Goal: Task Accomplishment & Management: Manage account settings

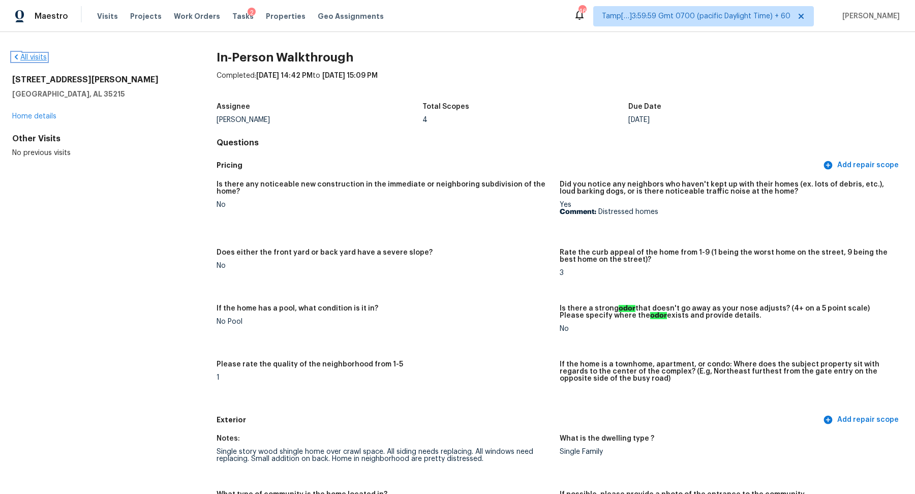
click at [36, 55] on link "All visits" at bounding box center [29, 57] width 35 height 7
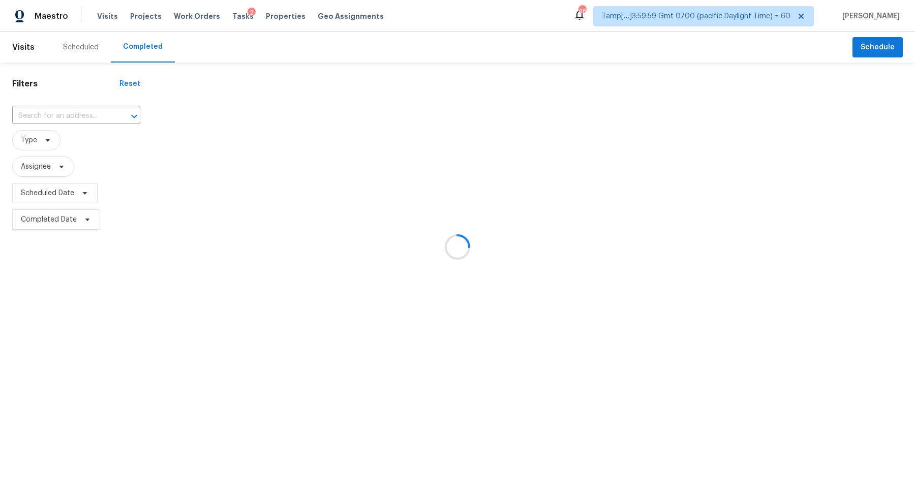
click at [54, 118] on div at bounding box center [457, 247] width 915 height 494
click at [64, 115] on div at bounding box center [457, 247] width 915 height 494
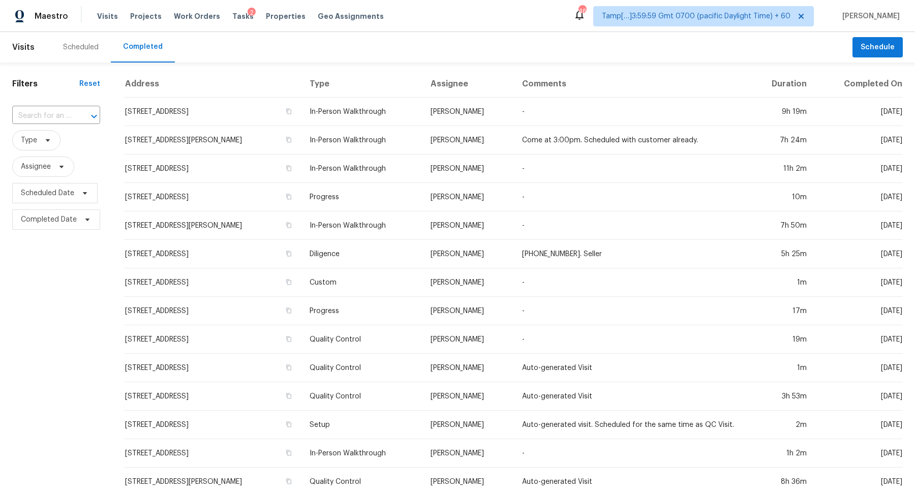
click at [64, 115] on input "text" at bounding box center [41, 116] width 59 height 16
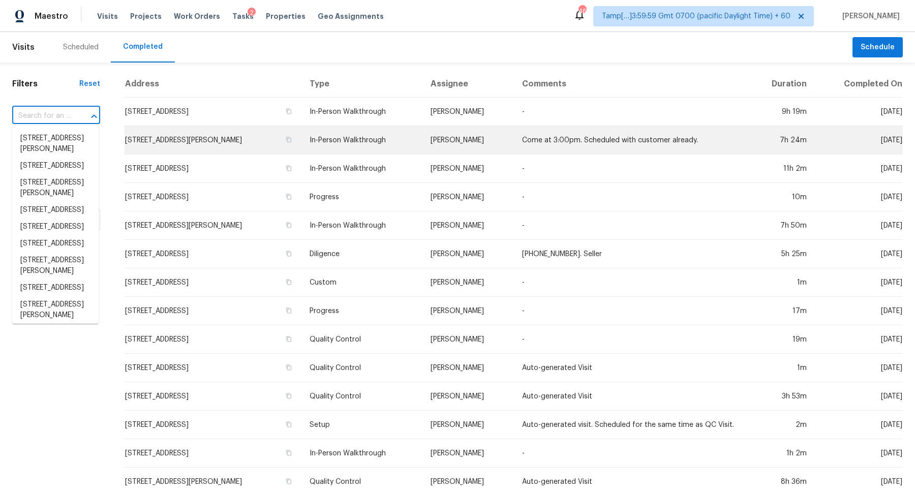
paste input "72 Flanders Drakestown Rd, Flanders, NJ 07836"
type input "72 Flanders Drakestown Rd, Flanders, NJ 07836"
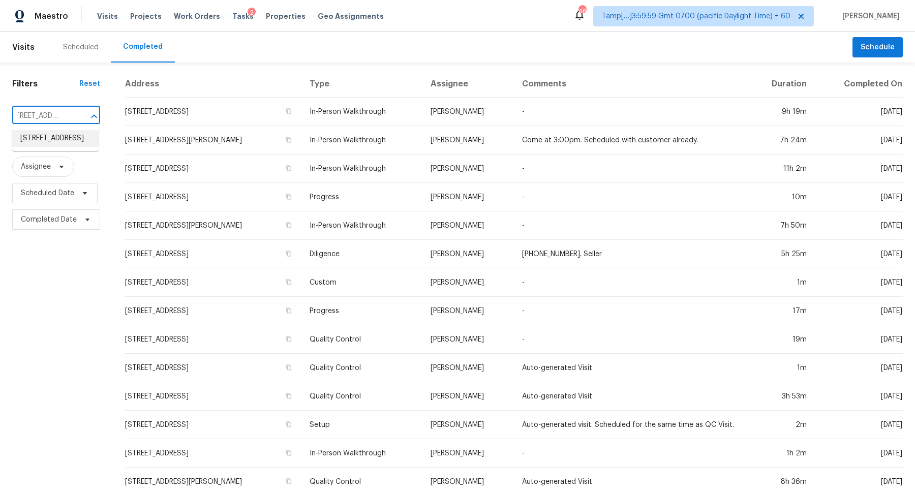
click at [61, 143] on li "72 Flanders Drakestown Rd, Flanders, NJ 07836" at bounding box center [55, 138] width 86 height 17
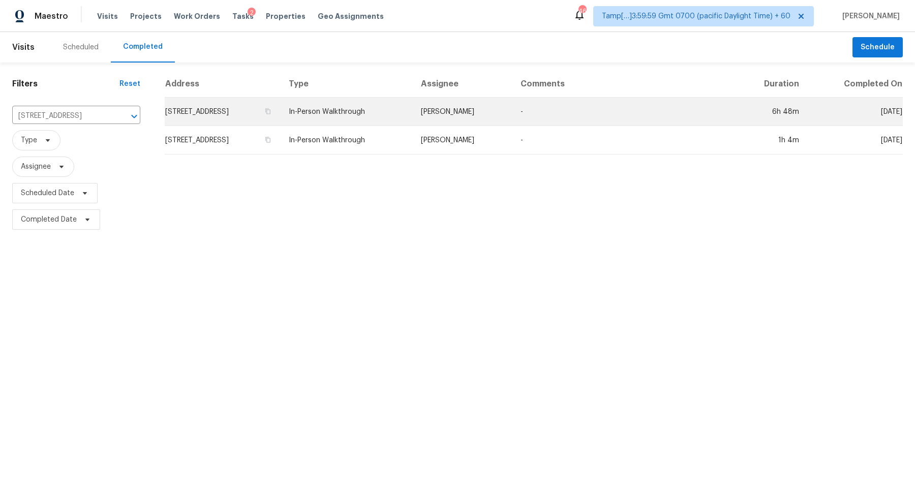
click at [260, 112] on td "72 Flanders Drakestown Rd, Flanders, NJ 07836" at bounding box center [223, 112] width 116 height 28
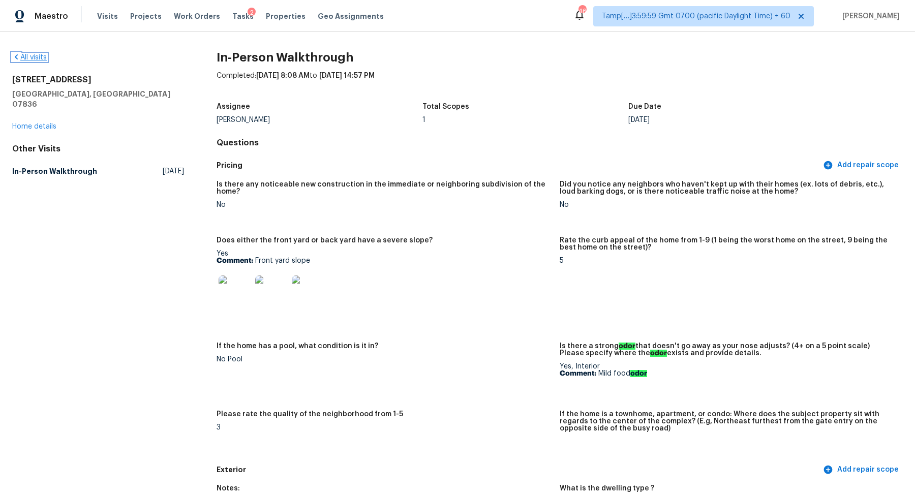
click at [26, 55] on link "All visits" at bounding box center [29, 57] width 35 height 7
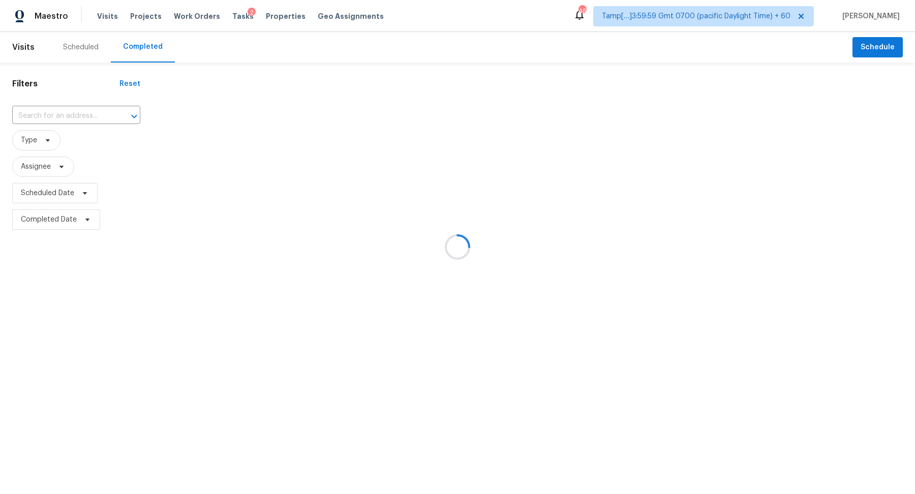
click at [82, 104] on div at bounding box center [457, 247] width 915 height 494
click at [82, 114] on div at bounding box center [457, 247] width 915 height 494
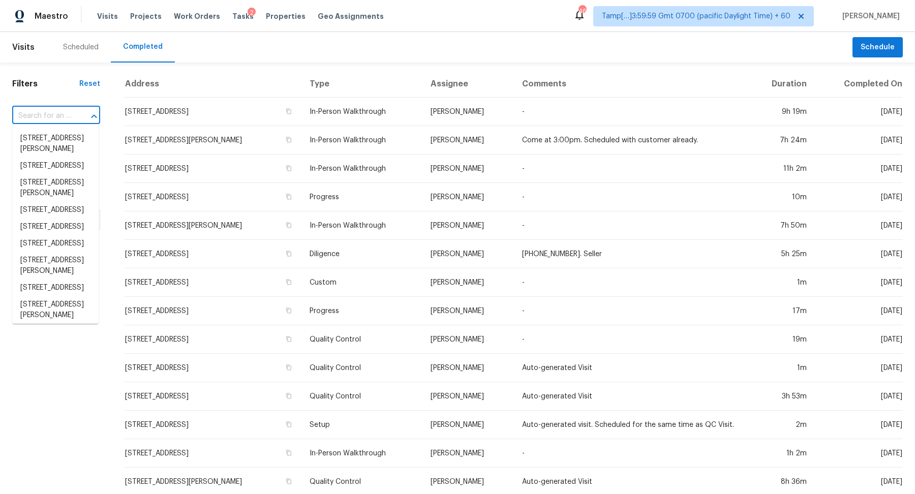
click at [53, 116] on input "text" at bounding box center [41, 116] width 59 height 16
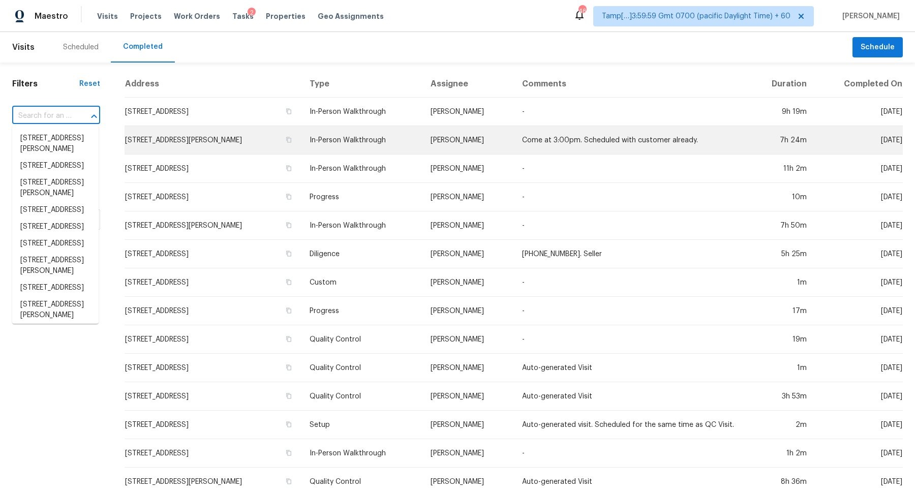
paste input "83 Nob Hill Dr N, Columbus, OH 43230"
type input "83 Nob Hill Dr N, Columbus, OH 43230"
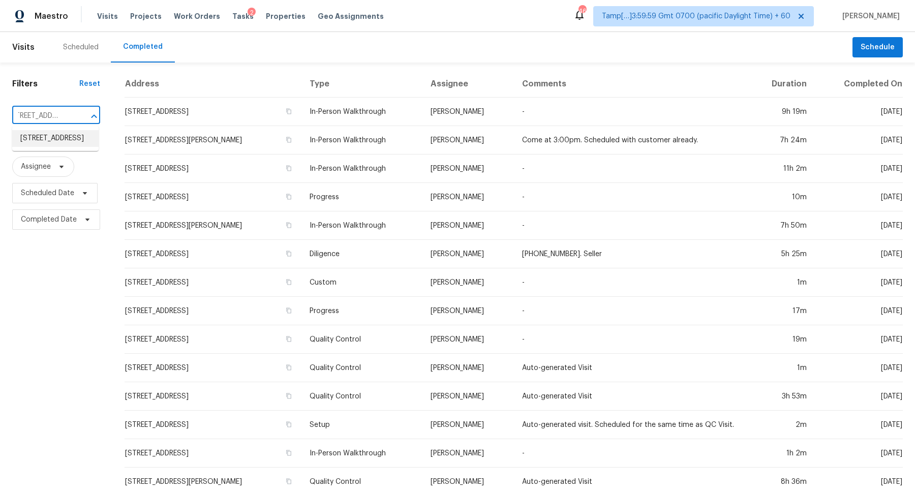
click at [49, 144] on li "83 Nob Hill Dr N, Columbus, OH 43230" at bounding box center [55, 138] width 86 height 17
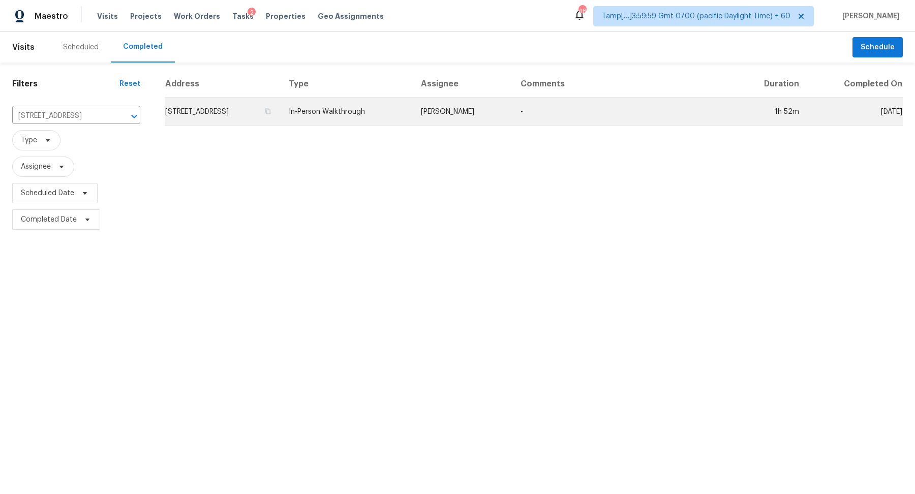
click at [269, 117] on td "83 Nob Hill Dr N, Columbus, OH 43230" at bounding box center [223, 112] width 116 height 28
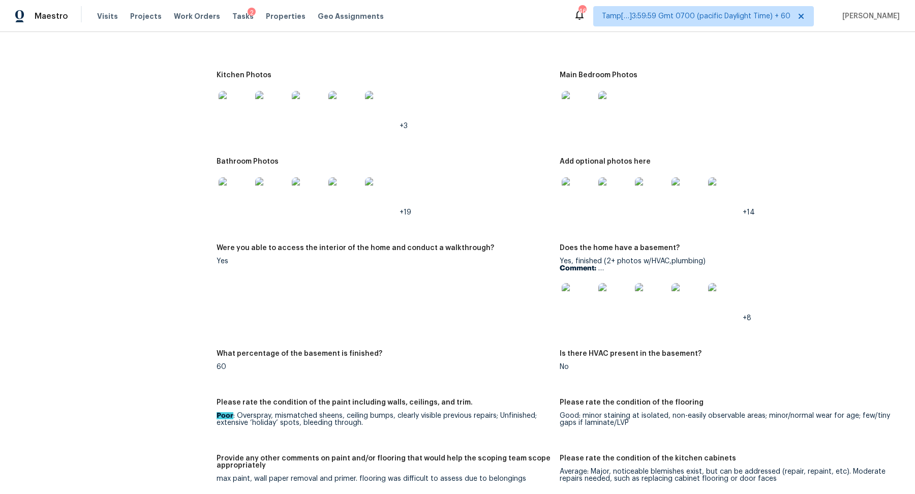
scroll to position [1157, 0]
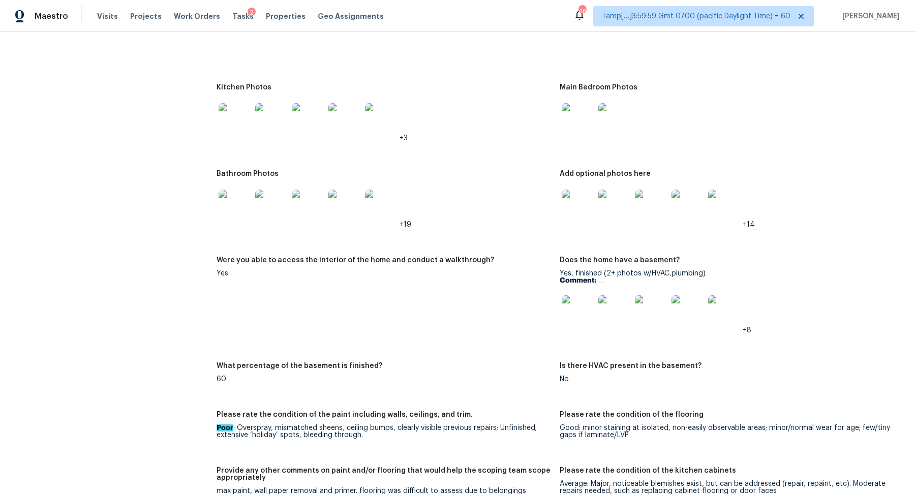
click at [586, 211] on img at bounding box center [577, 206] width 33 height 33
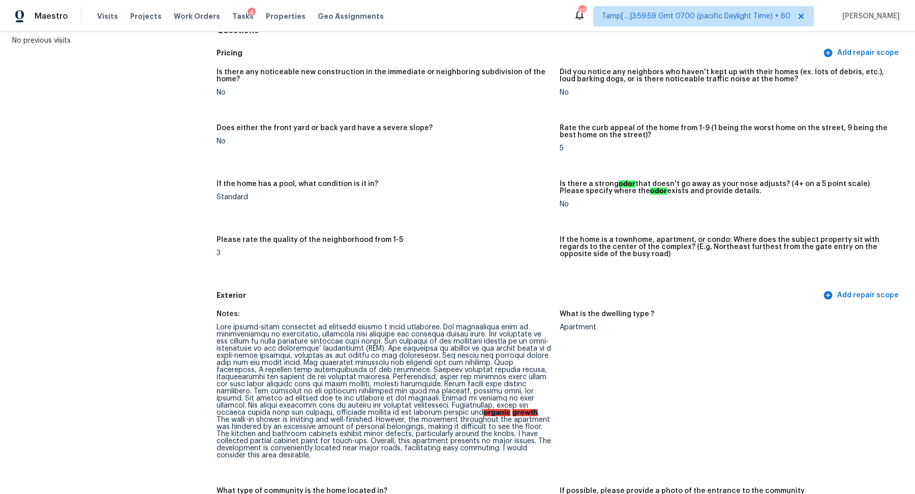
scroll to position [285, 0]
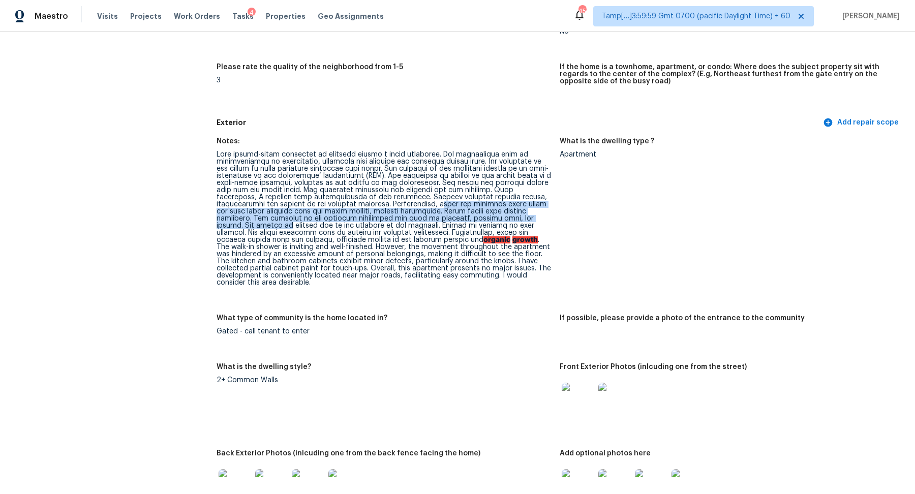
drag, startPoint x: 428, startPoint y: 205, endPoint x: 537, endPoint y: 214, distance: 108.6
click at [537, 214] on div "organic growth . The walk-in shower is inviting and well-finished. However, the…" at bounding box center [383, 218] width 335 height 135
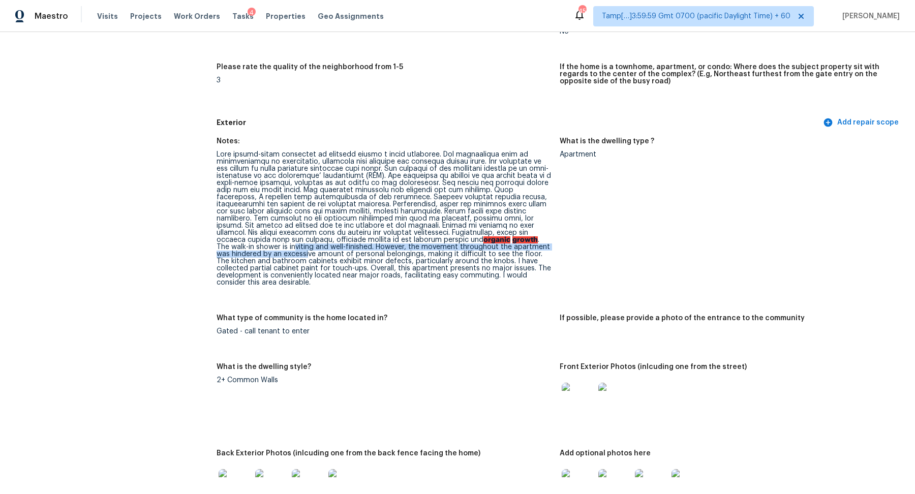
drag, startPoint x: 523, startPoint y: 240, endPoint x: 541, endPoint y: 246, distance: 18.5
click at [541, 246] on div "organic growth . The walk-in shower is inviting and well-finished. However, the…" at bounding box center [383, 218] width 335 height 135
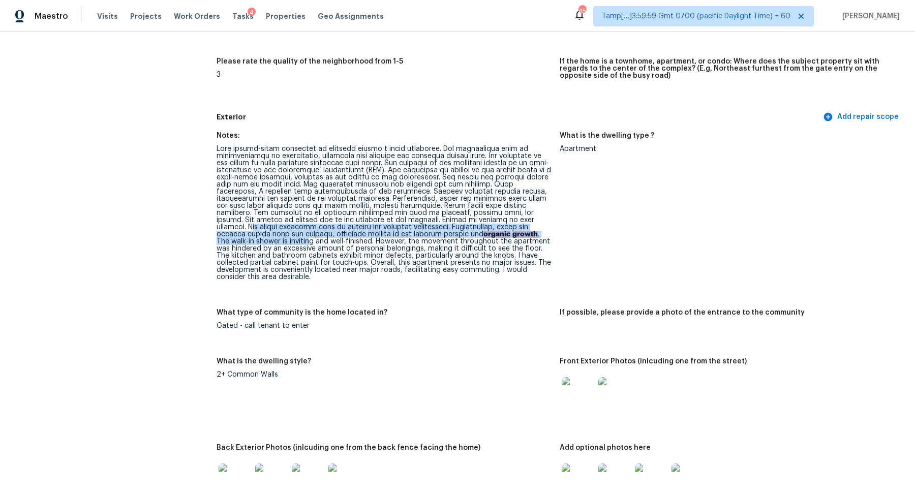
drag, startPoint x: 490, startPoint y: 220, endPoint x: 538, endPoint y: 232, distance: 49.4
click at [538, 232] on div "organic growth . The walk-in shower is inviting and well-finished. However, the…" at bounding box center [383, 212] width 335 height 135
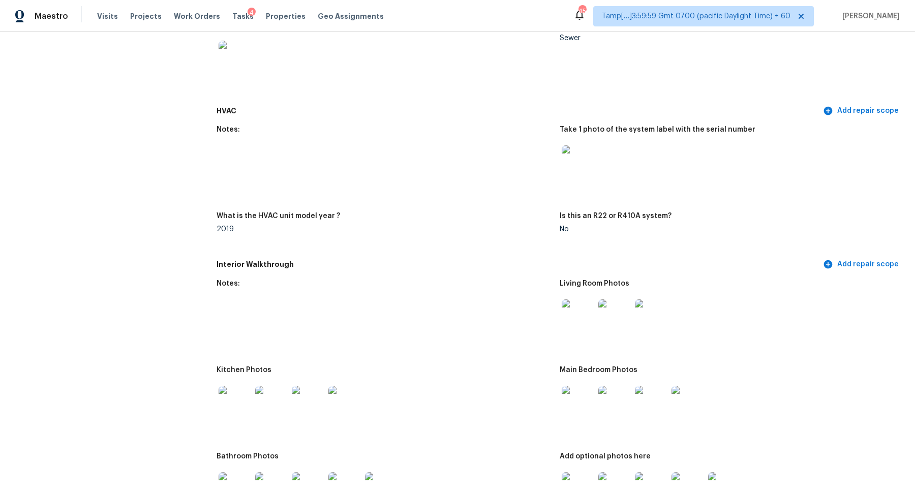
scroll to position [1073, 0]
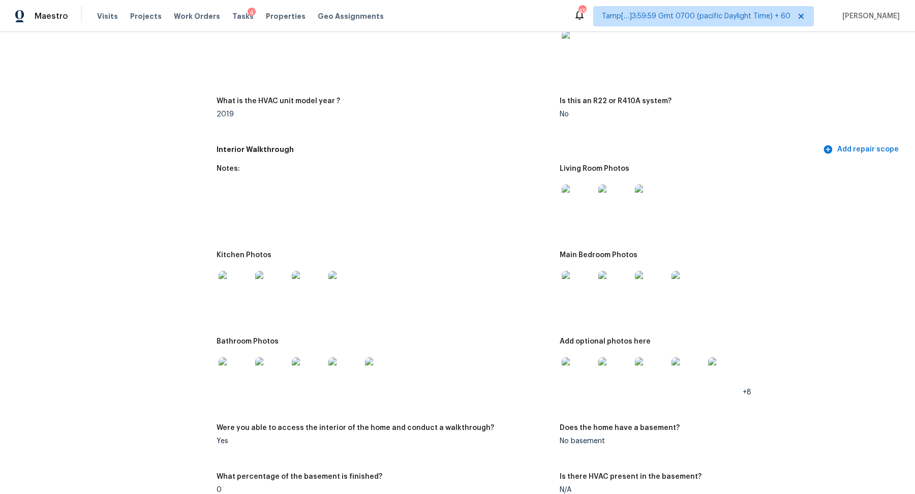
click at [581, 200] on img at bounding box center [577, 200] width 33 height 33
click at [239, 285] on img at bounding box center [234, 287] width 33 height 33
click at [223, 368] on img at bounding box center [234, 373] width 33 height 33
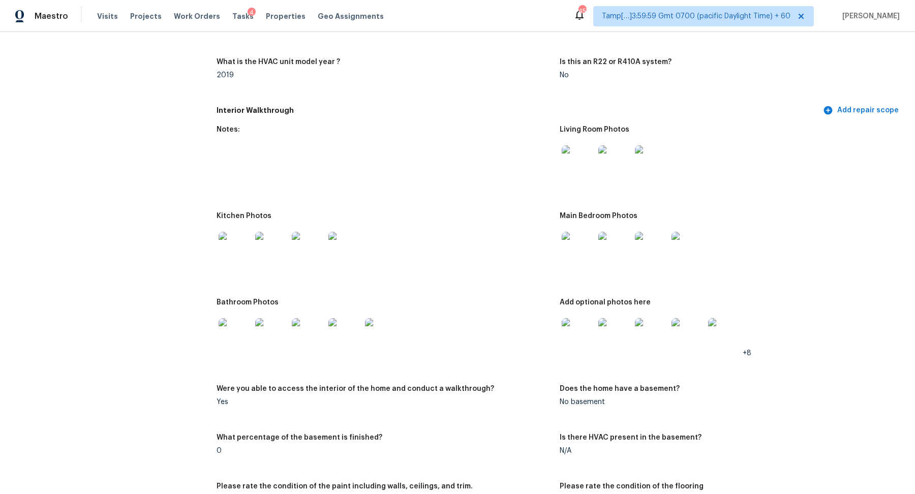
scroll to position [1165, 0]
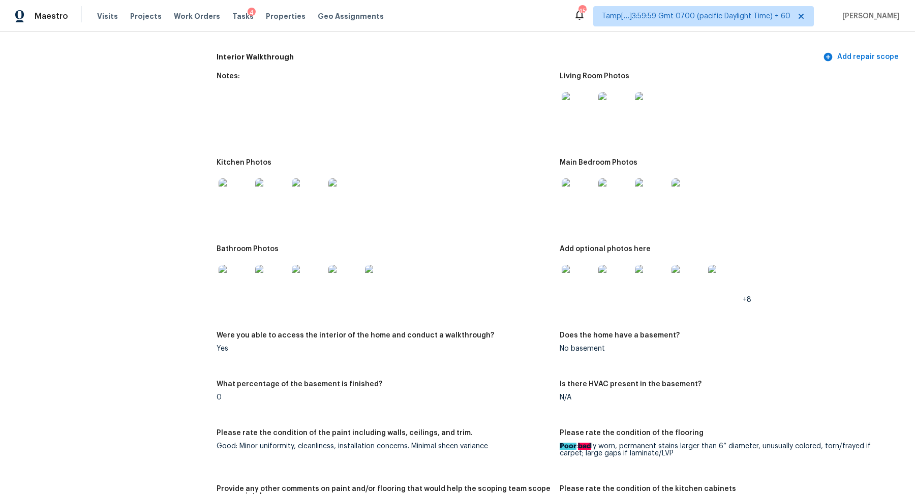
click at [571, 265] on img at bounding box center [577, 281] width 33 height 33
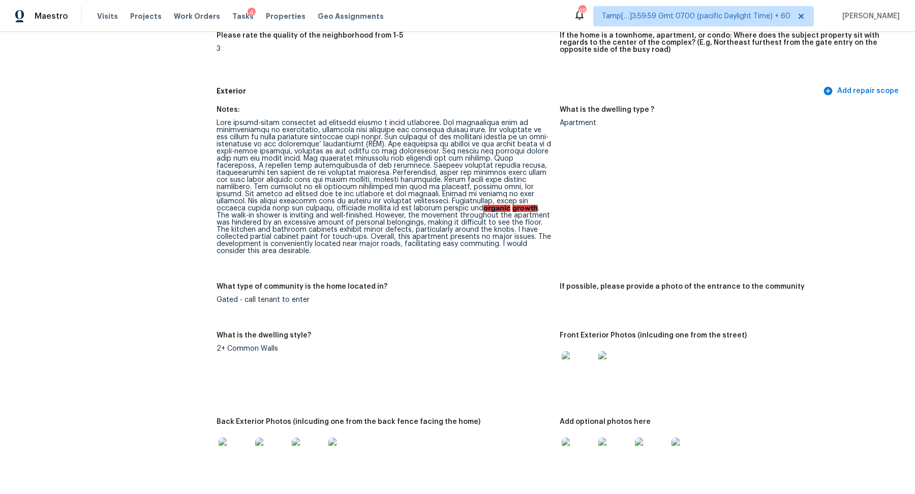
scroll to position [284, 0]
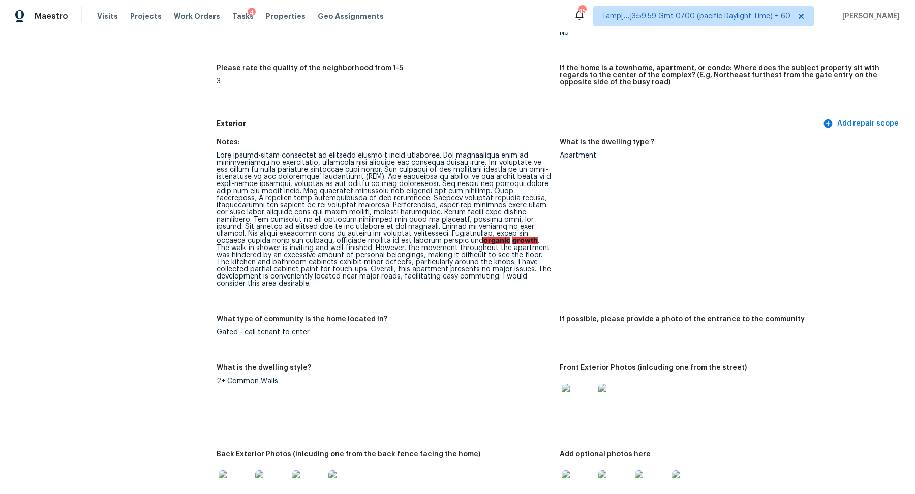
click at [492, 217] on div "organic growth . The walk-in shower is inviting and well-finished. However, the…" at bounding box center [383, 219] width 335 height 135
drag, startPoint x: 391, startPoint y: 232, endPoint x: 515, endPoint y: 236, distance: 124.1
click at [515, 236] on div "organic growth . The walk-in shower is inviting and well-finished. However, the…" at bounding box center [383, 219] width 335 height 135
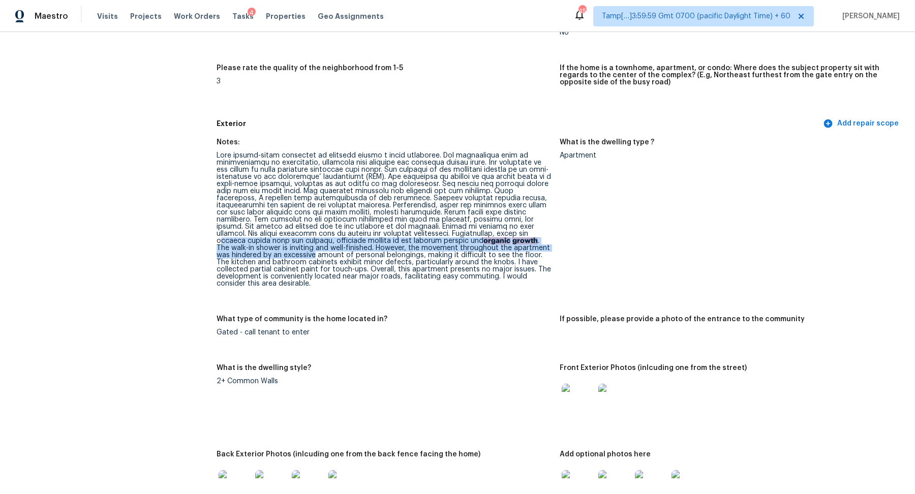
drag, startPoint x: 471, startPoint y: 235, endPoint x: 550, endPoint y: 248, distance: 79.9
click at [550, 248] on div "organic growth . The walk-in shower is inviting and well-finished. However, the…" at bounding box center [383, 219] width 335 height 135
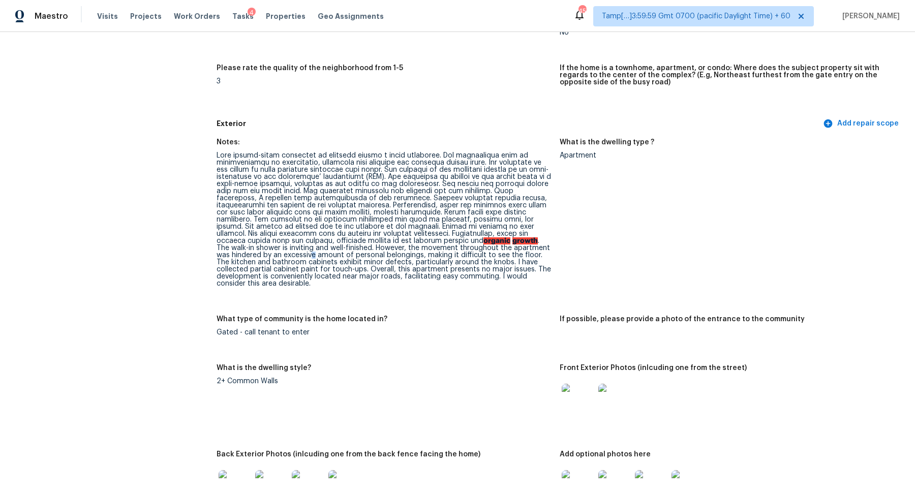
drag, startPoint x: 550, startPoint y: 248, endPoint x: 545, endPoint y: 244, distance: 6.2
click at [544, 244] on div "organic growth . The walk-in shower is inviting and well-finished. However, the…" at bounding box center [383, 219] width 335 height 135
drag, startPoint x: 496, startPoint y: 246, endPoint x: 543, endPoint y: 250, distance: 47.5
click at [543, 250] on div "organic growth . The walk-in shower is inviting and well-finished. However, the…" at bounding box center [383, 219] width 335 height 135
drag, startPoint x: 443, startPoint y: 255, endPoint x: 524, endPoint y: 262, distance: 81.7
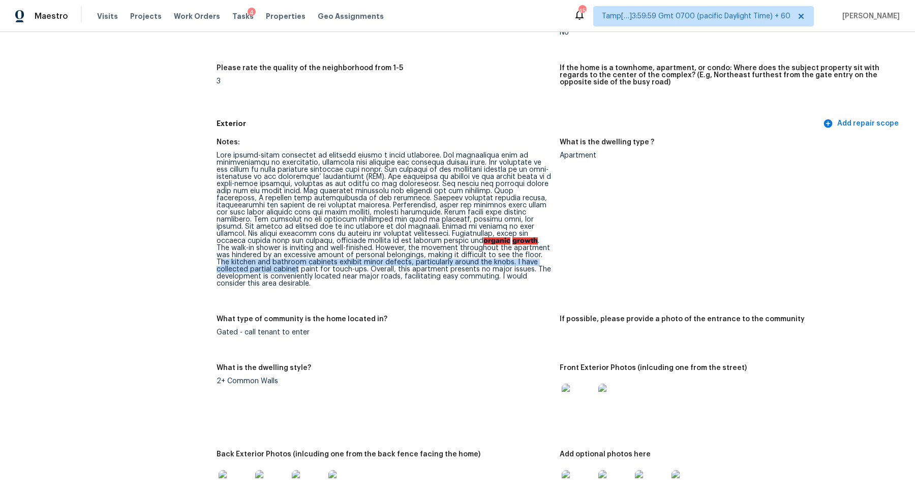
click at [524, 262] on div "organic growth . The walk-in shower is inviting and well-finished. However, the…" at bounding box center [383, 219] width 335 height 135
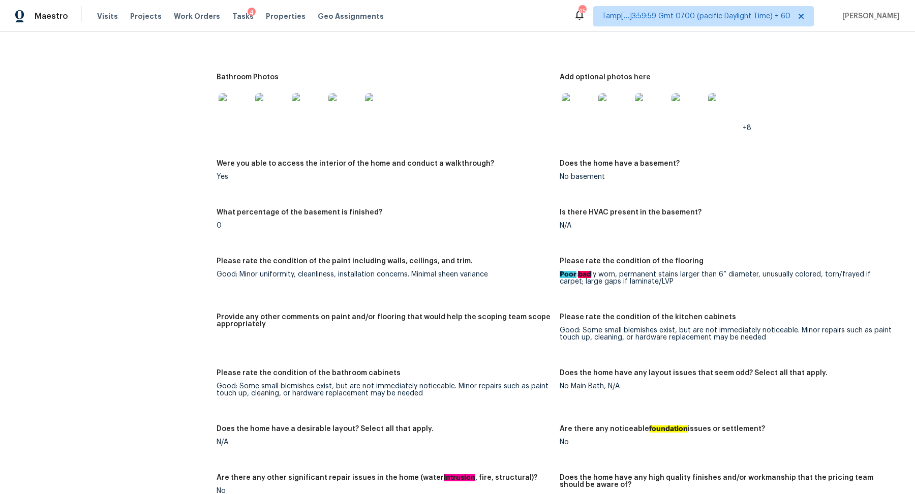
scroll to position [1042, 0]
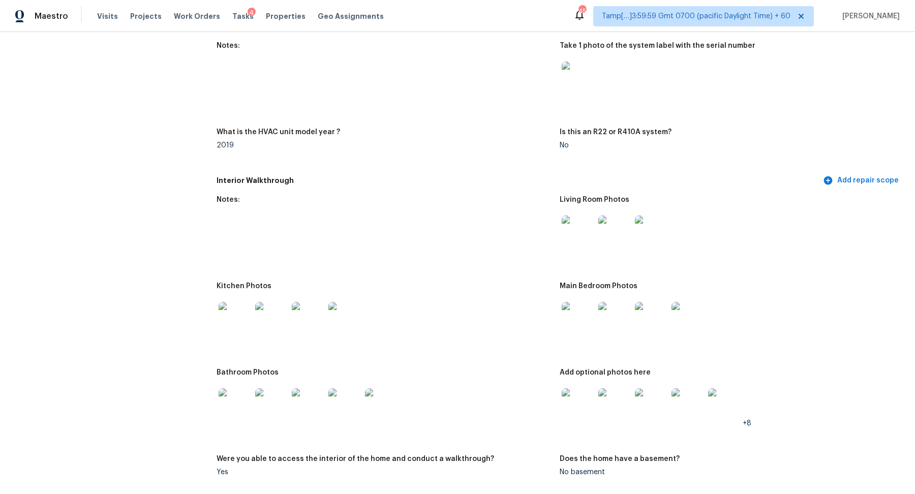
click at [228, 304] on img at bounding box center [234, 318] width 33 height 33
click at [589, 240] on img at bounding box center [577, 231] width 33 height 33
click at [586, 388] on img at bounding box center [577, 404] width 33 height 33
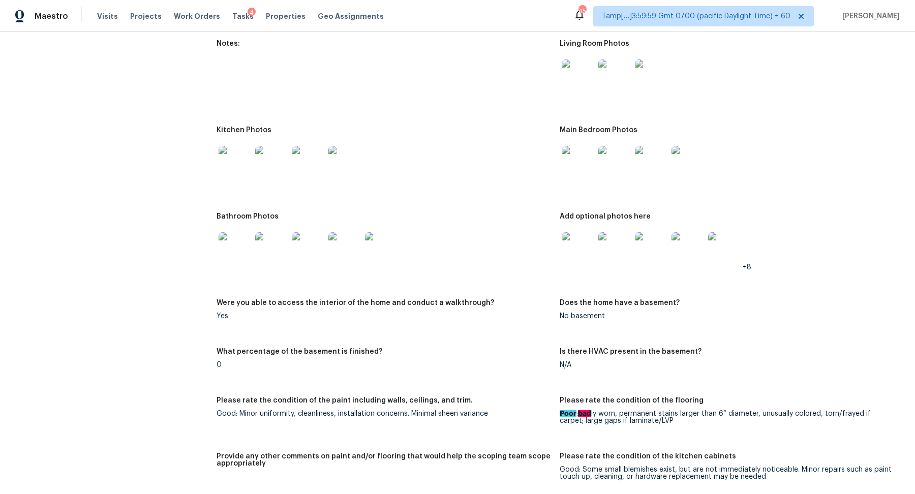
scroll to position [1156, 0]
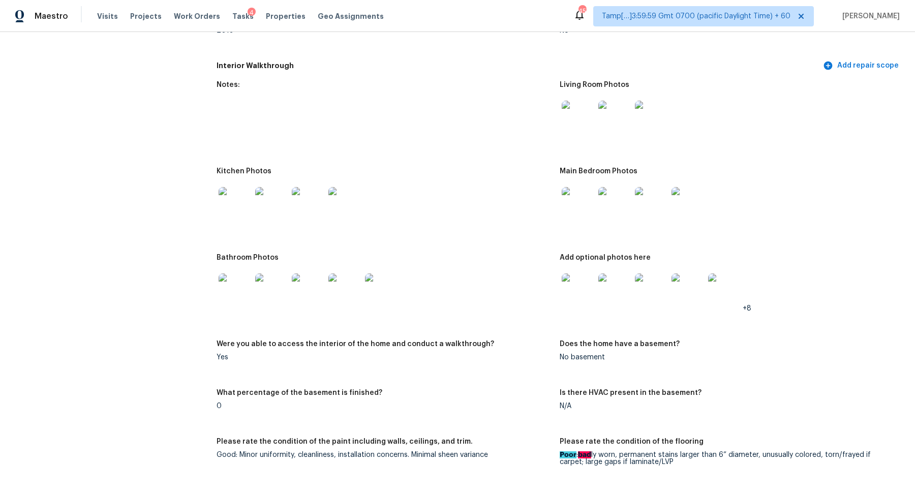
click at [581, 287] on img at bounding box center [577, 289] width 33 height 33
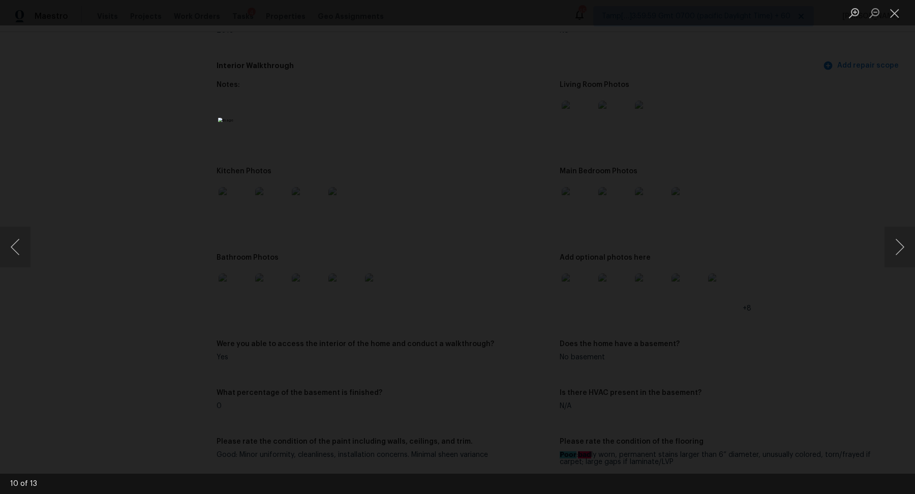
click at [759, 325] on div "Lightbox" at bounding box center [457, 247] width 915 height 494
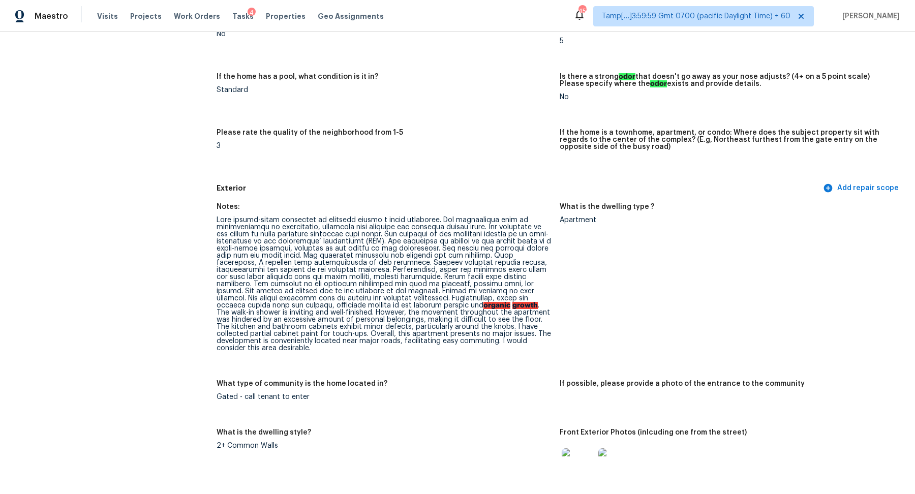
scroll to position [0, 0]
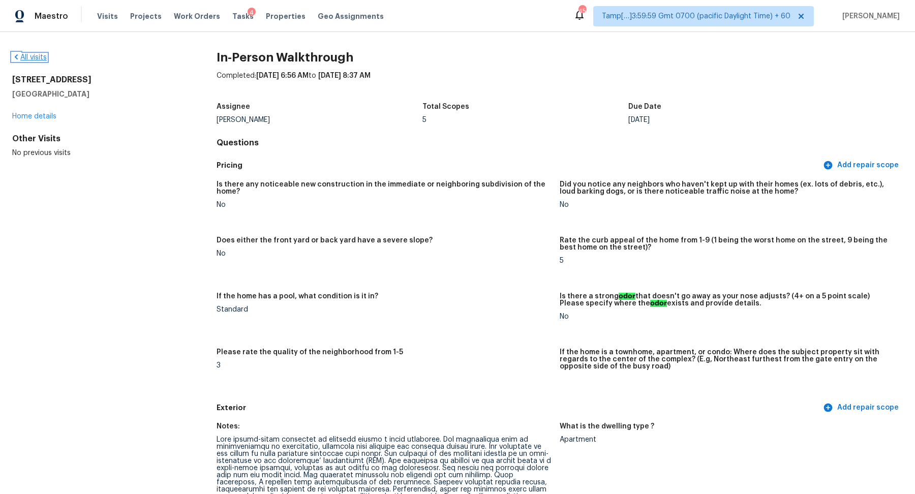
click at [37, 58] on link "All visits" at bounding box center [29, 57] width 35 height 7
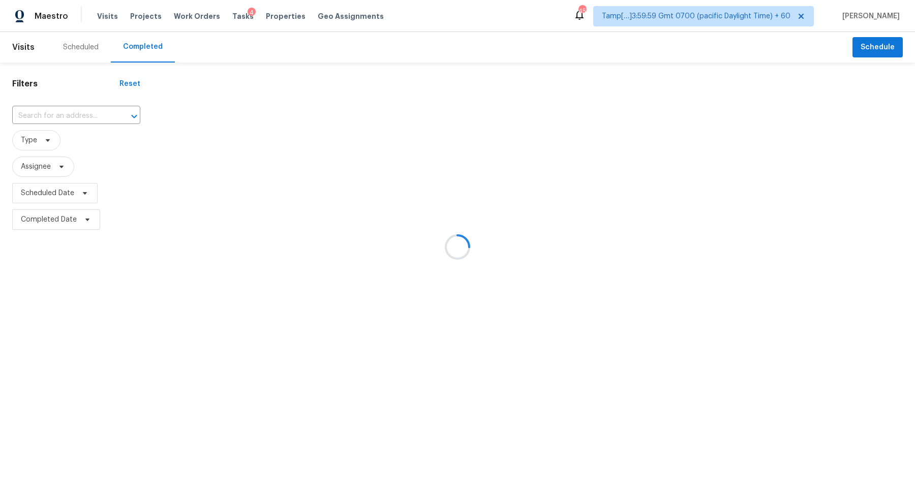
click at [51, 115] on div at bounding box center [457, 247] width 915 height 494
click at [52, 115] on div at bounding box center [457, 247] width 915 height 494
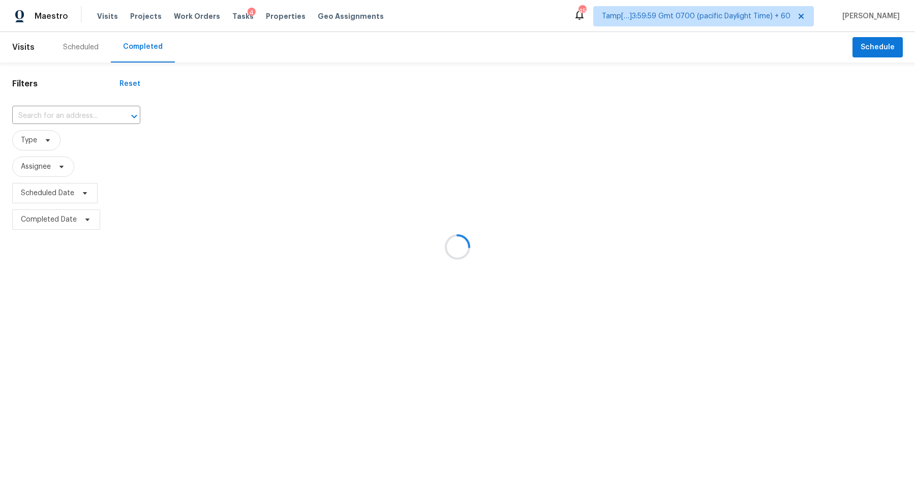
click at [52, 115] on div at bounding box center [457, 247] width 915 height 494
click at [60, 115] on div at bounding box center [457, 247] width 915 height 494
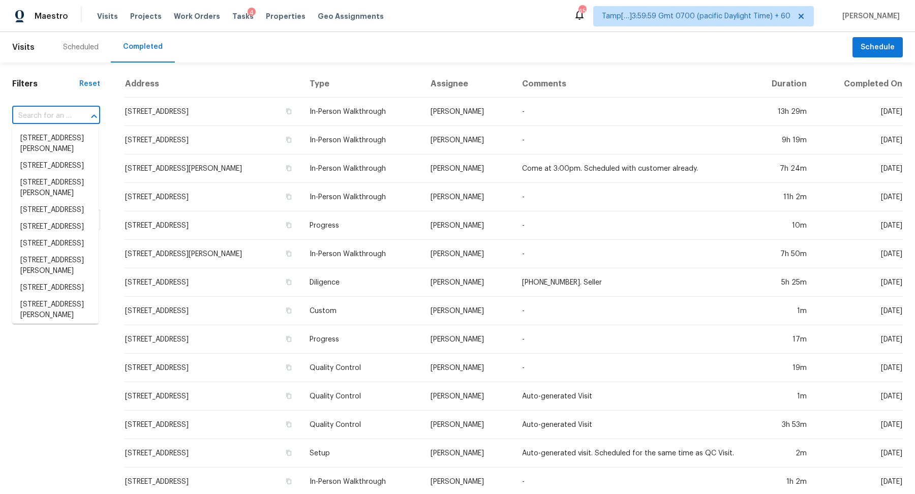
click at [70, 119] on input "text" at bounding box center [41, 116] width 59 height 16
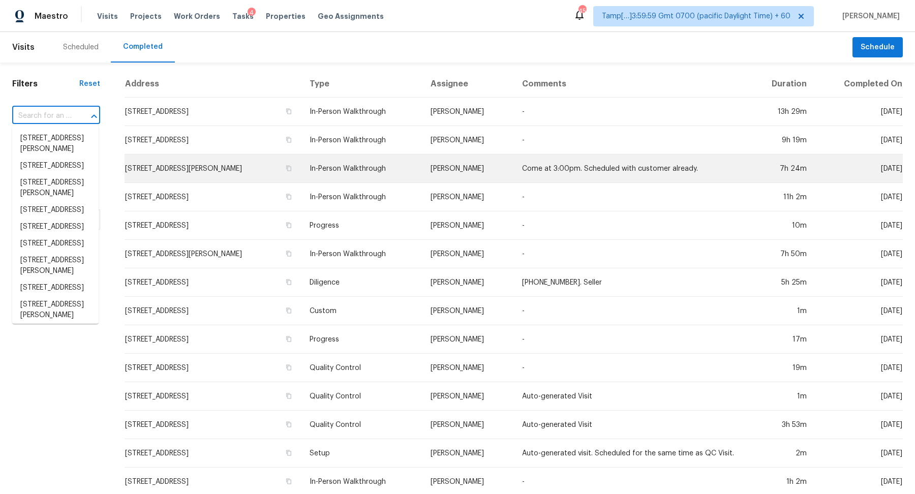
paste input "15543 Telford Spring Dr, Sun City Center, FL 33573"
type input "15543 Telford Spring Dr, Sun City Center, FL 33573"
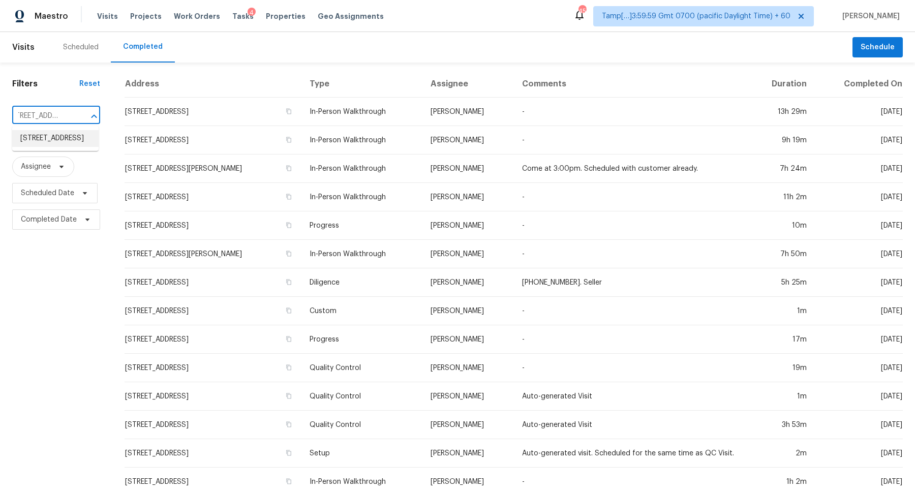
click at [64, 139] on li "15543 Telford Spring Dr, Sun City Center, FL 33573" at bounding box center [55, 138] width 86 height 17
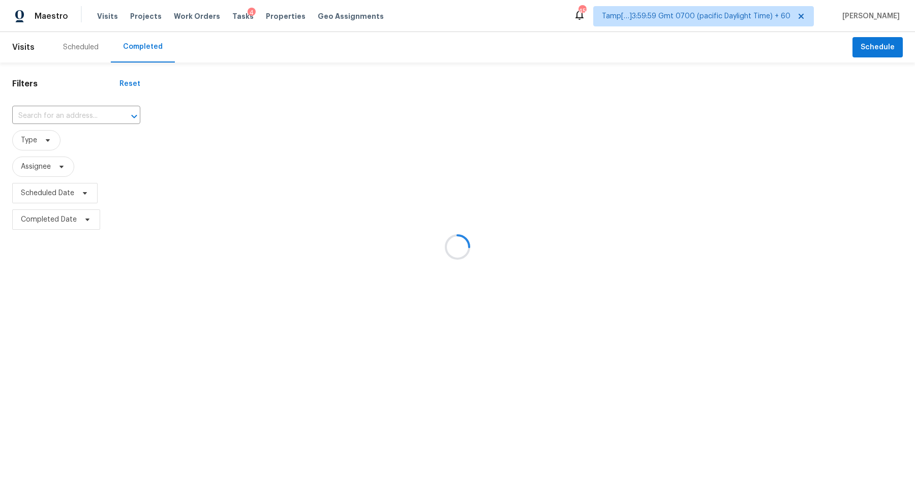
type input "15543 Telford Spring Dr, Sun City Center, FL 33573"
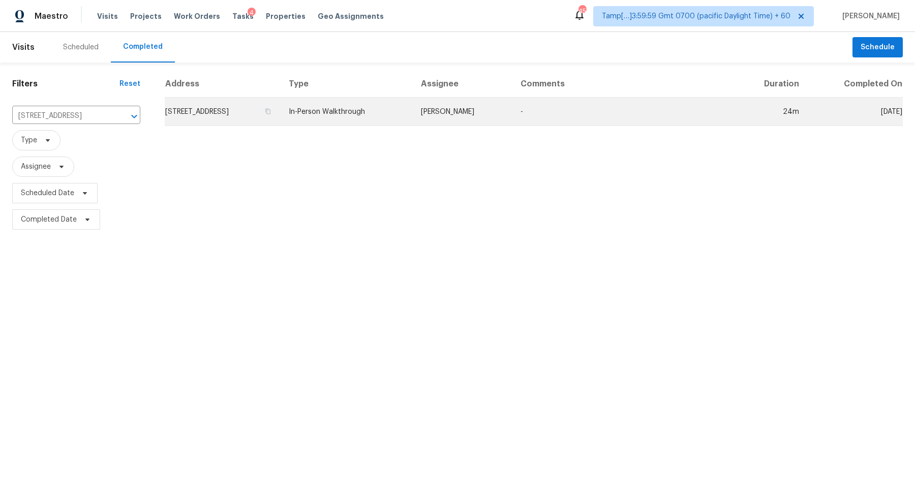
click at [280, 113] on td "15543 Telford Spring Dr, Sun City Center, FL 33573" at bounding box center [223, 112] width 116 height 28
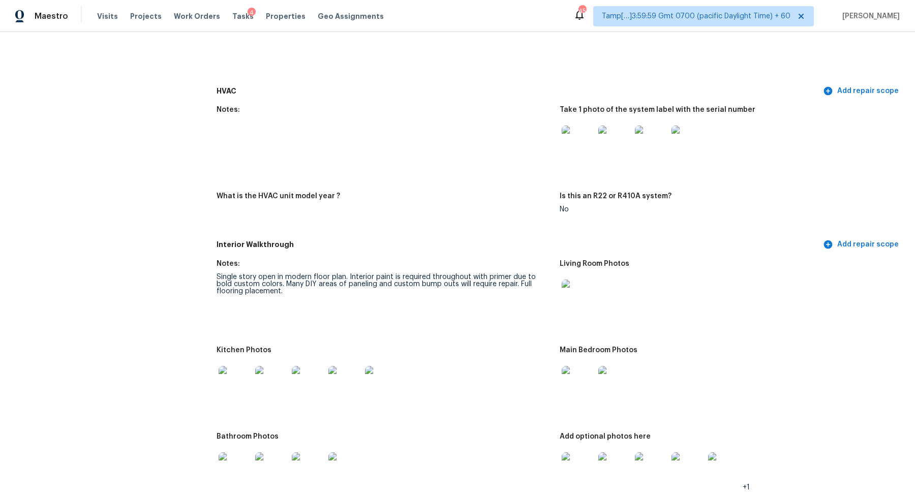
scroll to position [901, 0]
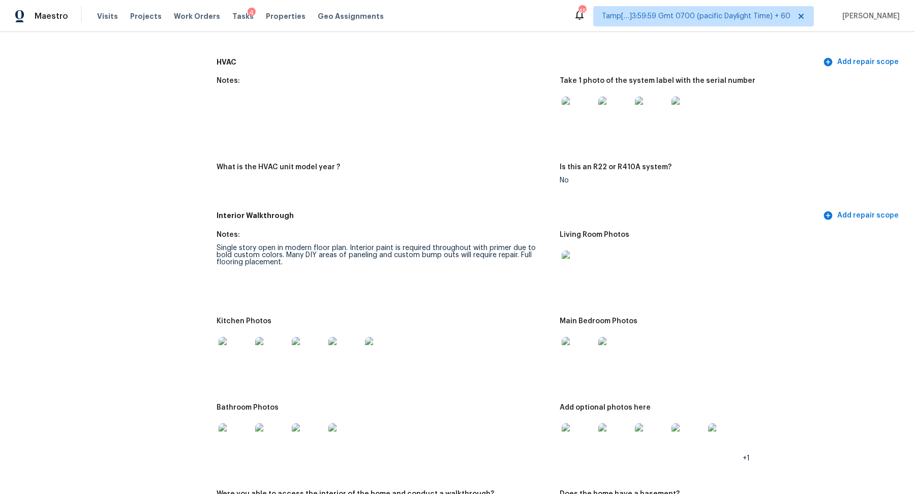
click at [586, 272] on img at bounding box center [577, 266] width 33 height 33
click at [254, 357] on div at bounding box center [271, 353] width 37 height 45
click at [245, 357] on img at bounding box center [234, 353] width 33 height 33
click at [599, 258] on div at bounding box center [726, 266] width 335 height 45
click at [582, 261] on img at bounding box center [577, 266] width 33 height 33
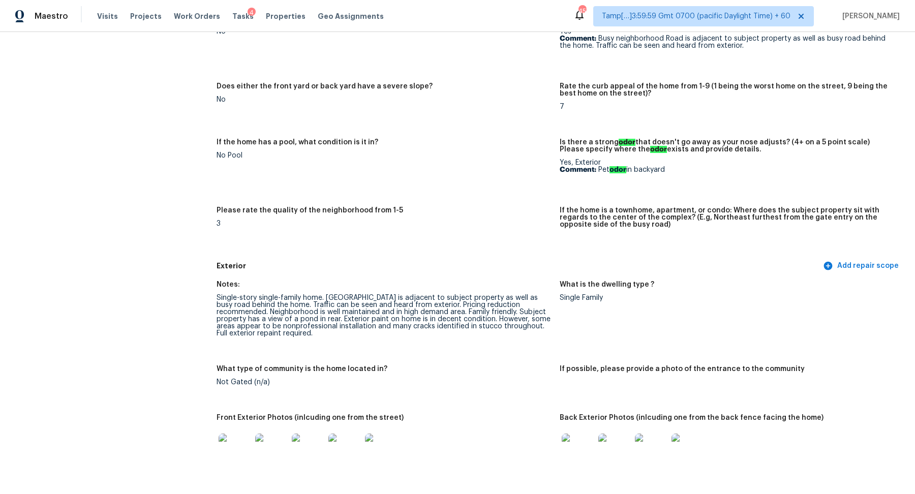
scroll to position [290, 0]
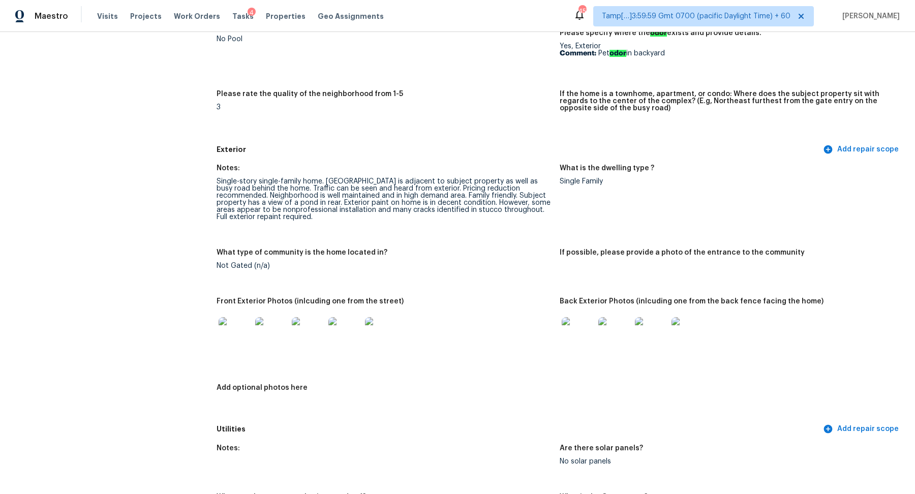
click at [241, 335] on img at bounding box center [234, 333] width 33 height 33
click at [566, 334] on img at bounding box center [577, 333] width 33 height 33
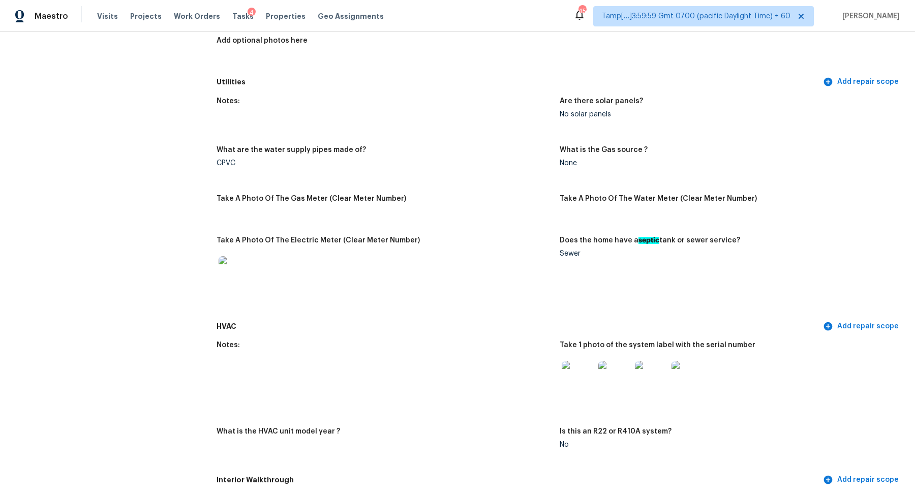
scroll to position [676, 0]
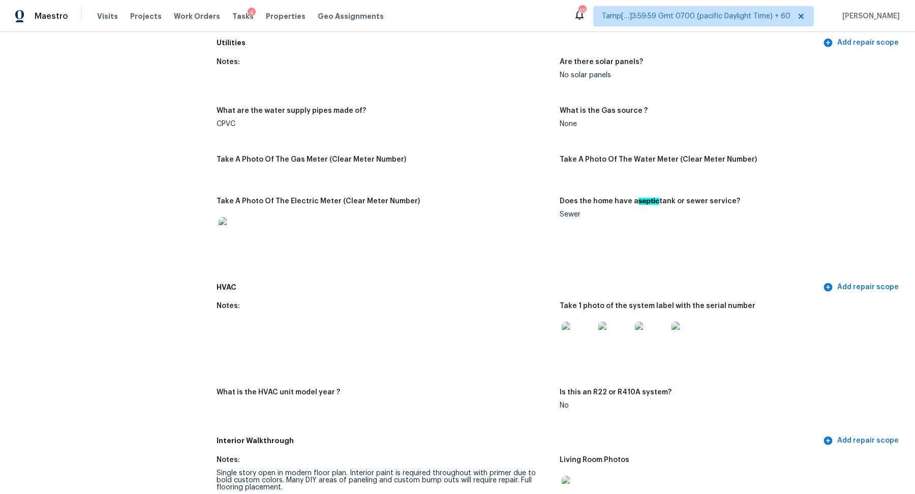
click at [565, 339] on img at bounding box center [577, 338] width 33 height 33
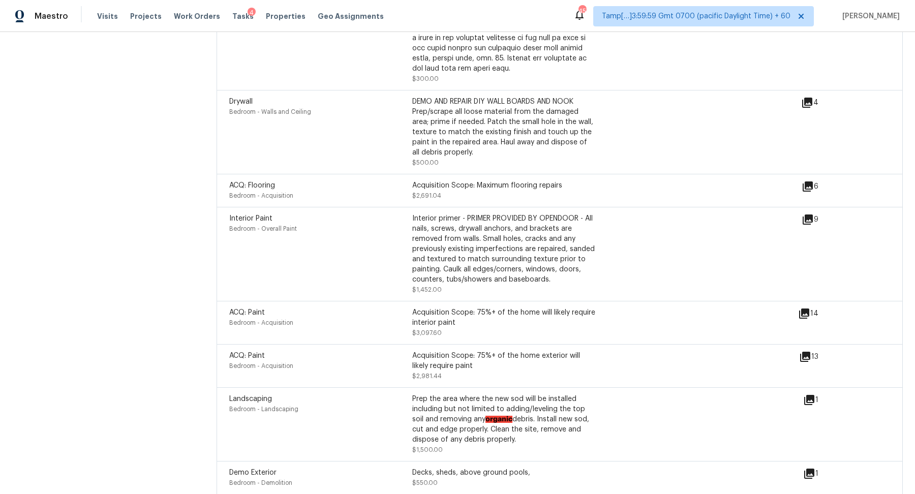
scroll to position [2669, 0]
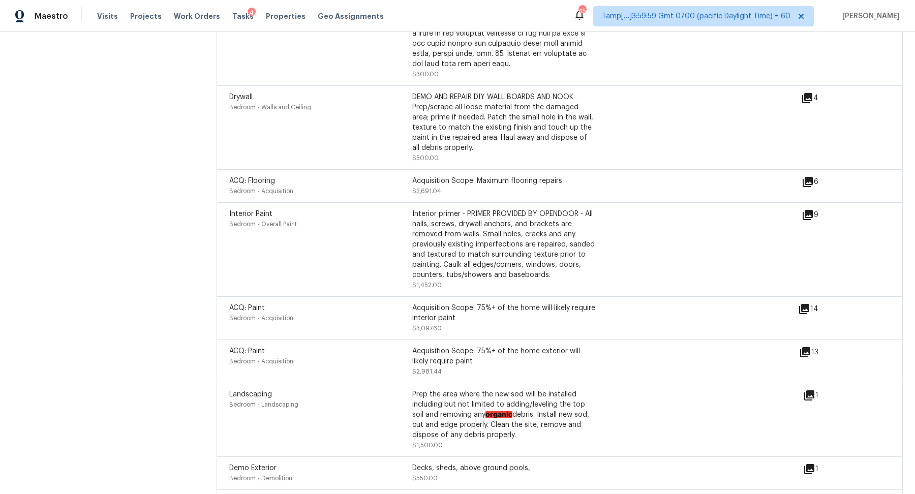
click at [810, 96] on icon at bounding box center [807, 98] width 10 height 10
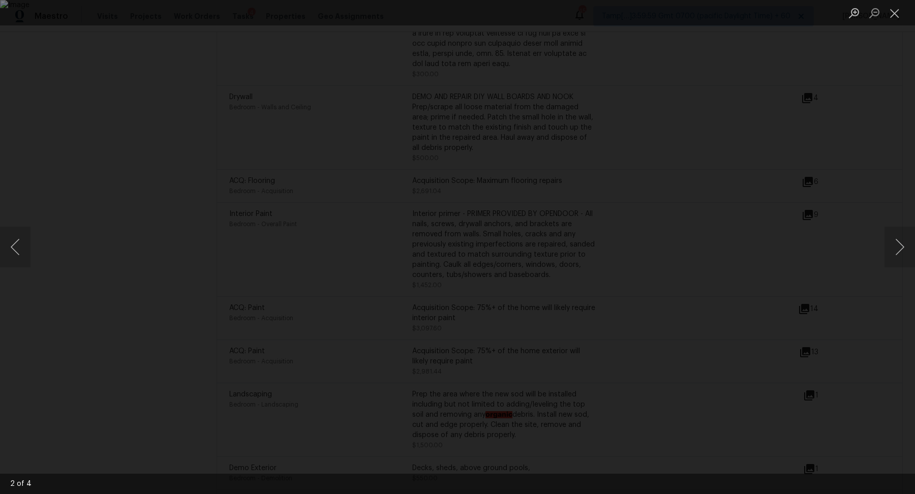
click at [834, 121] on div "Lightbox" at bounding box center [457, 247] width 915 height 494
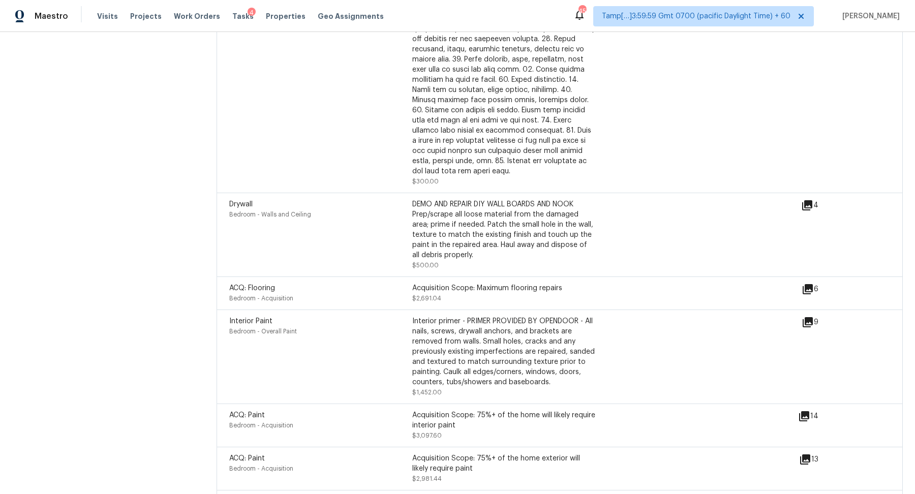
scroll to position [2880, 0]
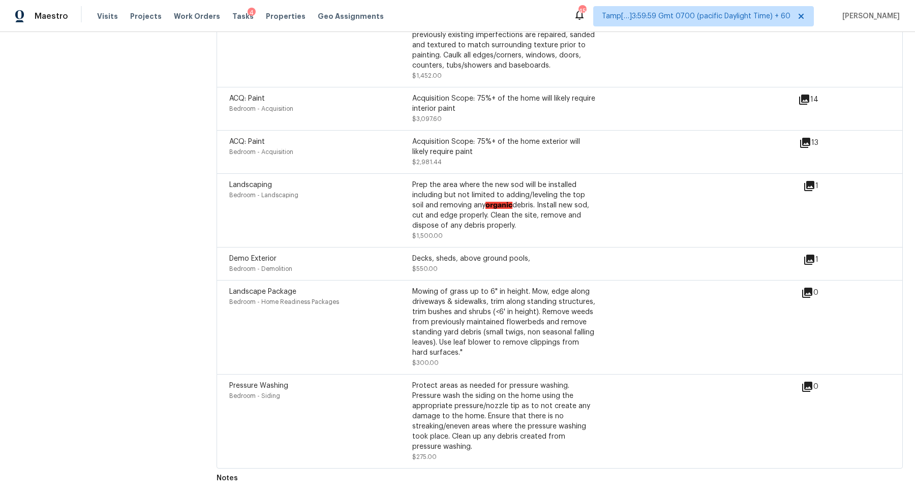
click at [815, 257] on icon at bounding box center [809, 260] width 12 height 12
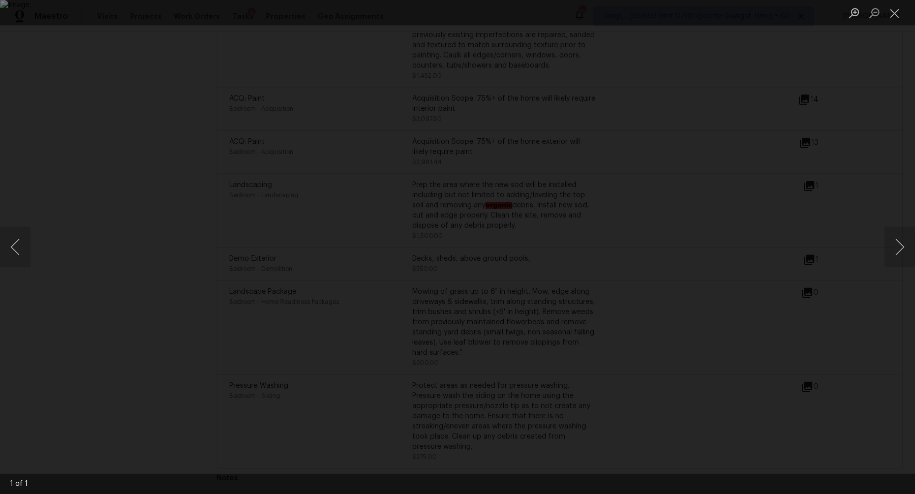
click at [825, 272] on div "Lightbox" at bounding box center [457, 247] width 915 height 494
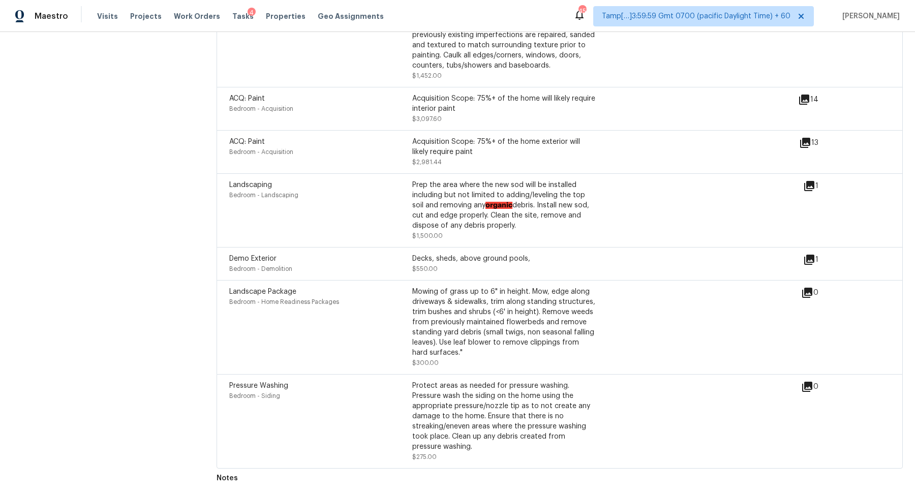
click at [807, 188] on icon at bounding box center [809, 186] width 10 height 10
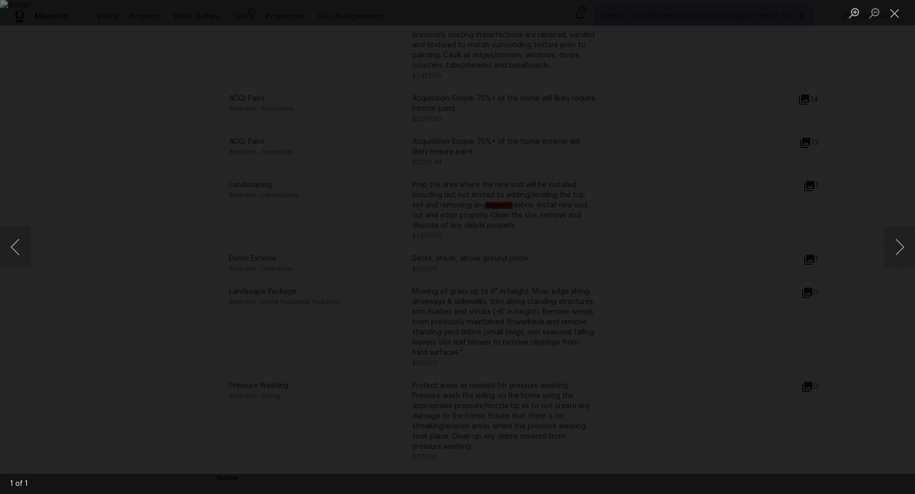
click at [818, 197] on div "Lightbox" at bounding box center [457, 247] width 915 height 494
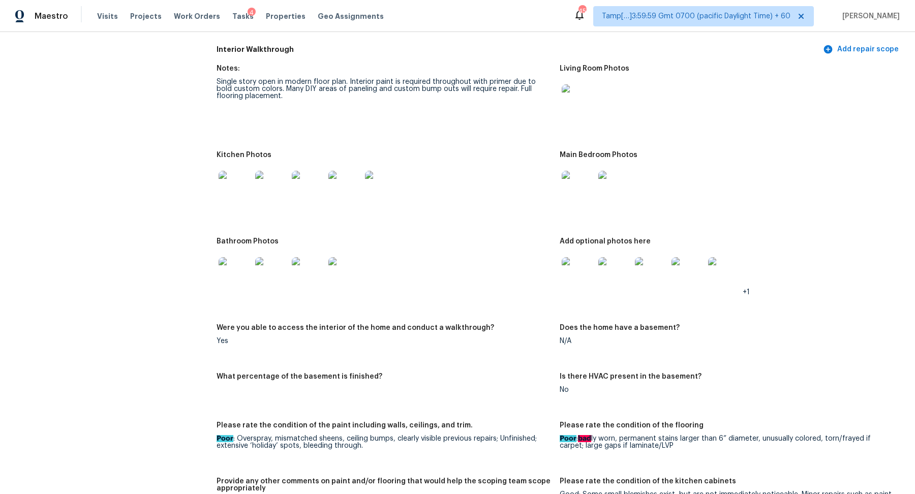
scroll to position [951, 0]
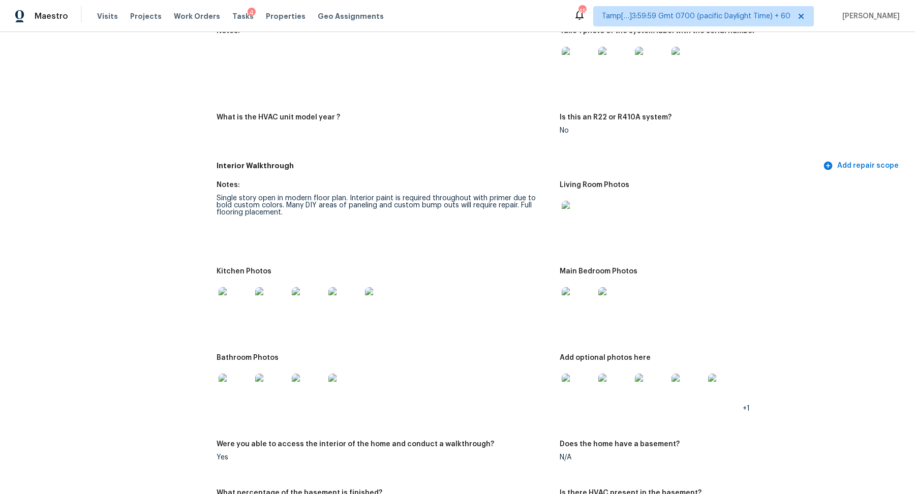
click at [569, 205] on img at bounding box center [577, 217] width 33 height 33
click at [233, 303] on img at bounding box center [234, 303] width 33 height 33
click at [575, 309] on img at bounding box center [577, 303] width 33 height 33
click at [233, 391] on img at bounding box center [234, 389] width 33 height 33
click at [567, 393] on img at bounding box center [577, 389] width 33 height 33
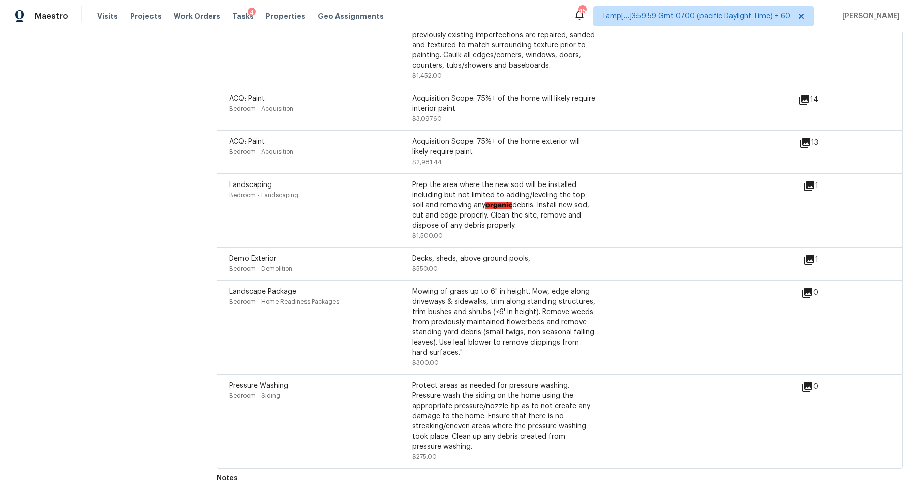
scroll to position [2712, 0]
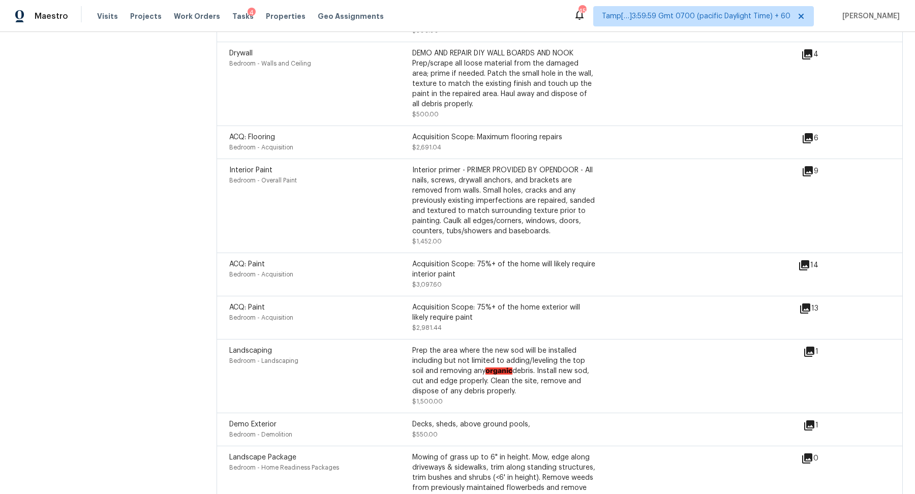
click at [818, 169] on div "9" at bounding box center [825, 171] width 49 height 12
click at [814, 169] on div "9" at bounding box center [825, 171] width 49 height 12
click at [813, 170] on icon at bounding box center [807, 171] width 12 height 12
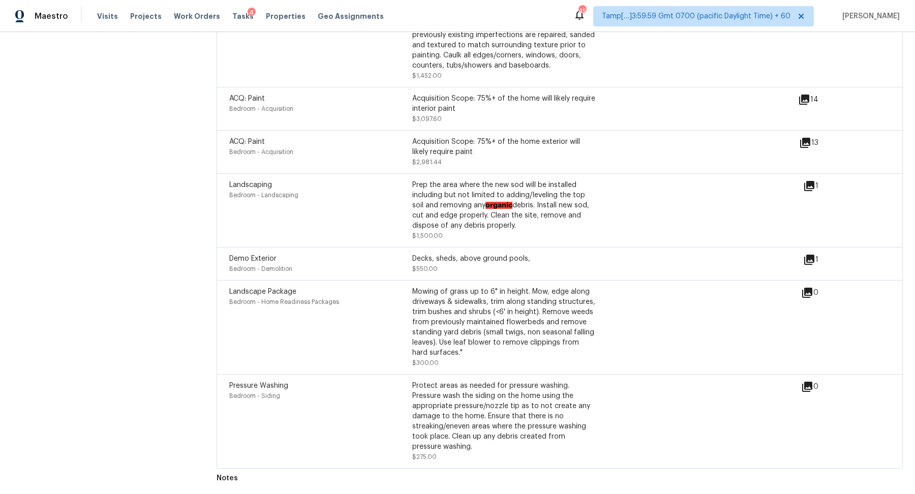
click at [810, 185] on icon at bounding box center [809, 186] width 10 height 10
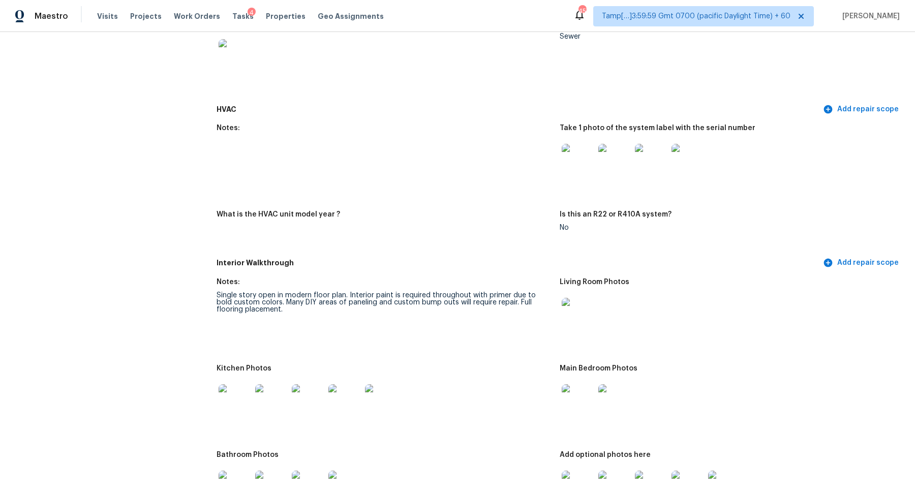
scroll to position [874, 0]
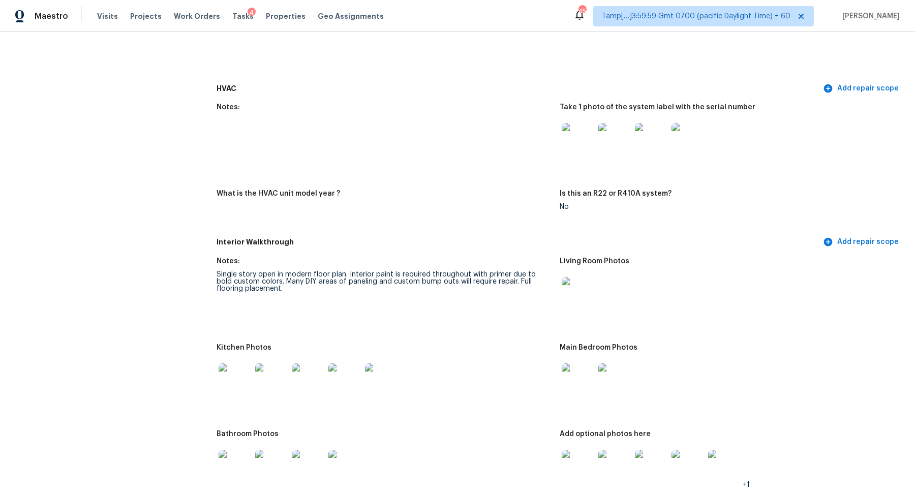
click at [586, 147] on img at bounding box center [577, 139] width 33 height 33
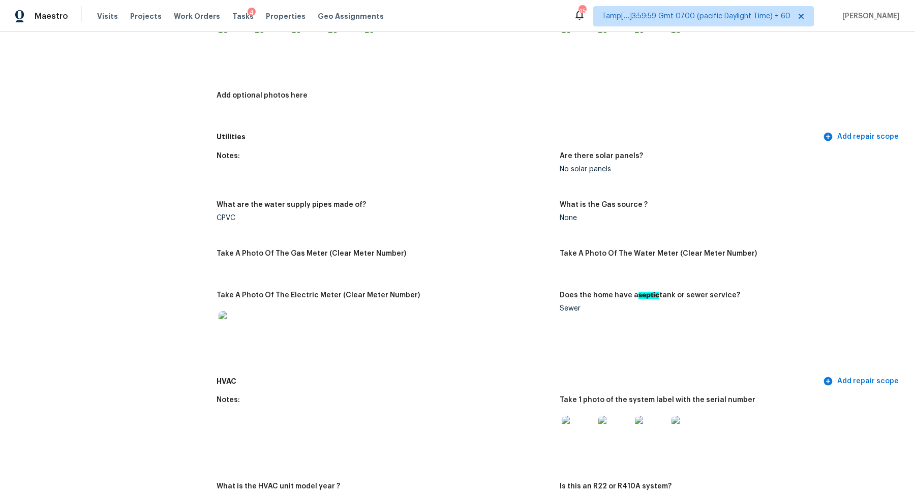
scroll to position [440, 0]
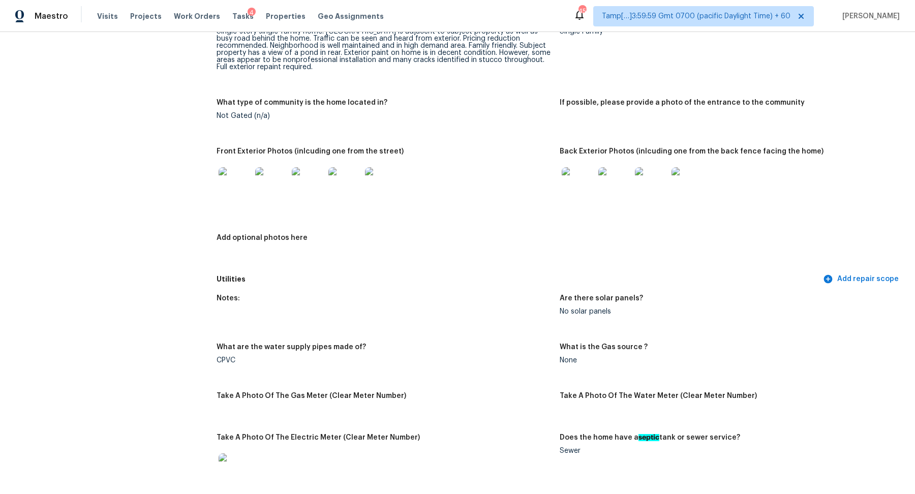
click at [593, 179] on div at bounding box center [577, 183] width 37 height 45
click at [589, 185] on img at bounding box center [577, 183] width 33 height 33
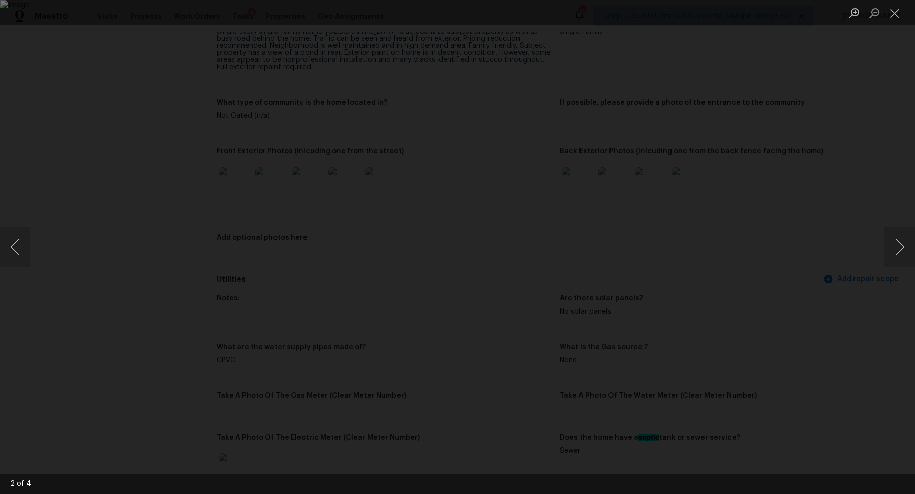
click at [767, 205] on div "Lightbox" at bounding box center [457, 247] width 915 height 494
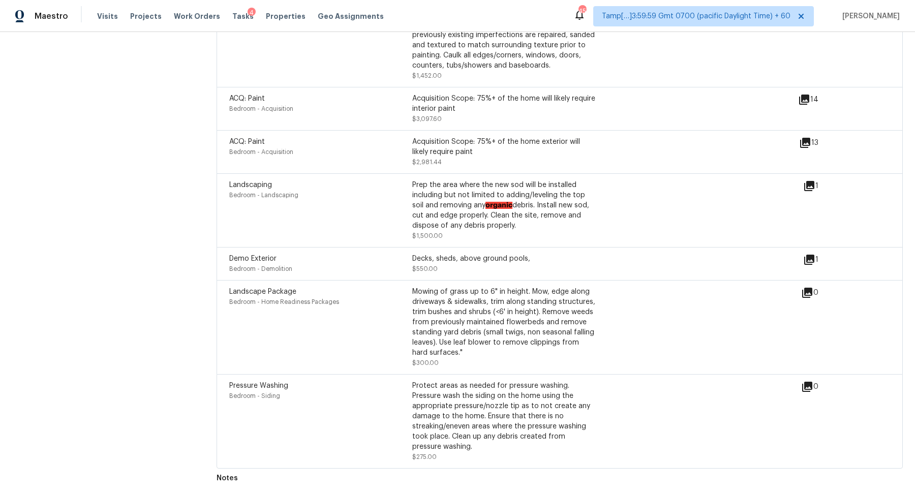
scroll to position [52, 0]
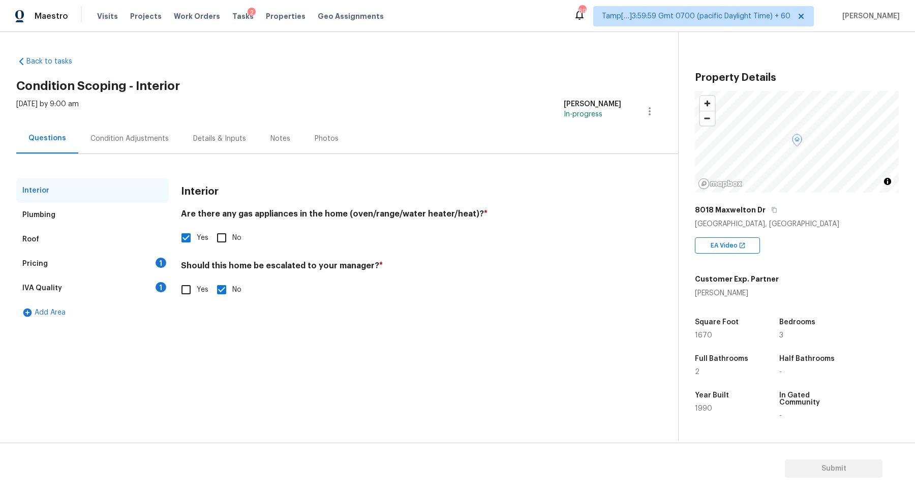
click at [149, 269] on div "Pricing 1" at bounding box center [92, 264] width 152 height 24
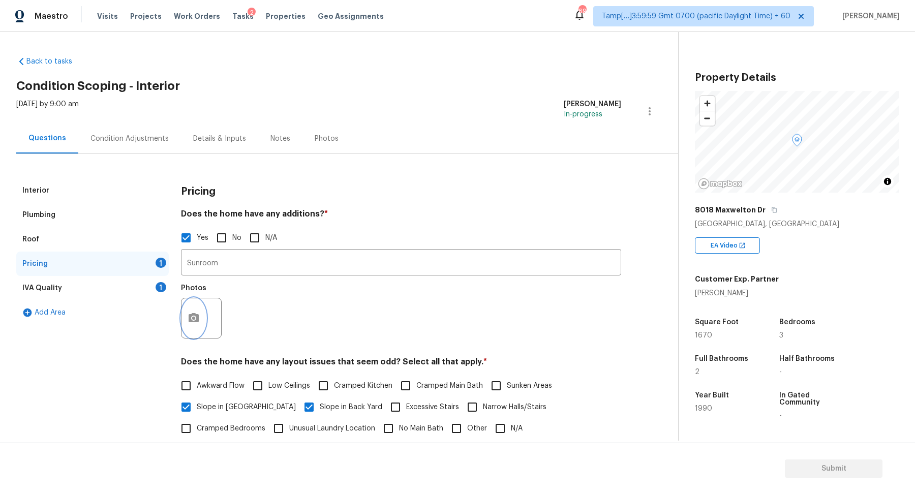
click at [191, 320] on icon "button" at bounding box center [194, 317] width 10 height 9
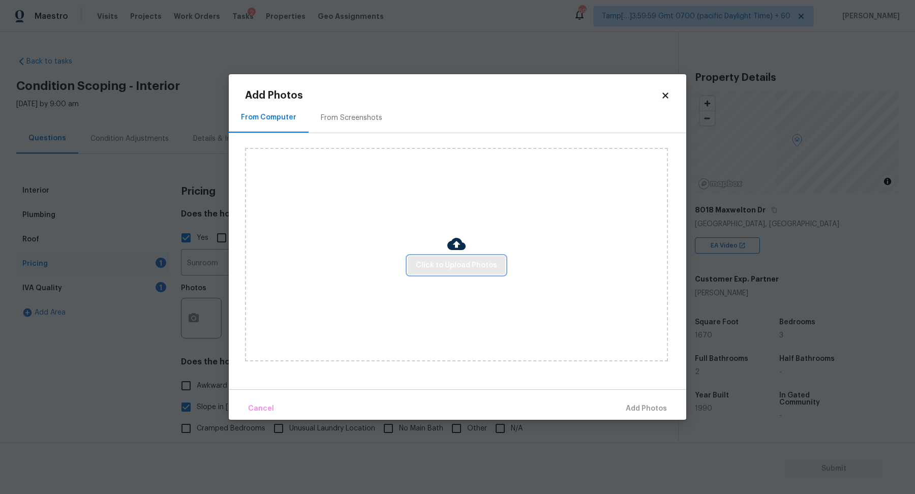
click at [436, 269] on span "Click to Upload Photos" at bounding box center [456, 265] width 81 height 13
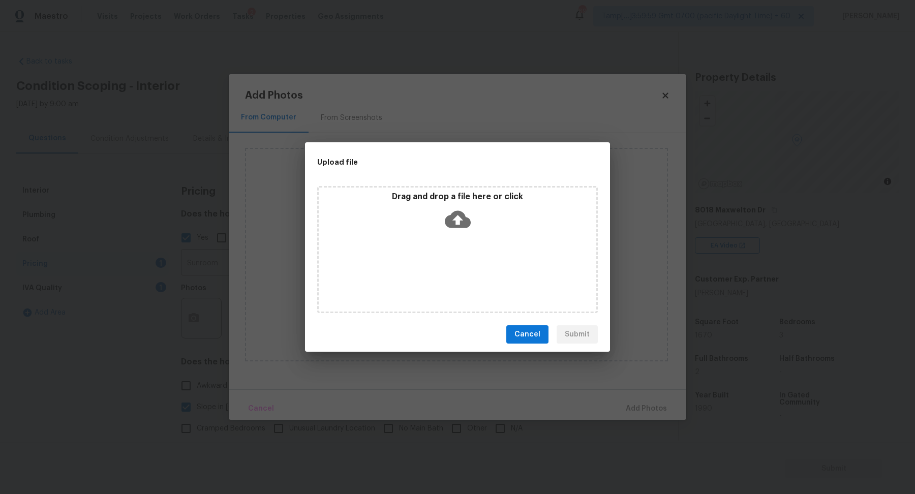
click at [474, 211] on div "Drag and drop a file here or click" at bounding box center [457, 214] width 277 height 44
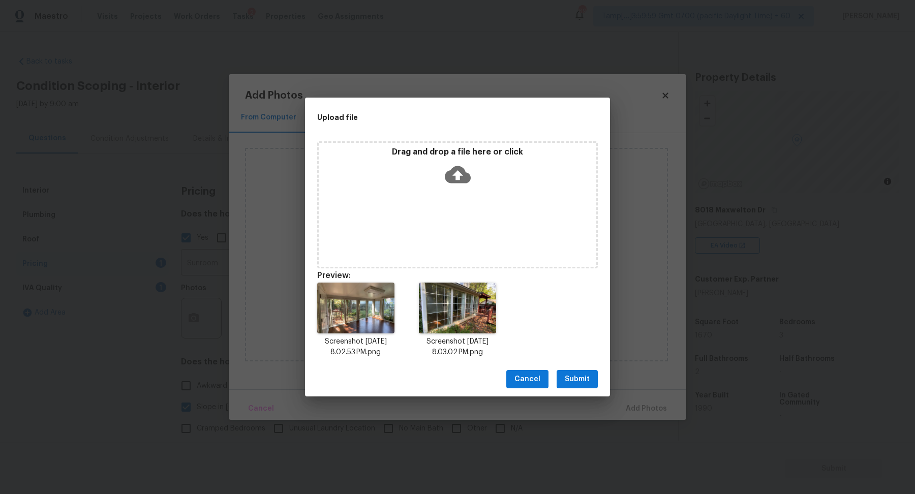
click at [567, 385] on span "Submit" at bounding box center [577, 379] width 25 height 13
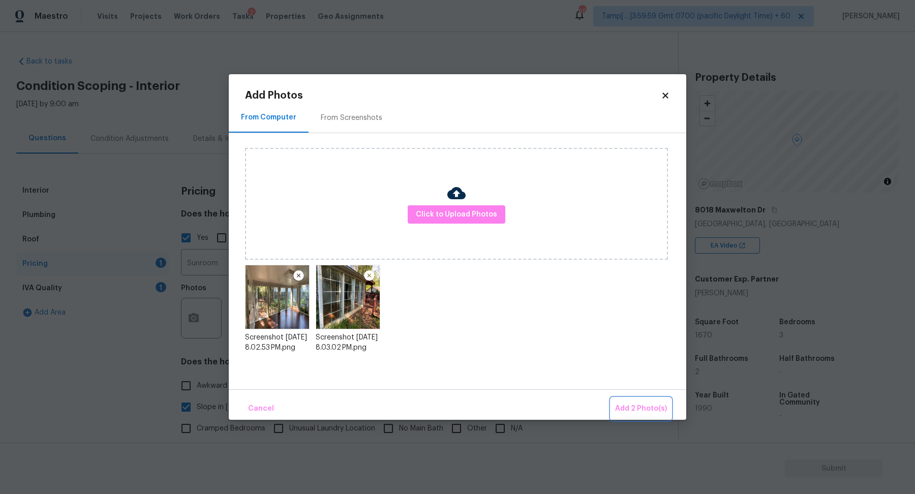
click at [614, 402] on button "Add 2 Photo(s)" at bounding box center [641, 409] width 60 height 22
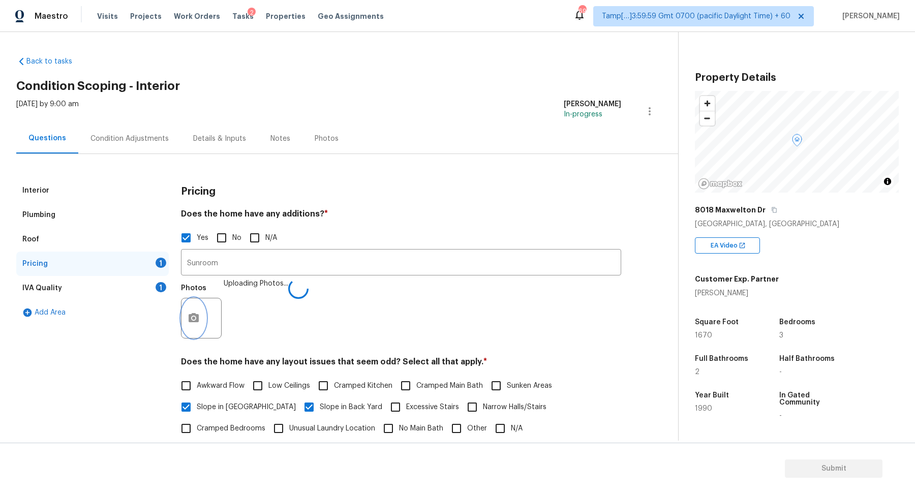
scroll to position [168, 0]
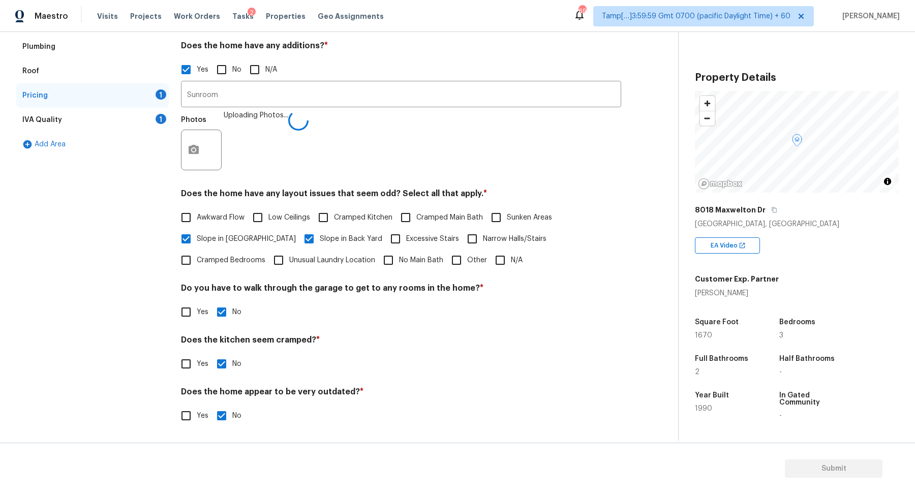
click at [315, 165] on div "Photos Uploading Photos..." at bounding box center [401, 143] width 440 height 66
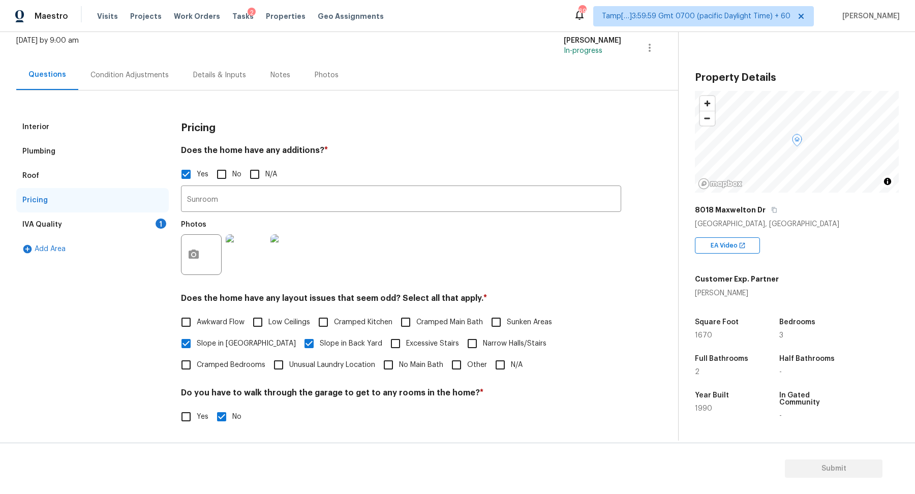
scroll to position [28, 0]
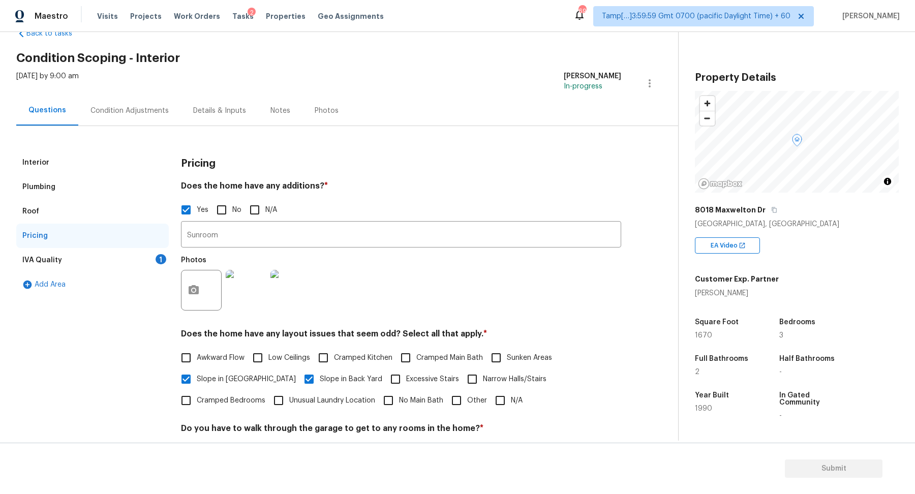
click at [154, 249] on div "IVA Quality 1" at bounding box center [92, 260] width 152 height 24
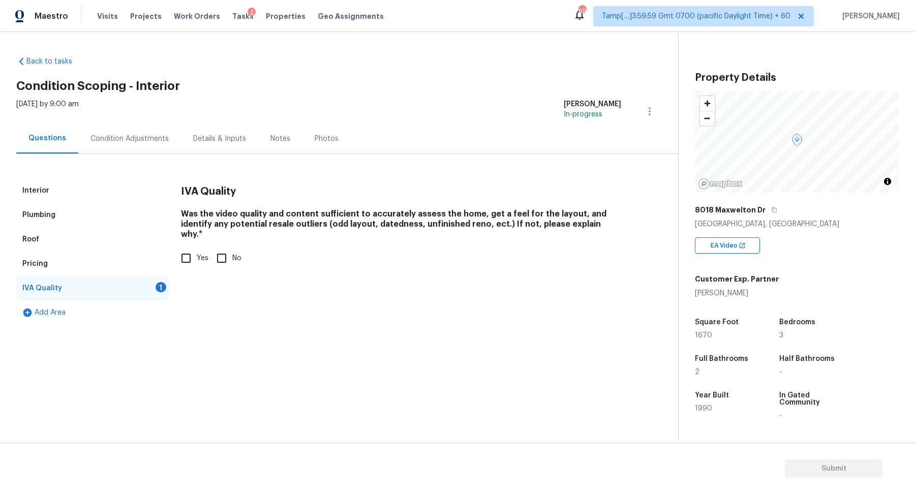
click at [179, 248] on input "Yes" at bounding box center [185, 257] width 21 height 21
checkbox input "true"
click at [134, 131] on div "Condition Adjustments" at bounding box center [129, 138] width 103 height 30
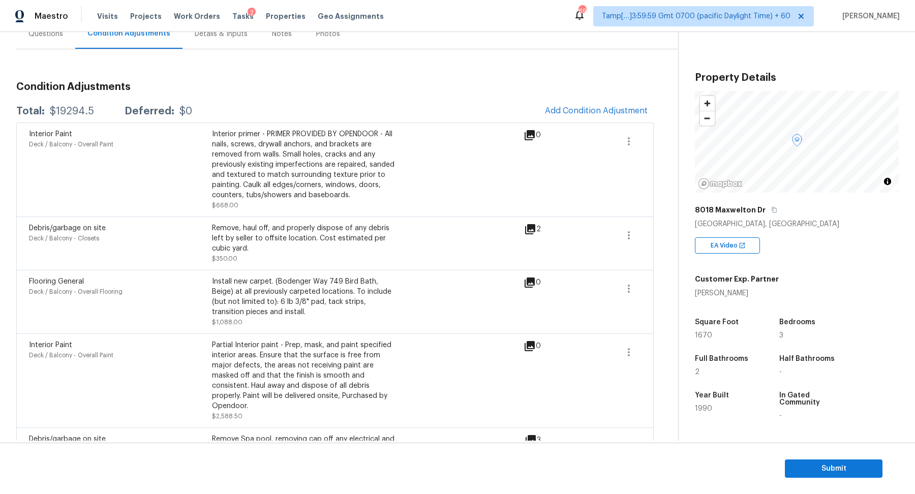
scroll to position [92, 0]
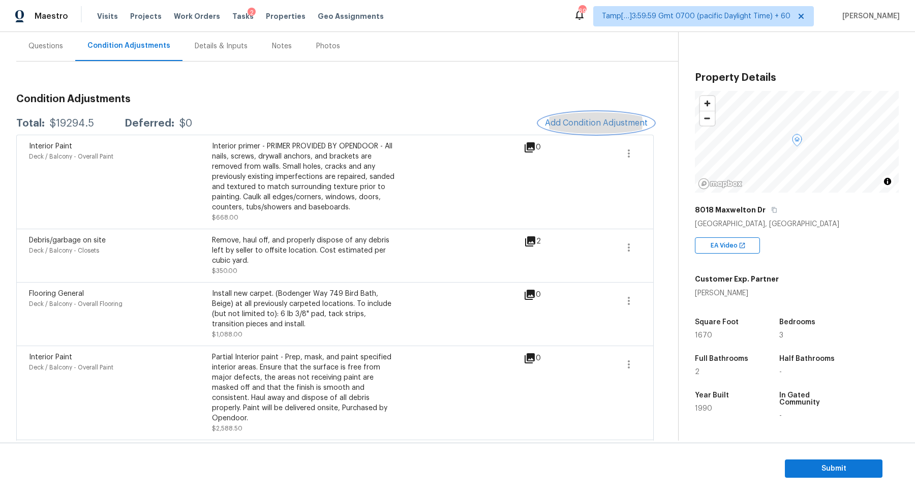
click at [578, 126] on span "Add Condition Adjustment" at bounding box center [596, 122] width 103 height 9
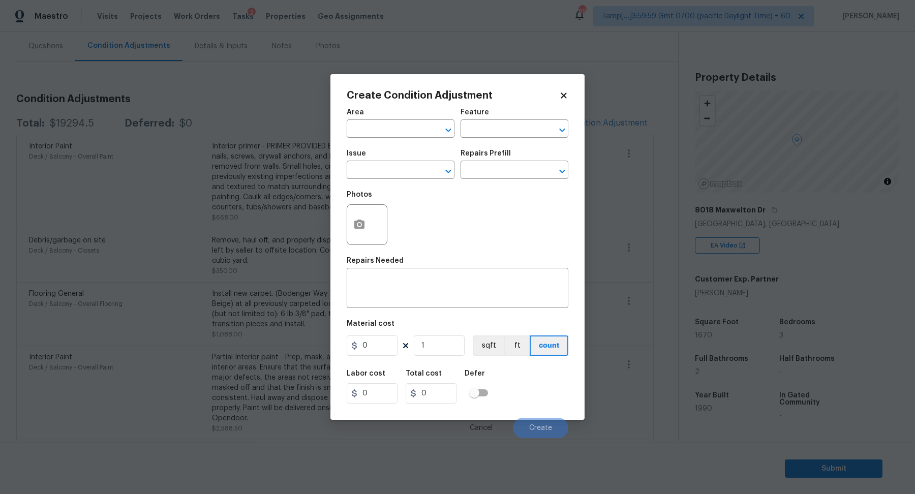
click at [377, 116] on div "Area" at bounding box center [401, 115] width 108 height 13
click at [377, 124] on input "text" at bounding box center [386, 130] width 79 height 16
click at [382, 173] on li "Interior Overall" at bounding box center [401, 169] width 108 height 17
type input "Interior Overall"
click at [382, 173] on input "text" at bounding box center [386, 171] width 79 height 16
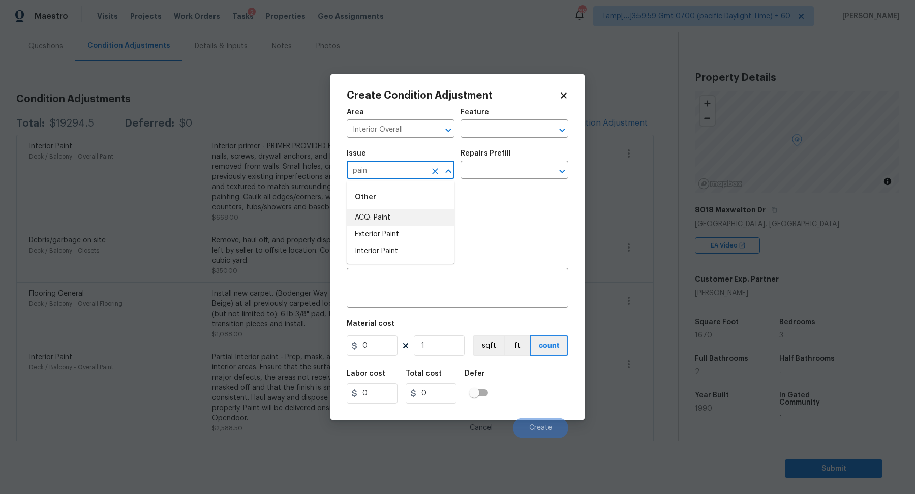
click at [392, 221] on li "ACQ: Paint" at bounding box center [401, 217] width 108 height 17
click at [399, 177] on input "ACQ: Paint" at bounding box center [386, 171] width 79 height 16
click at [382, 263] on ah_el_jm_1744356538015 "Odor" at bounding box center [387, 268] width 18 height 11
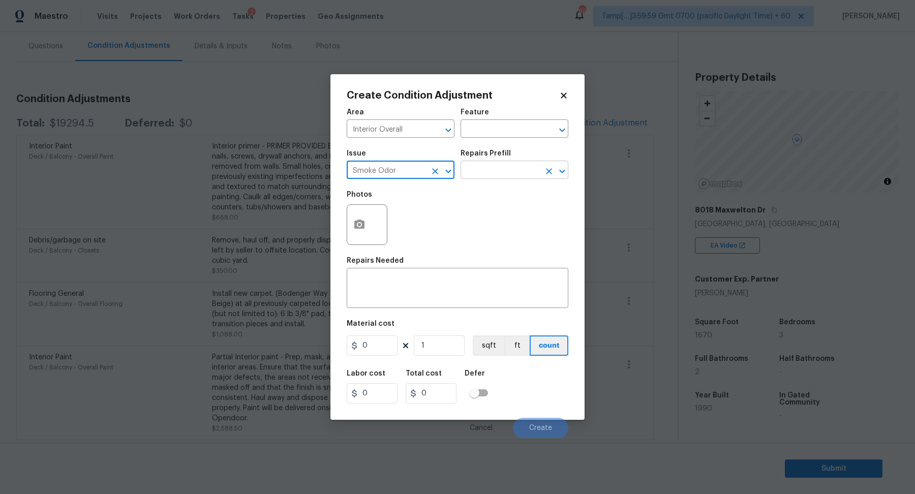
type input "Smoke Odor"
click at [472, 165] on input "text" at bounding box center [499, 171] width 79 height 16
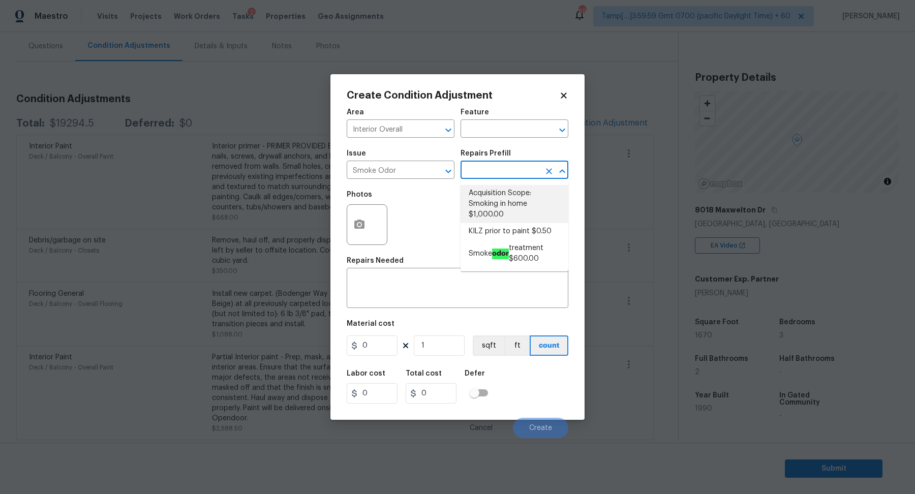
click at [510, 193] on li "Acquisition Scope: Smoking in home $1,000.00" at bounding box center [514, 204] width 108 height 38
type textarea "Acquisition Scope: Smoking in home"
type input "1000"
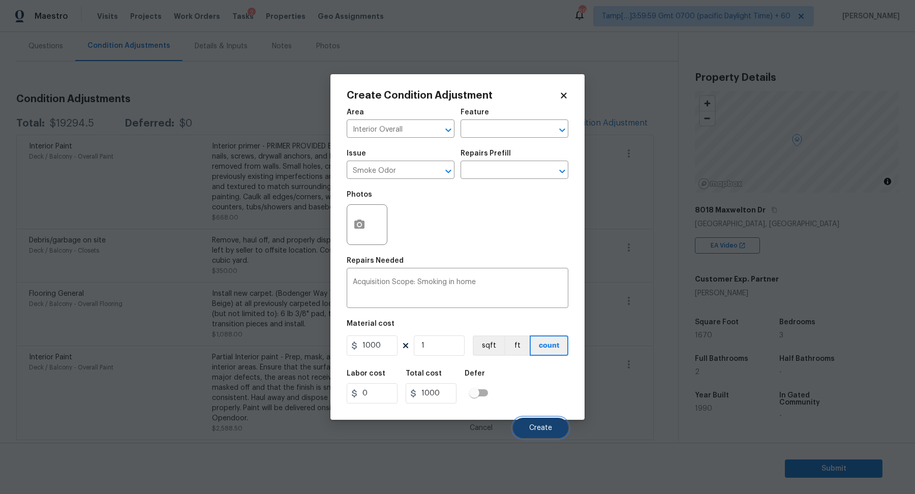
click at [534, 423] on button "Create" at bounding box center [540, 428] width 55 height 20
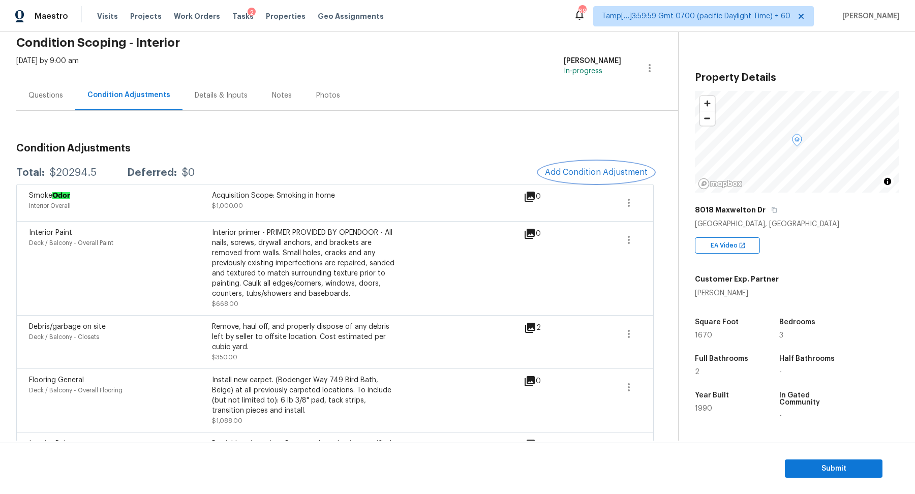
scroll to position [4, 0]
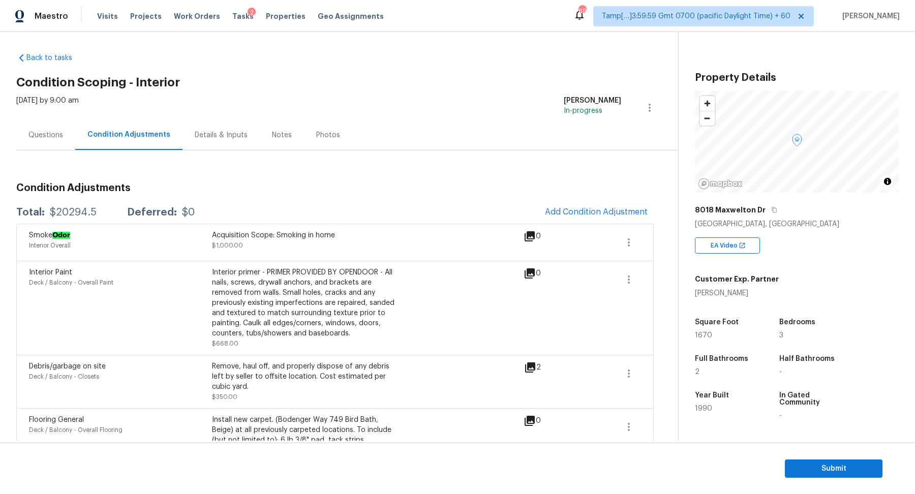
click at [74, 210] on div "$20294.5" at bounding box center [73, 212] width 47 height 10
copy div "$20294.5"
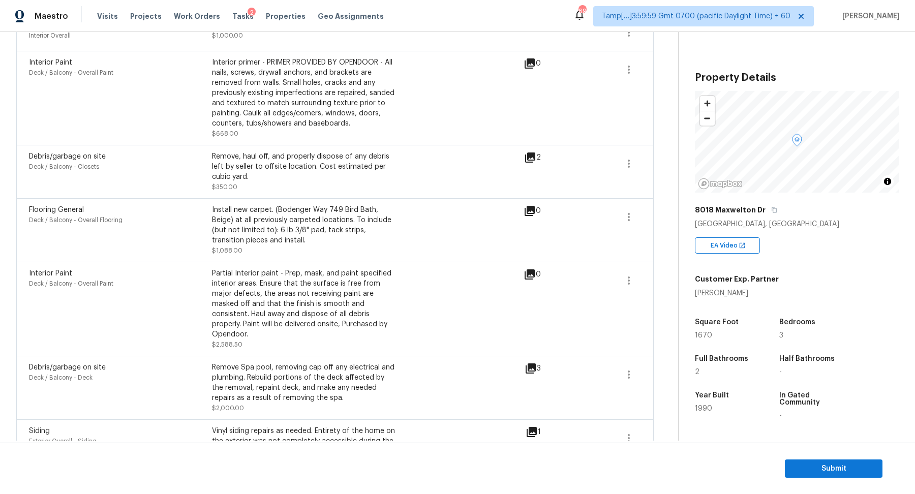
scroll to position [0, 0]
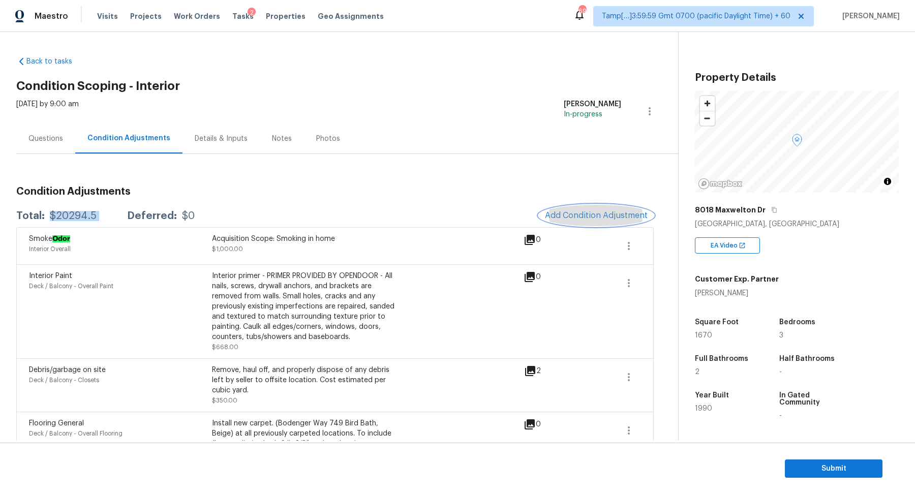
click at [552, 213] on span "Add Condition Adjustment" at bounding box center [596, 215] width 103 height 9
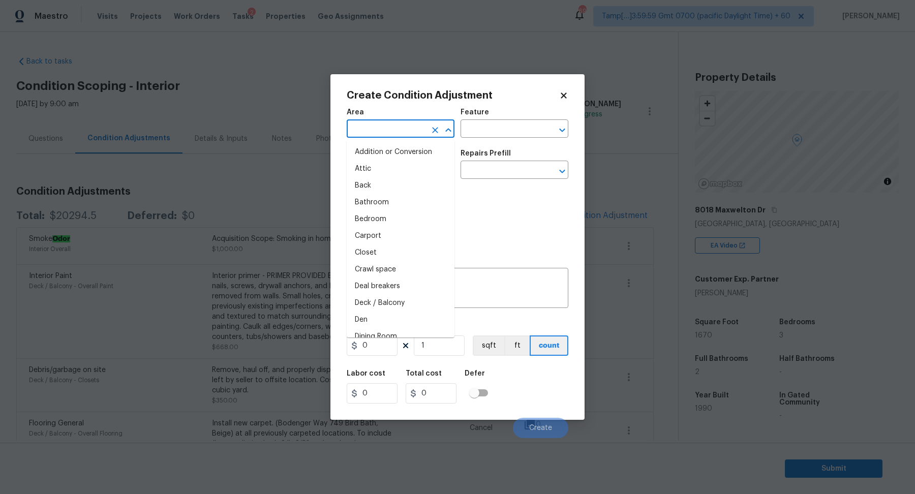
click at [378, 127] on input "text" at bounding box center [386, 130] width 79 height 16
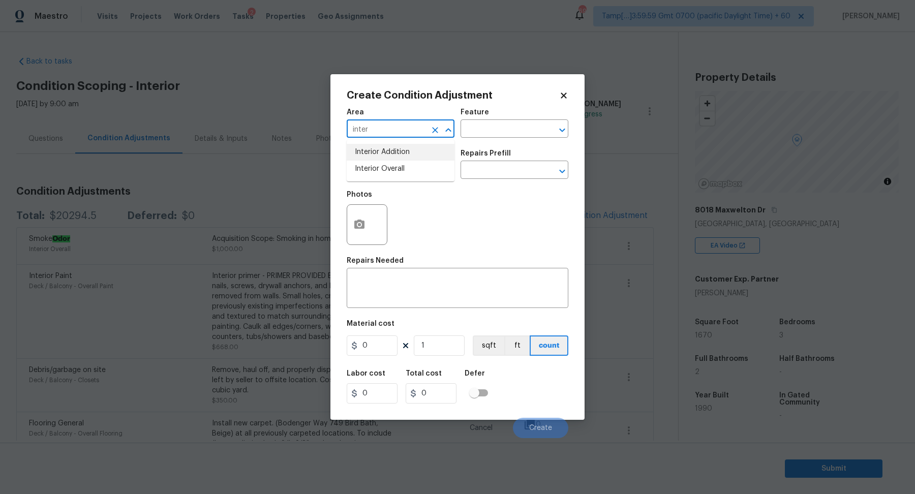
click at [377, 158] on li "Interior Addition" at bounding box center [401, 152] width 108 height 17
click at [377, 158] on div "Issue" at bounding box center [401, 156] width 108 height 13
click at [419, 131] on input "Interior Addition" at bounding box center [386, 130] width 79 height 16
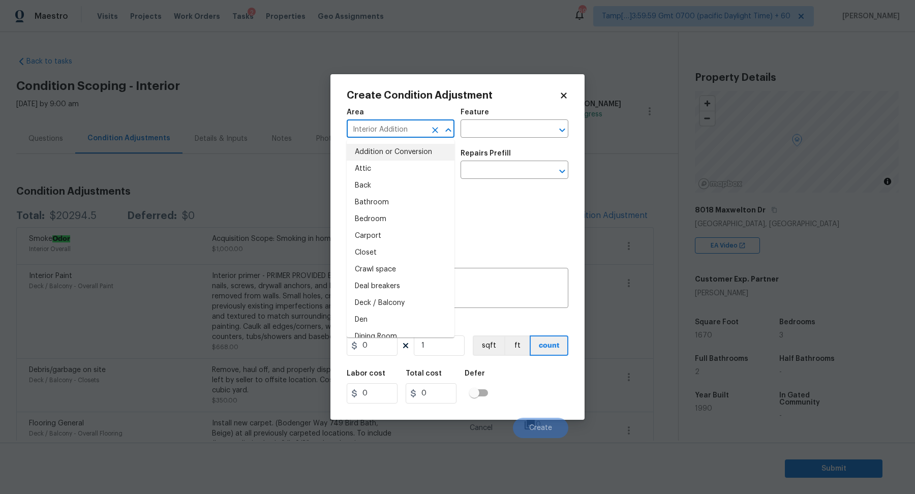
click at [419, 131] on input "Interior Addition" at bounding box center [386, 130] width 79 height 16
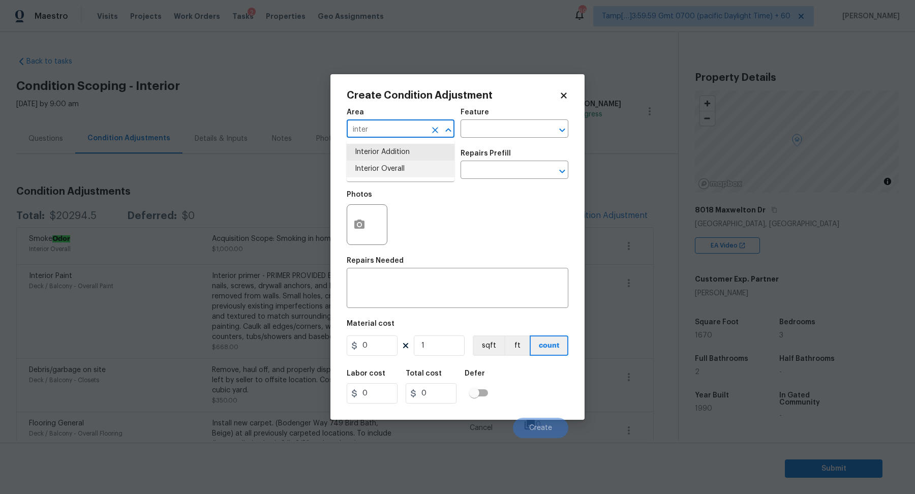
click at [368, 164] on li "Interior Overall" at bounding box center [401, 169] width 108 height 17
type input "Interior Overall"
click at [368, 164] on input "text" at bounding box center [386, 171] width 79 height 16
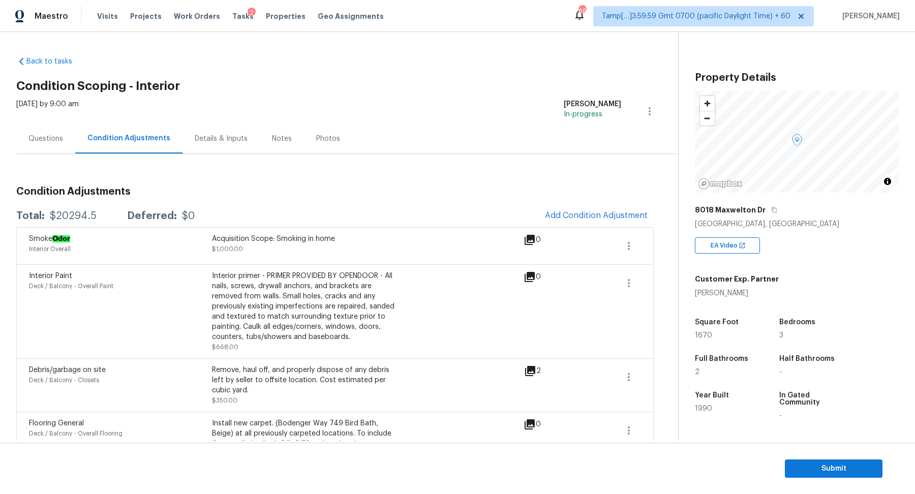
click at [299, 119] on body "Maestro Visits Projects Work Orders Tasks 2 Properties Geo Assignments 695 Tamp…" at bounding box center [457, 247] width 915 height 494
click at [90, 218] on div "$20294.5" at bounding box center [73, 216] width 47 height 10
copy div "$20294.5"
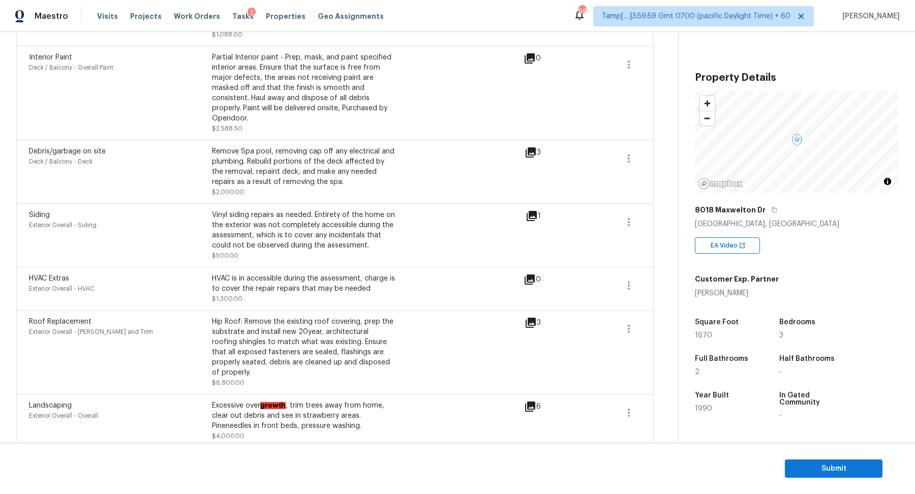
scroll to position [440, 0]
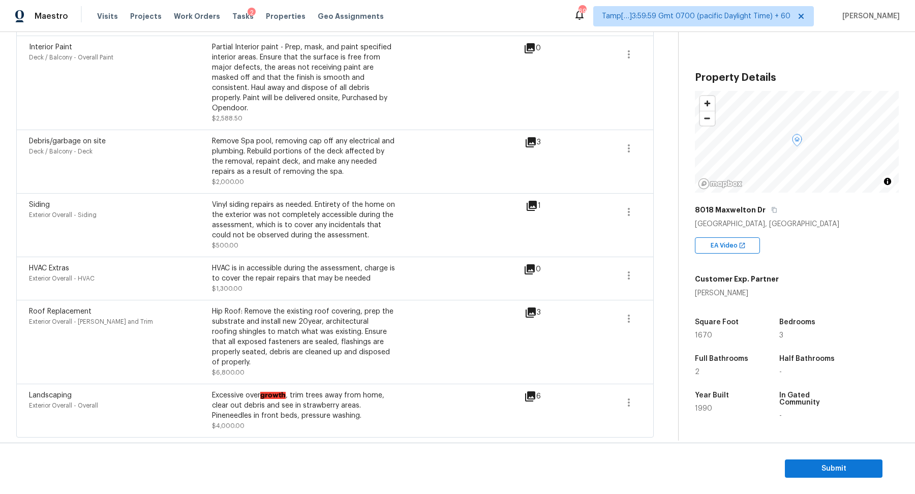
click at [529, 314] on icon at bounding box center [530, 312] width 12 height 12
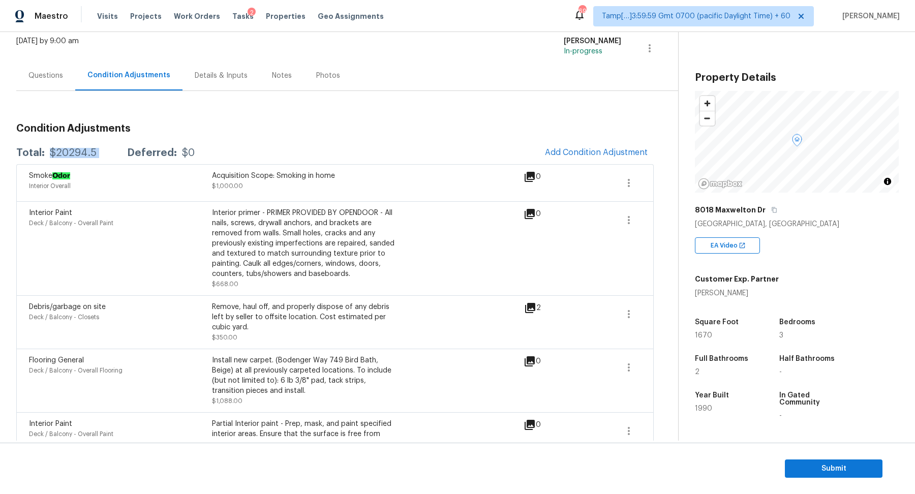
scroll to position [0, 0]
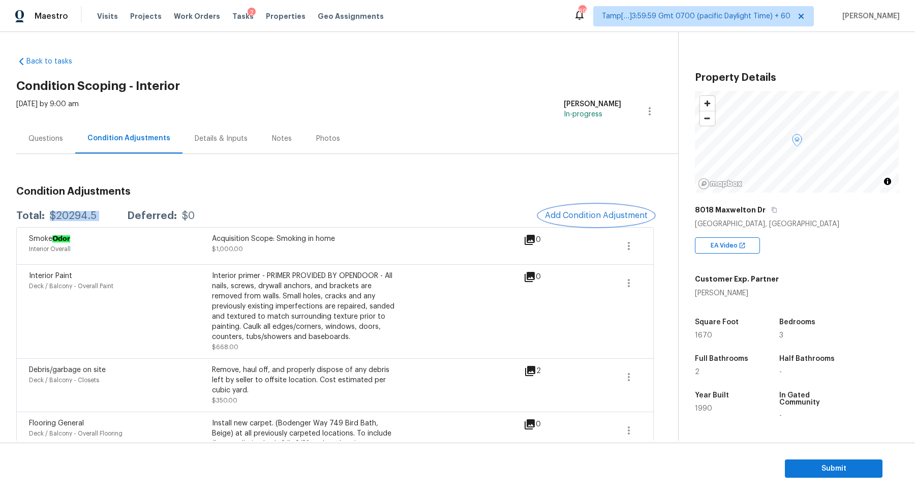
click at [575, 212] on span "Add Condition Adjustment" at bounding box center [596, 215] width 103 height 9
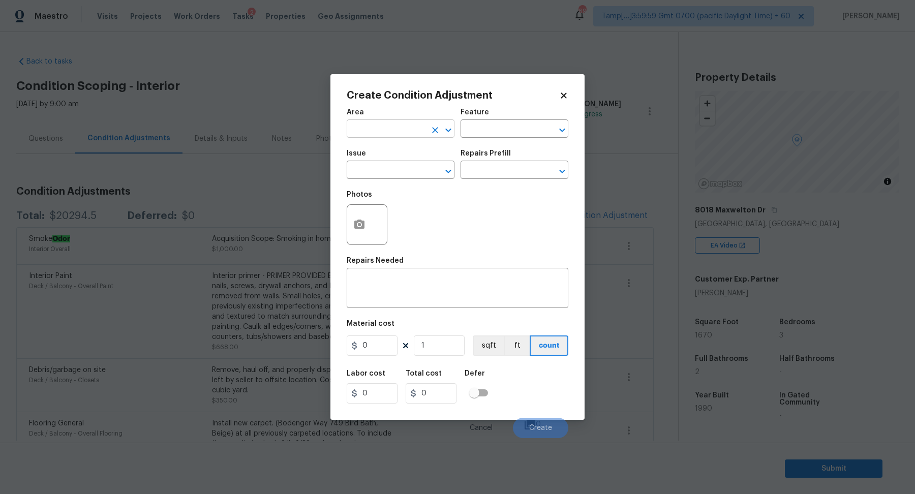
click at [394, 128] on input "text" at bounding box center [386, 130] width 79 height 16
click at [410, 173] on li "Interior Overall" at bounding box center [401, 169] width 108 height 17
type input "Interior Overall"
click at [410, 173] on input "text" at bounding box center [386, 171] width 79 height 16
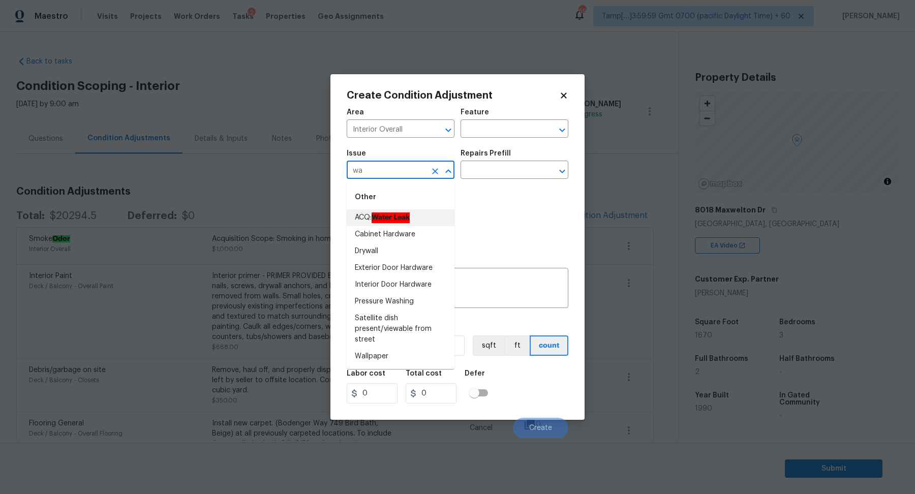
click at [412, 211] on li "ACQ: Water Leak" at bounding box center [401, 217] width 108 height 17
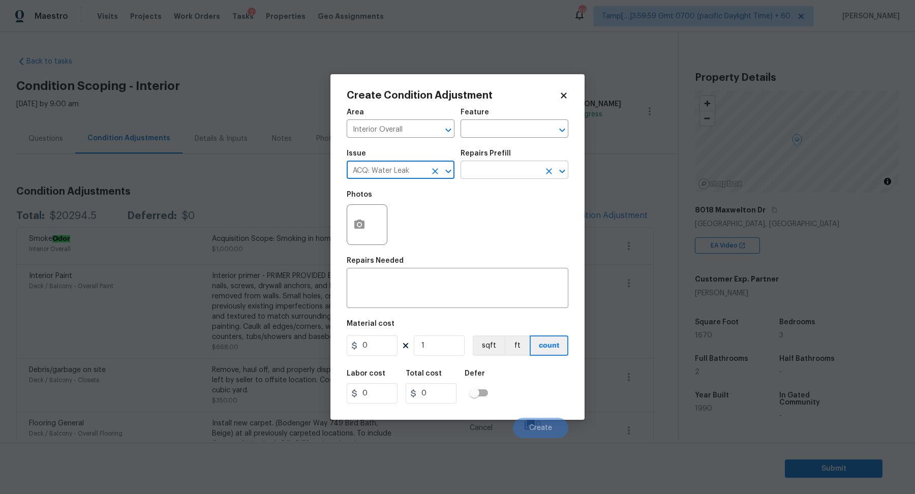
type input "ACQ: Water Leak"
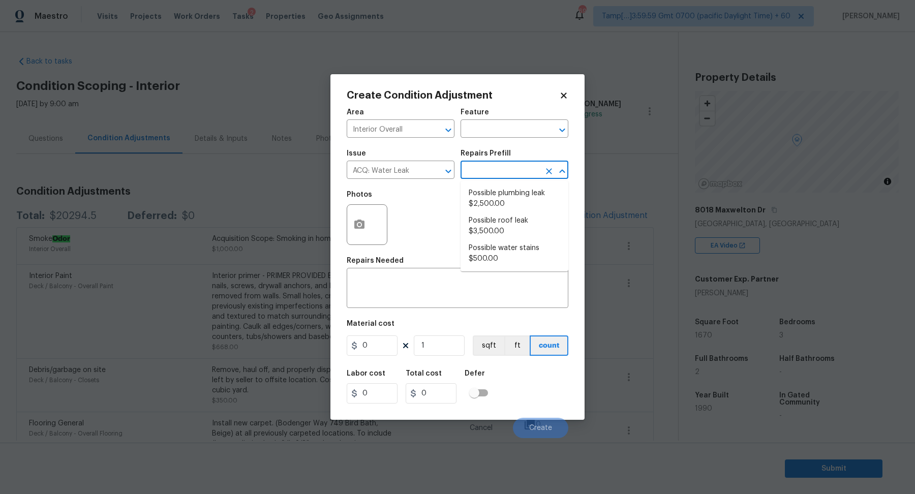
click at [503, 173] on input "text" at bounding box center [499, 171] width 79 height 16
click at [498, 258] on li "Possible water stains $500.00" at bounding box center [514, 253] width 108 height 27
type input "Acquisition"
type textarea "Acquisition Scope: Possible water stains"
type input "500"
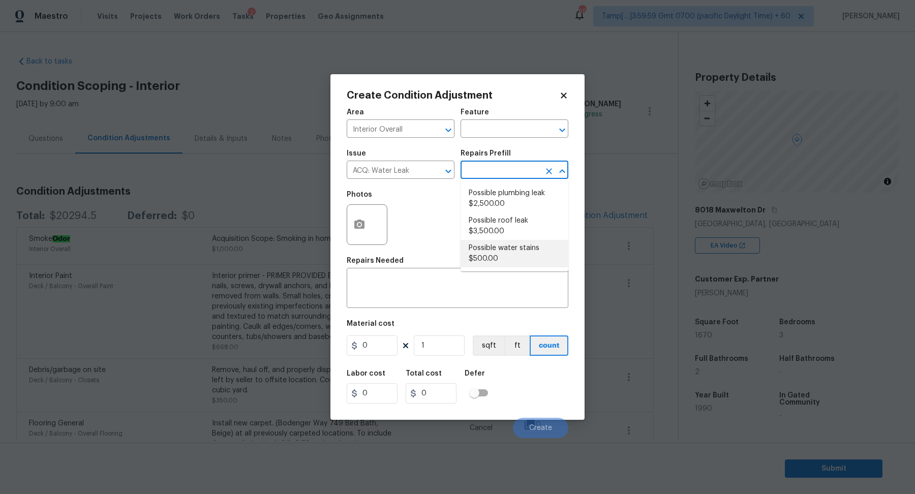
type input "500"
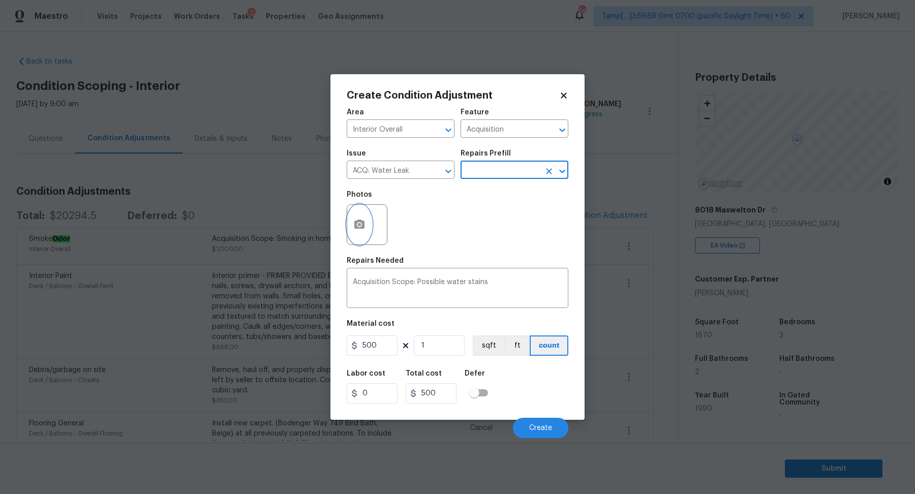
click at [362, 227] on icon "button" at bounding box center [359, 224] width 10 height 9
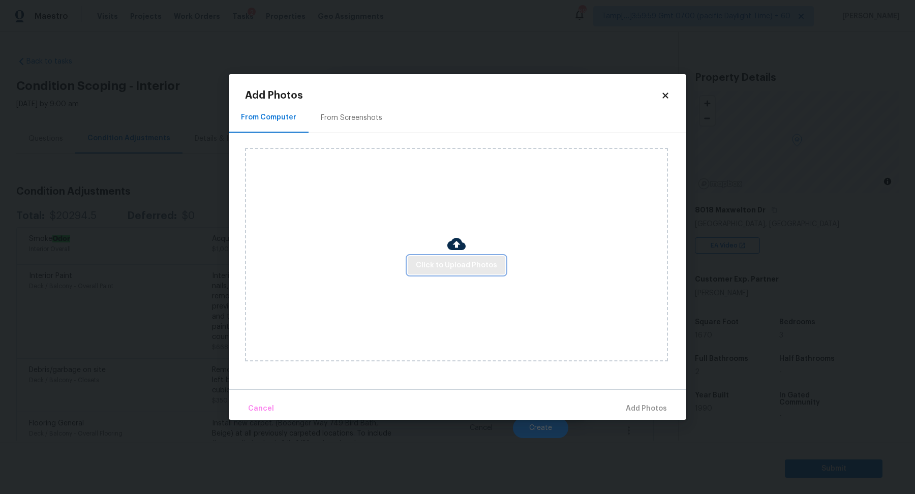
click at [423, 259] on span "Click to Upload Photos" at bounding box center [456, 265] width 81 height 13
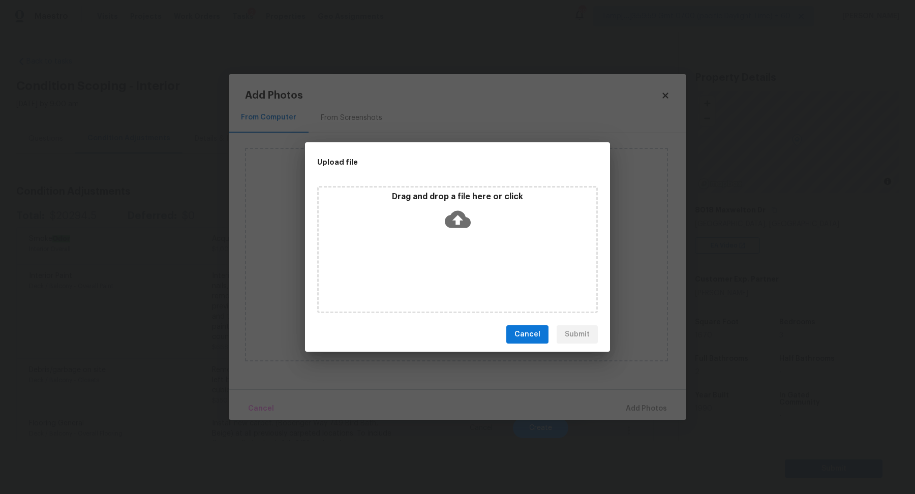
click at [458, 241] on div "Drag and drop a file here or click" at bounding box center [457, 249] width 280 height 127
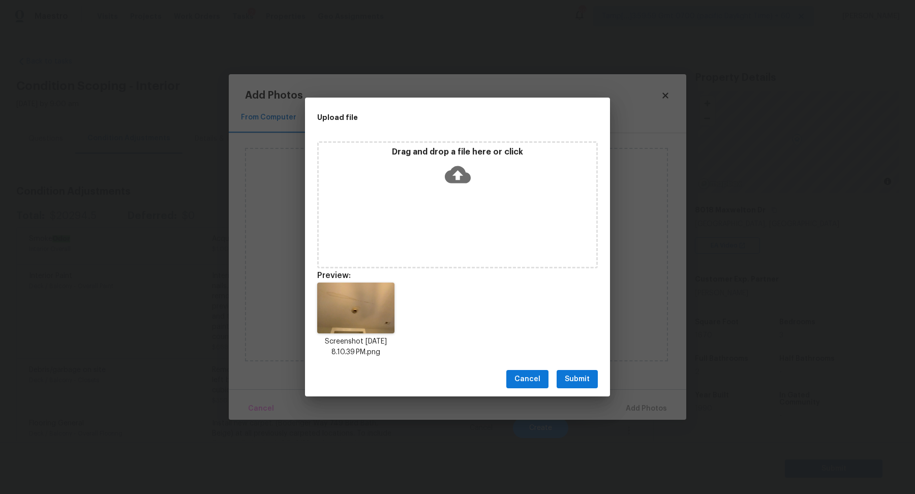
click at [581, 385] on button "Submit" at bounding box center [576, 379] width 41 height 19
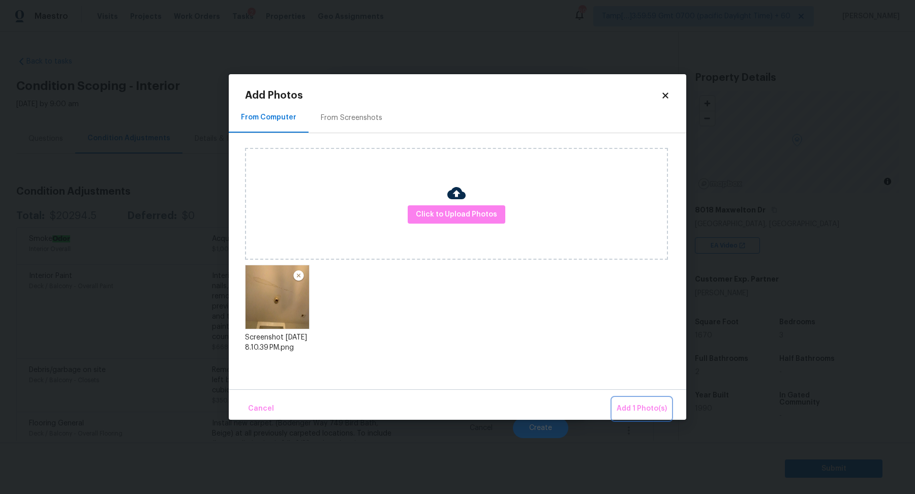
click at [633, 404] on span "Add 1 Photo(s)" at bounding box center [641, 408] width 50 height 13
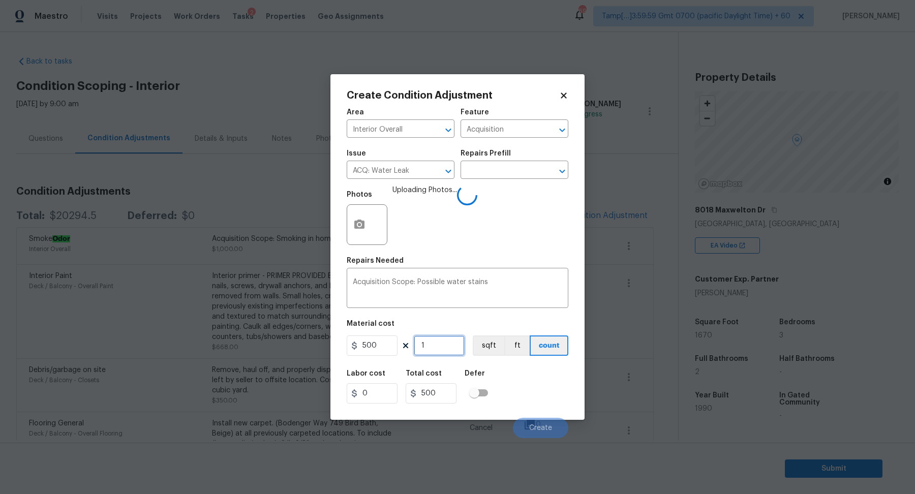
click at [441, 350] on input "1" at bounding box center [439, 345] width 51 height 20
click at [513, 374] on div "Labor cost 0 Total cost 500 Defer" at bounding box center [458, 387] width 222 height 46
click at [443, 354] on input "1" at bounding box center [439, 345] width 51 height 20
click at [524, 432] on button "Create" at bounding box center [540, 428] width 55 height 20
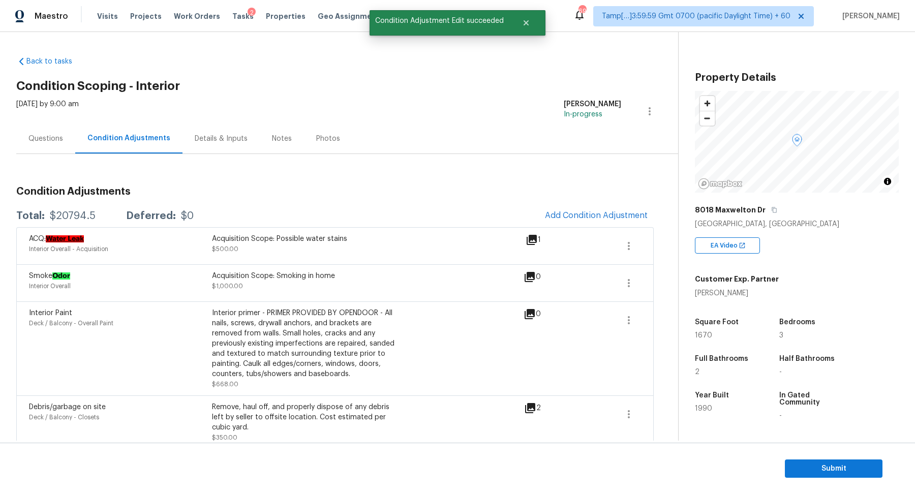
click at [78, 216] on div "$20794.5" at bounding box center [73, 216] width 46 height 10
copy div "$20794.5"
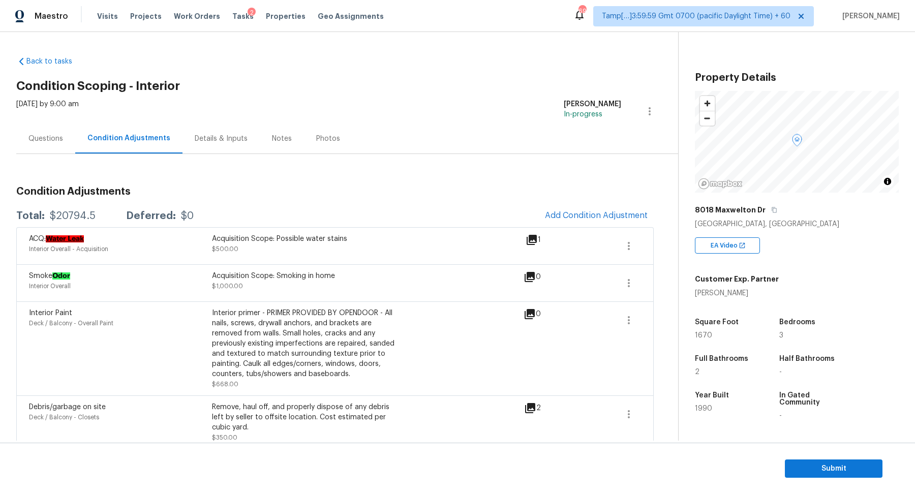
click at [62, 139] on div "Questions" at bounding box center [45, 138] width 59 height 30
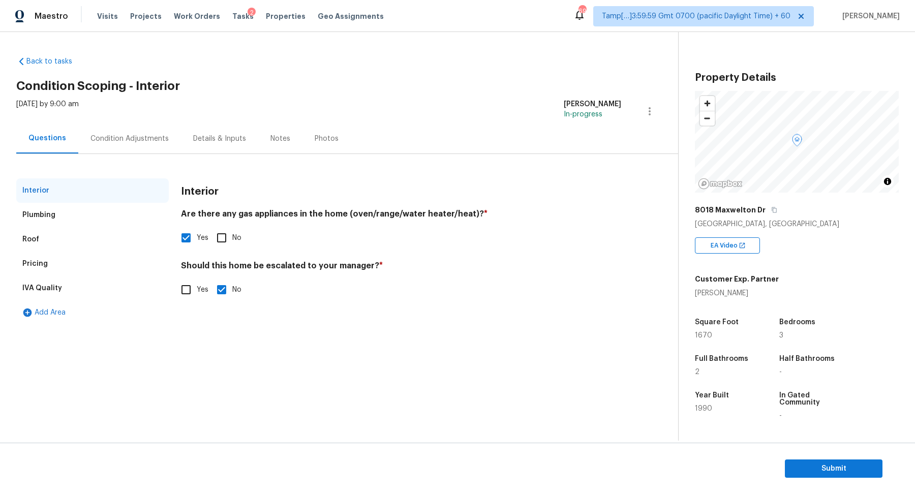
click at [97, 266] on div "Pricing" at bounding box center [92, 264] width 152 height 24
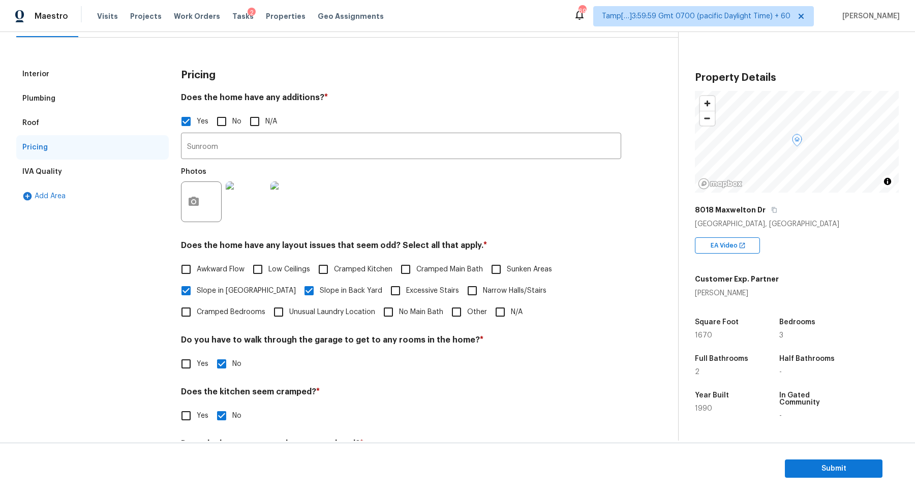
scroll to position [89, 0]
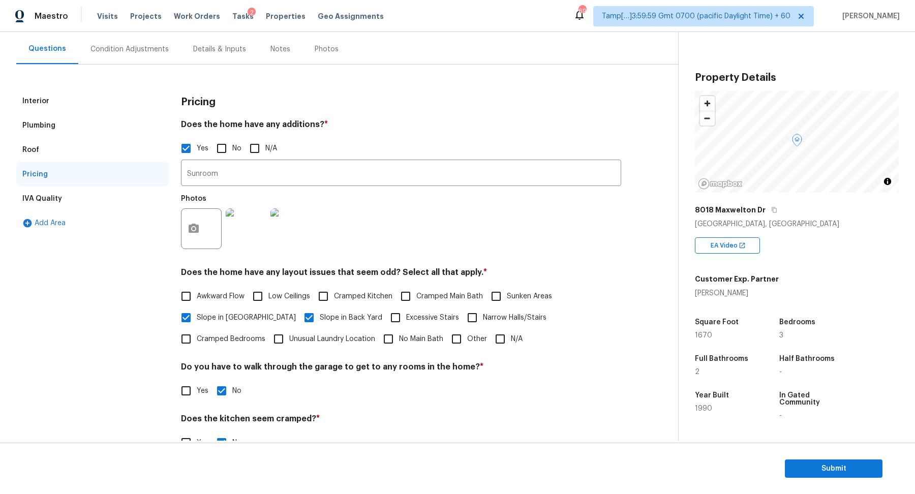
click at [68, 126] on div "Plumbing" at bounding box center [92, 125] width 152 height 24
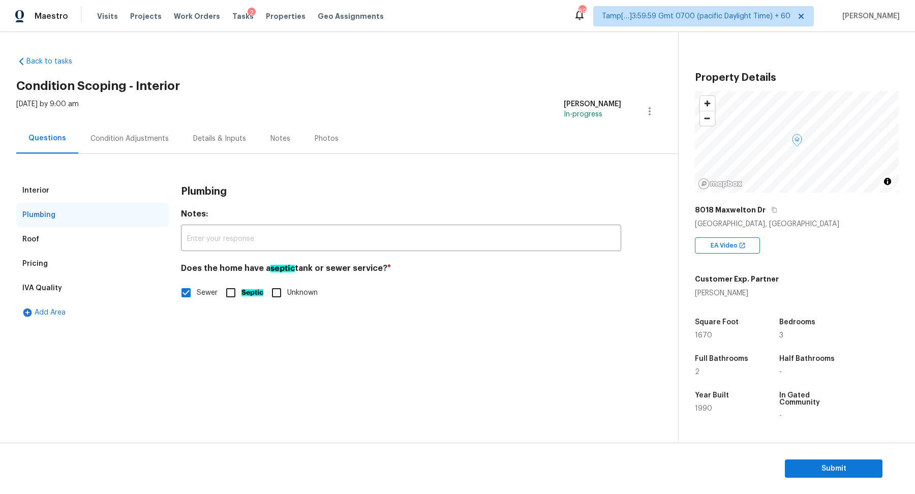
click at [167, 146] on div "Condition Adjustments" at bounding box center [129, 138] width 103 height 30
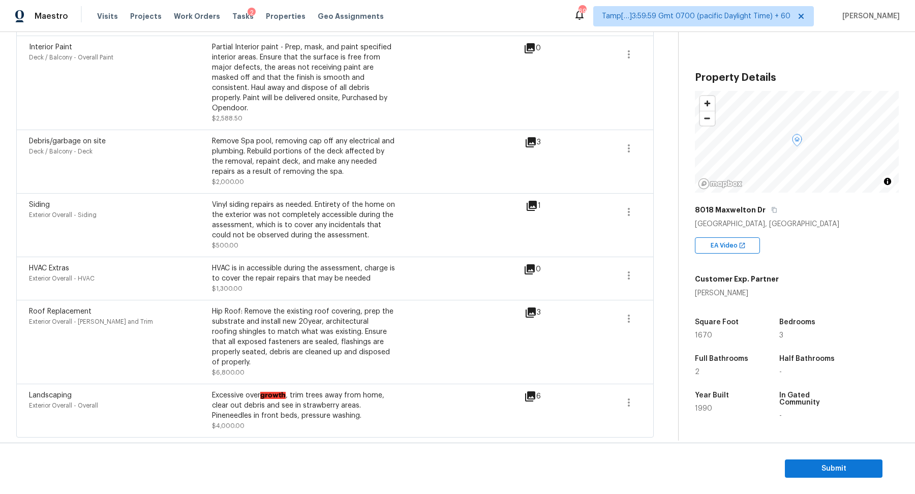
scroll to position [303, 0]
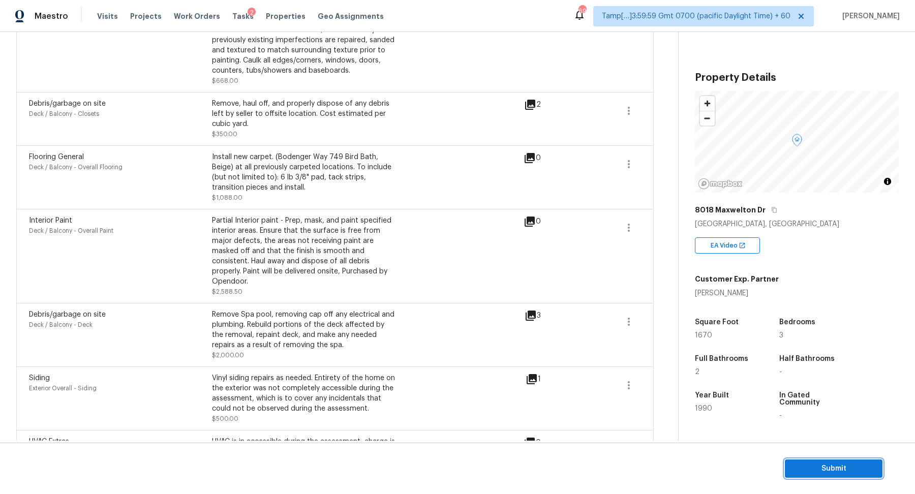
click at [797, 471] on span "Submit" at bounding box center [833, 468] width 81 height 13
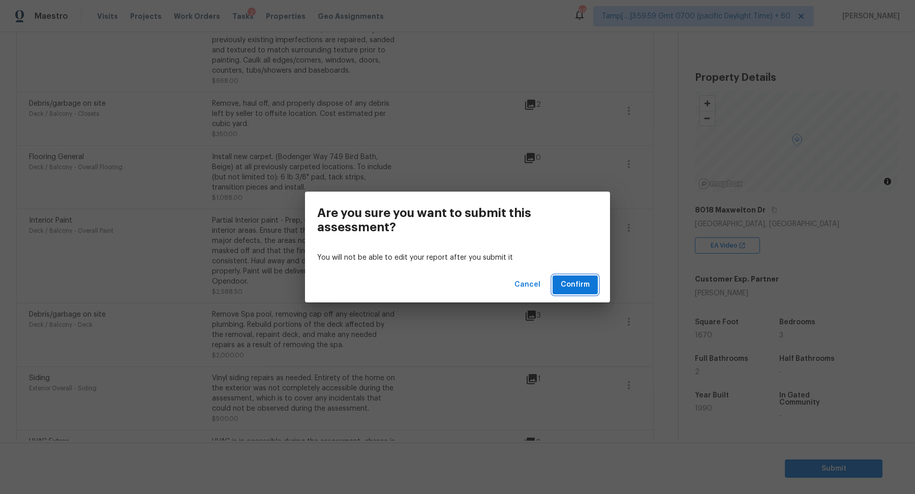
click at [580, 290] on span "Confirm" at bounding box center [574, 284] width 29 height 13
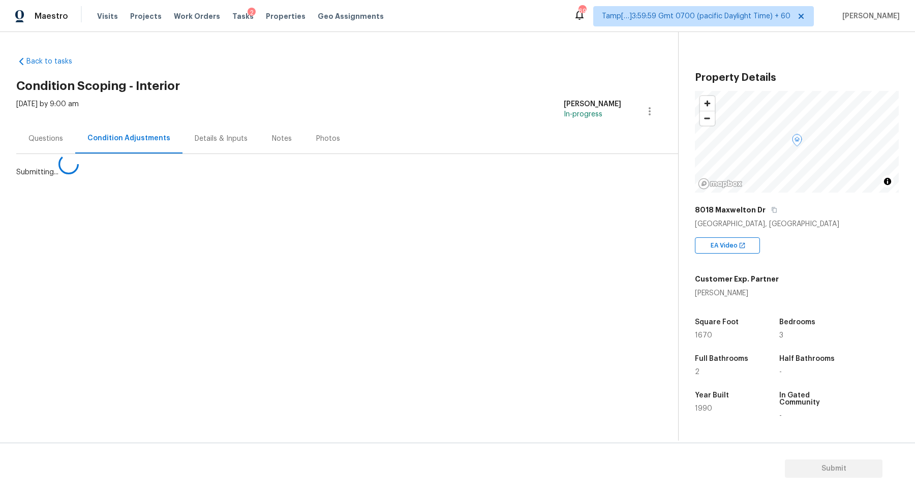
scroll to position [0, 0]
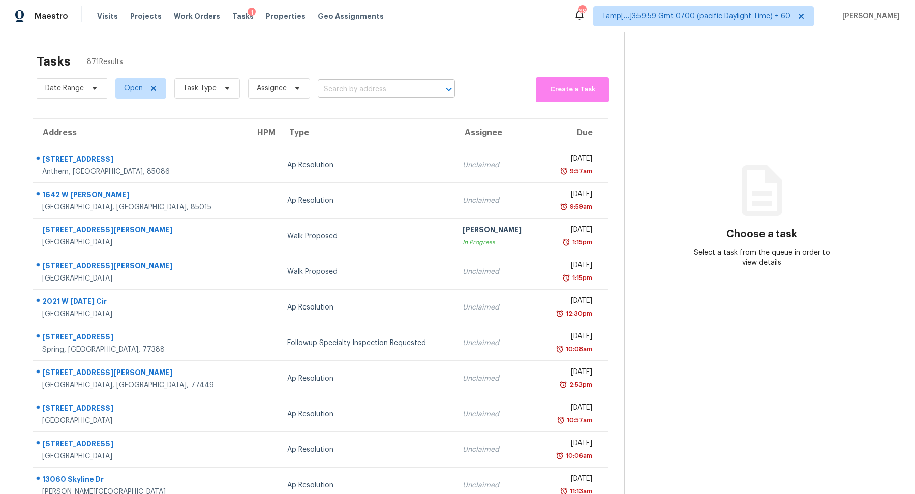
click at [375, 96] on input "text" at bounding box center [372, 90] width 109 height 16
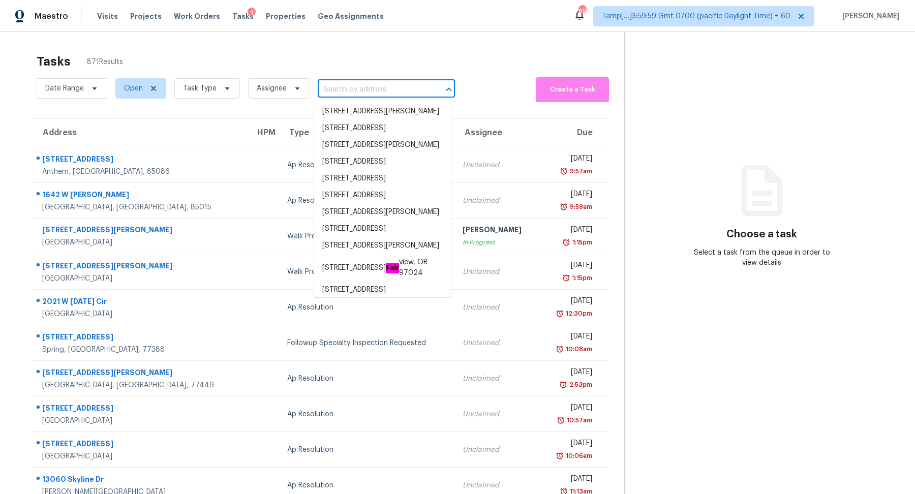
paste input "1767 Honey Tree Pl, Hoschton, GA 30548"
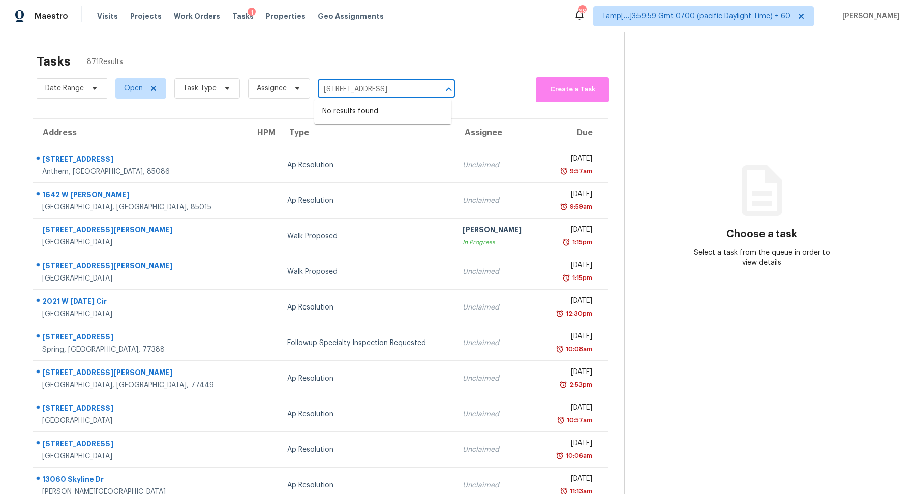
type input "1767 Honey Tree Pl, Hoschton, GA 30548"
click at [190, 82] on span "Task Type" at bounding box center [207, 88] width 66 height 20
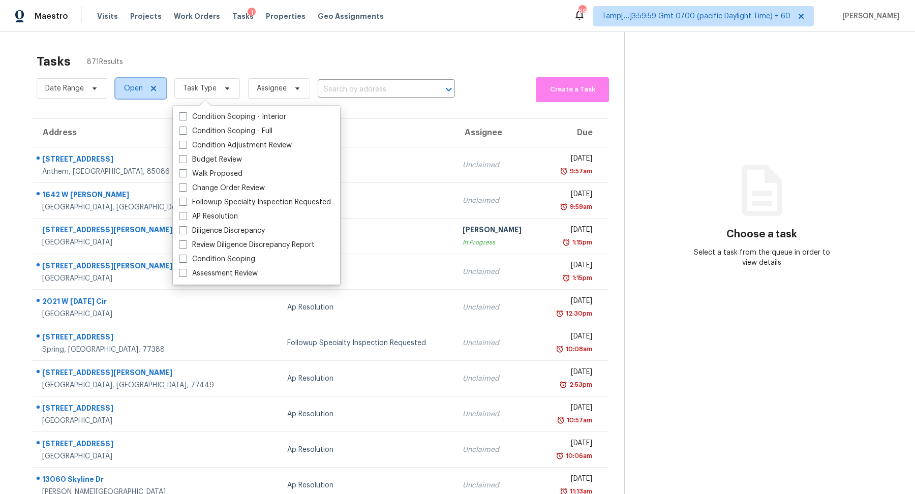
click at [141, 92] on span "Open" at bounding box center [133, 88] width 19 height 10
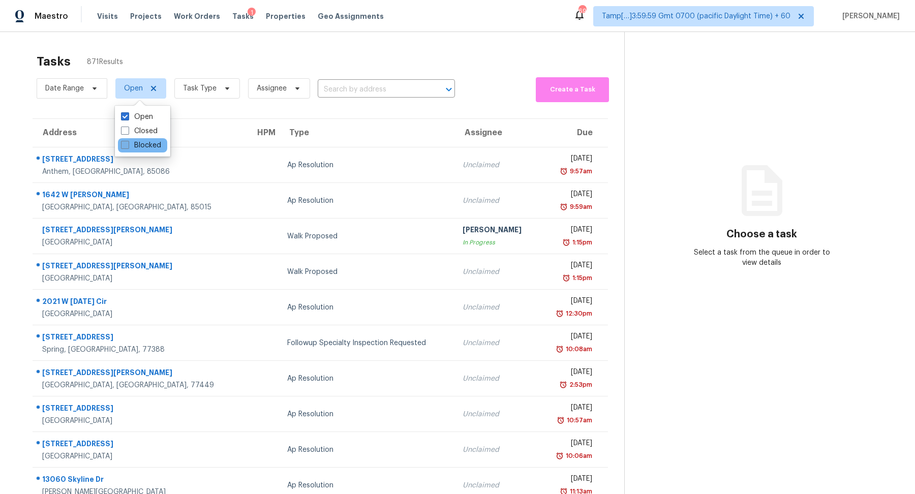
click at [148, 148] on label "Blocked" at bounding box center [141, 145] width 40 height 10
click at [128, 147] on input "Blocked" at bounding box center [124, 143] width 7 height 7
checkbox input "true"
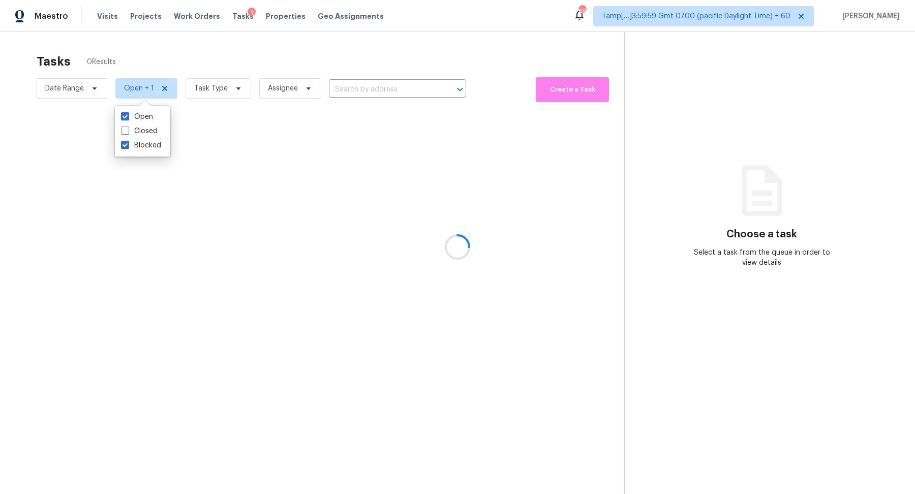
click at [383, 74] on div at bounding box center [457, 247] width 915 height 494
click at [382, 91] on div at bounding box center [457, 247] width 915 height 494
click at [382, 90] on div at bounding box center [457, 247] width 915 height 494
click at [387, 89] on div at bounding box center [457, 247] width 915 height 494
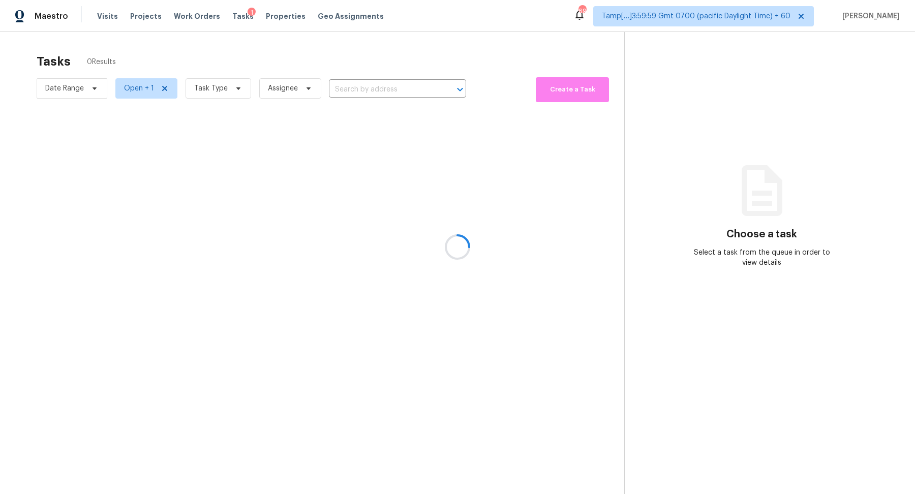
click at [378, 88] on div at bounding box center [457, 247] width 915 height 494
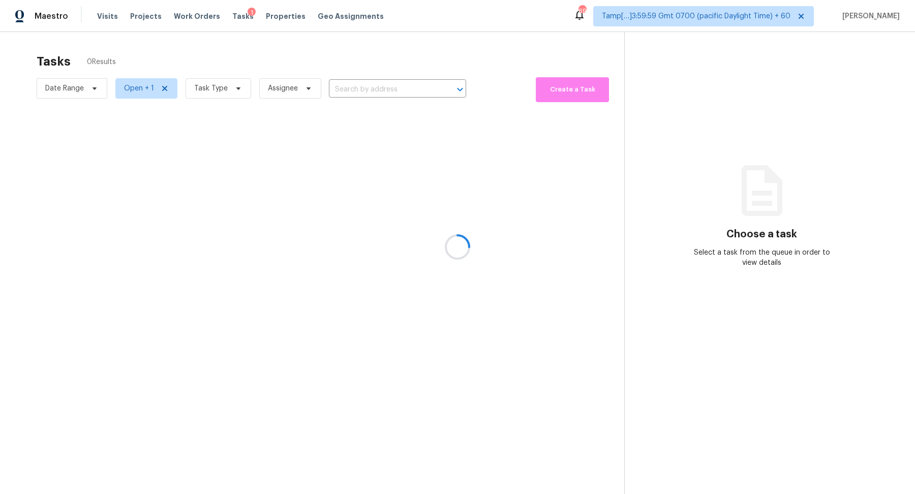
click at [378, 88] on div at bounding box center [457, 247] width 915 height 494
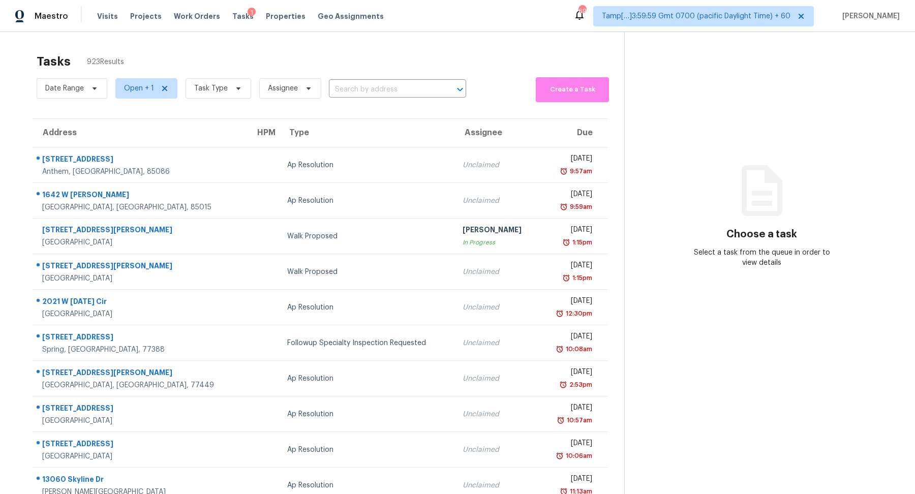
click at [378, 88] on input "text" at bounding box center [383, 90] width 109 height 16
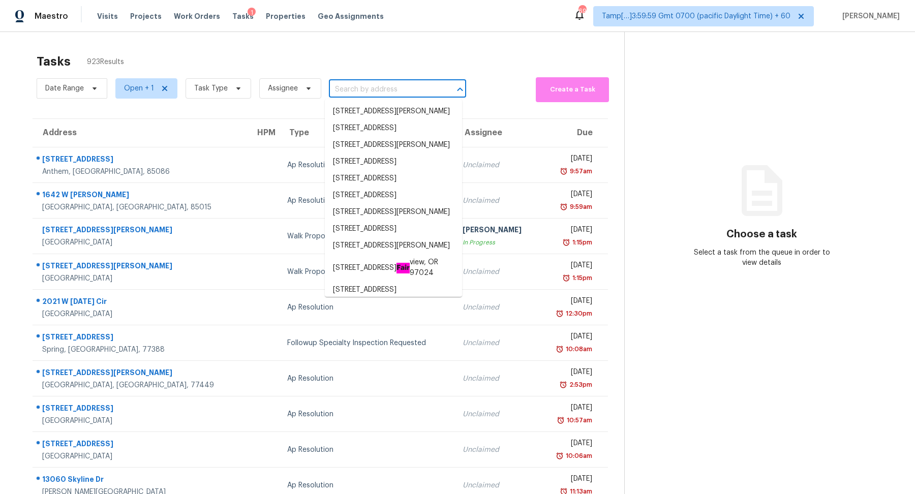
paste input "1767 Honey Tree Pl, Hoschton, GA 30548"
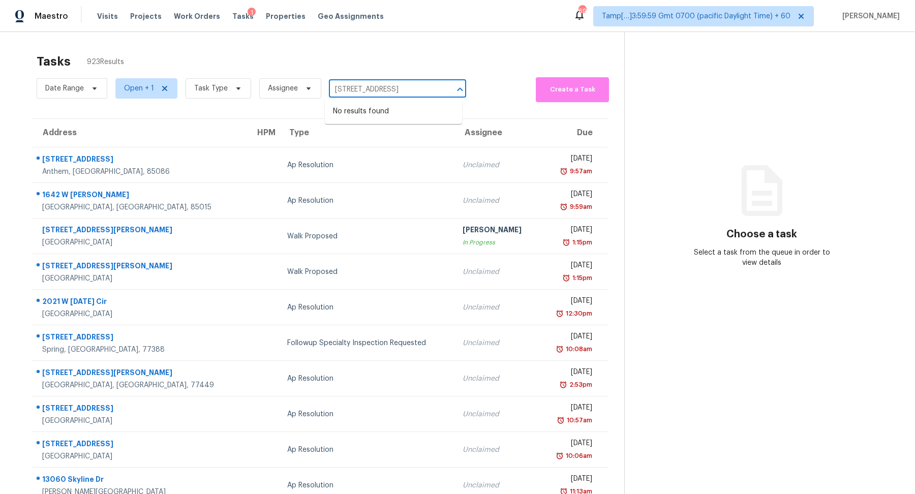
type input "1767 Honey Tree Pl, Hoschton, GA 30548"
click at [207, 88] on span "Task Type" at bounding box center [211, 88] width 34 height 10
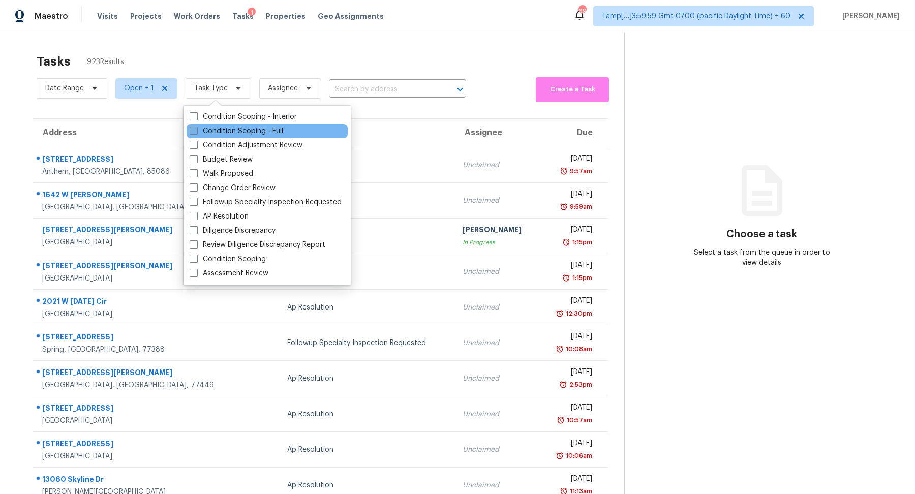
click at [259, 126] on label "Condition Scoping - Full" at bounding box center [236, 131] width 93 height 10
click at [196, 126] on input "Condition Scoping - Full" at bounding box center [193, 129] width 7 height 7
checkbox input "true"
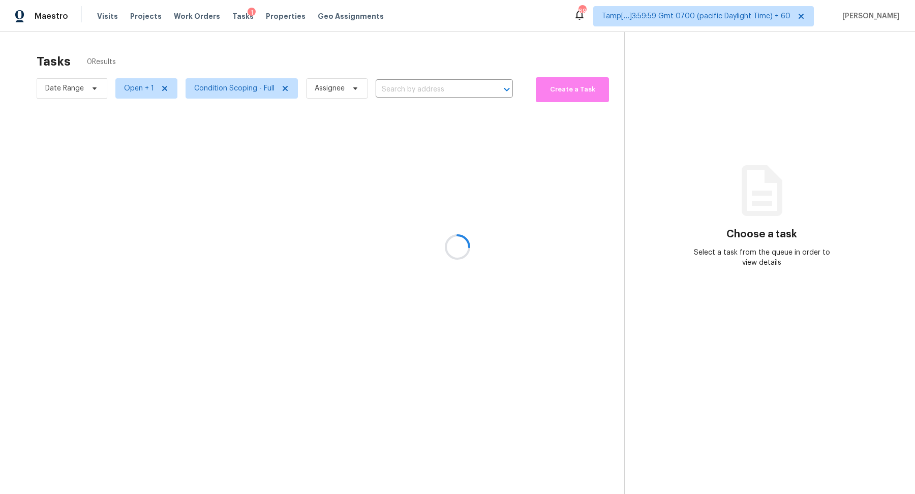
click at [377, 42] on div at bounding box center [457, 247] width 915 height 494
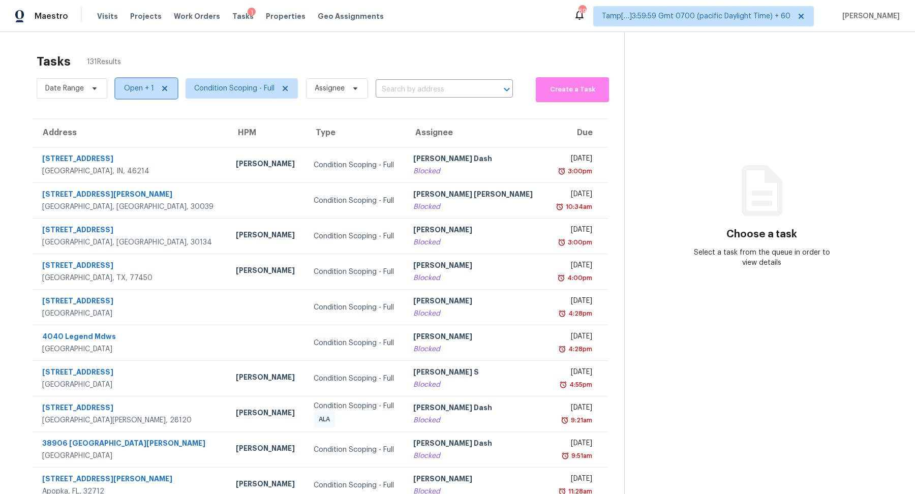
click at [134, 97] on span "Open + 1" at bounding box center [146, 88] width 62 height 20
click at [149, 118] on label "Blocked" at bounding box center [141, 117] width 40 height 10
click at [128, 118] on input "Blocked" at bounding box center [124, 115] width 7 height 7
checkbox input "false"
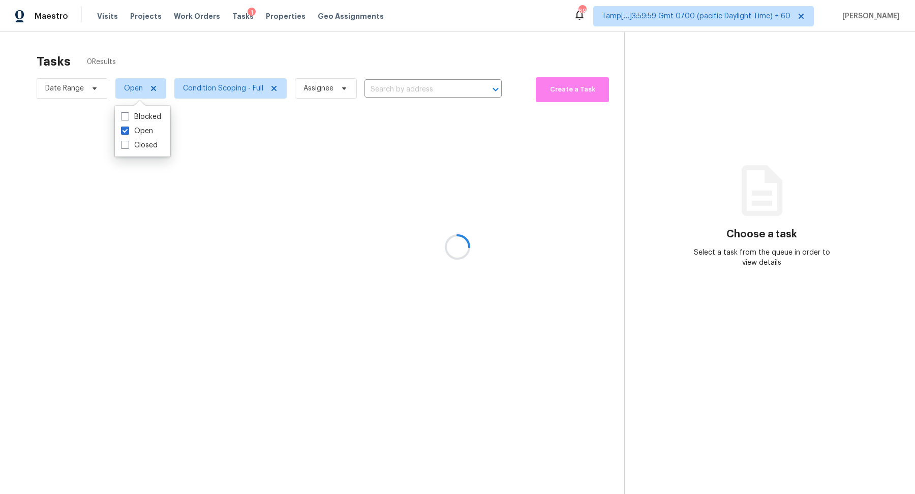
click at [355, 65] on div at bounding box center [457, 247] width 915 height 494
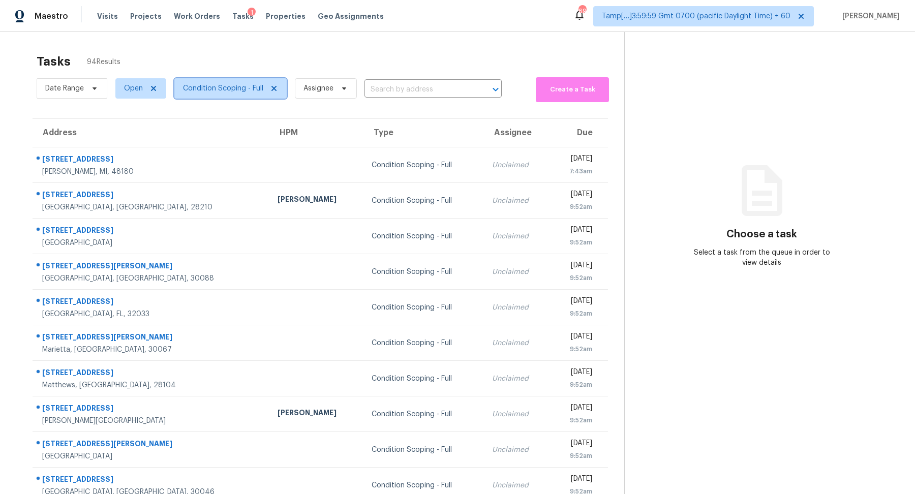
click at [230, 91] on span "Condition Scoping - Full" at bounding box center [223, 88] width 80 height 10
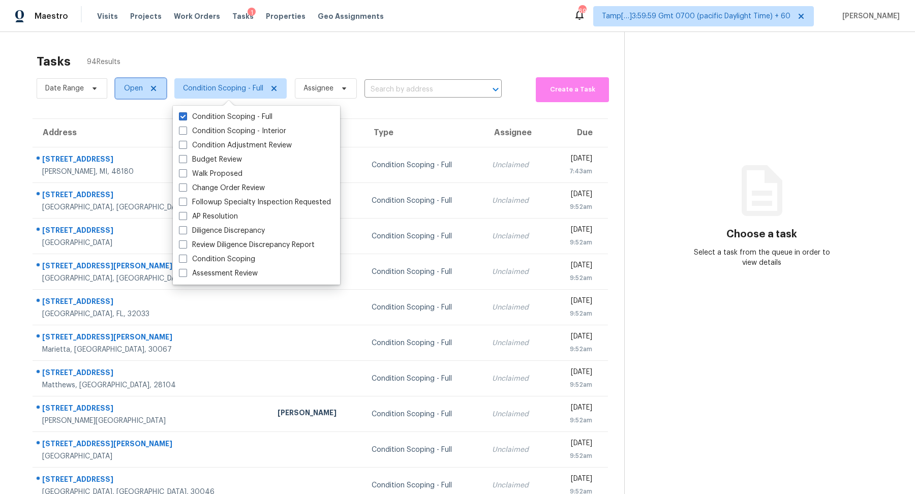
click at [135, 89] on span "Open" at bounding box center [133, 88] width 19 height 10
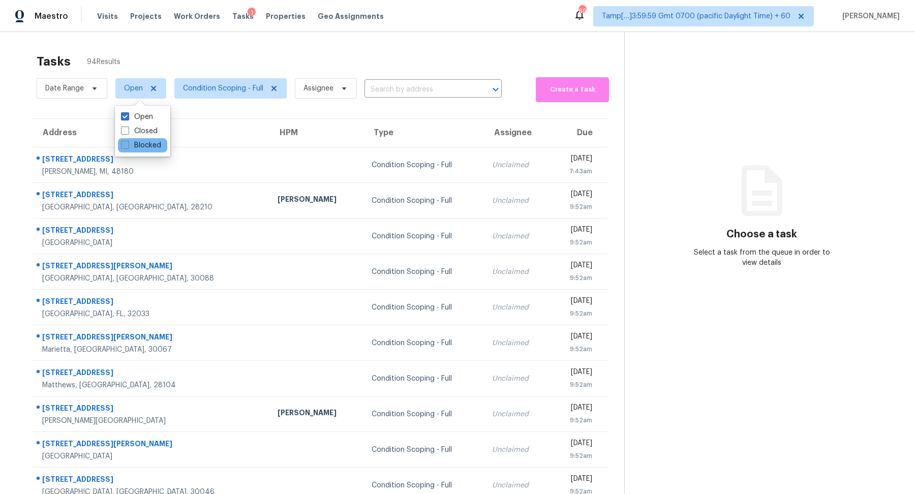
click at [140, 147] on label "Blocked" at bounding box center [141, 145] width 40 height 10
click at [128, 147] on input "Blocked" at bounding box center [124, 143] width 7 height 7
checkbox input "true"
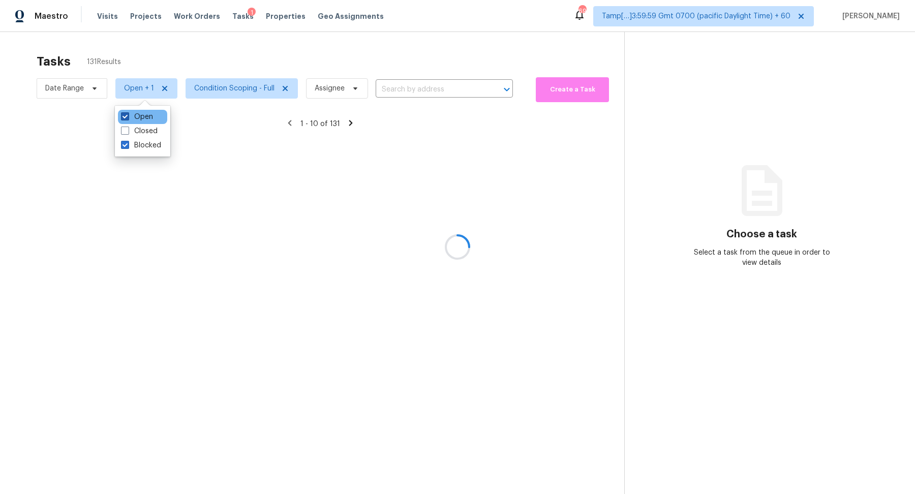
click at [139, 118] on label "Open" at bounding box center [137, 117] width 32 height 10
click at [128, 118] on input "Open" at bounding box center [124, 115] width 7 height 7
checkbox input "false"
click at [274, 49] on div at bounding box center [457, 247] width 915 height 494
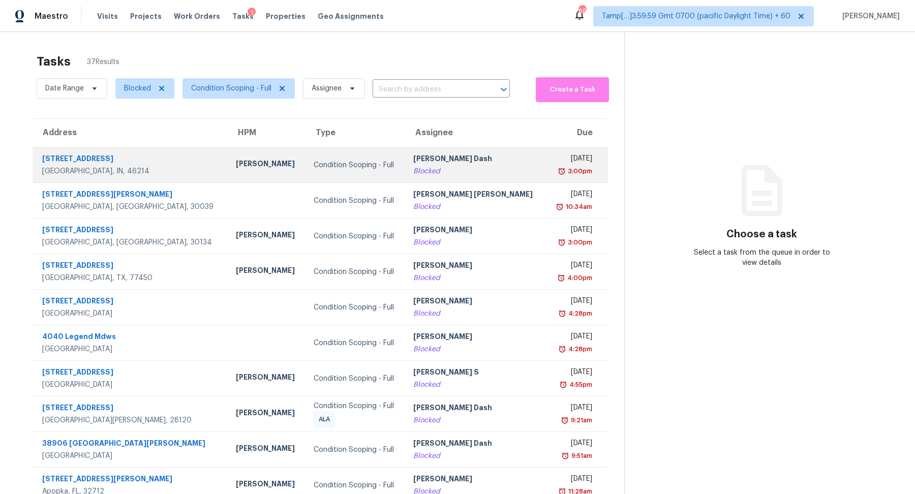
scroll to position [35, 0]
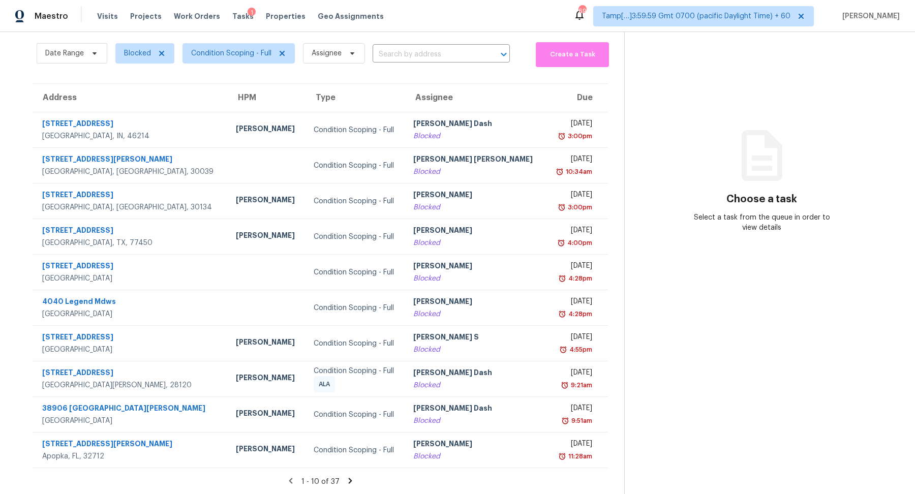
click at [346, 479] on icon at bounding box center [350, 480] width 9 height 9
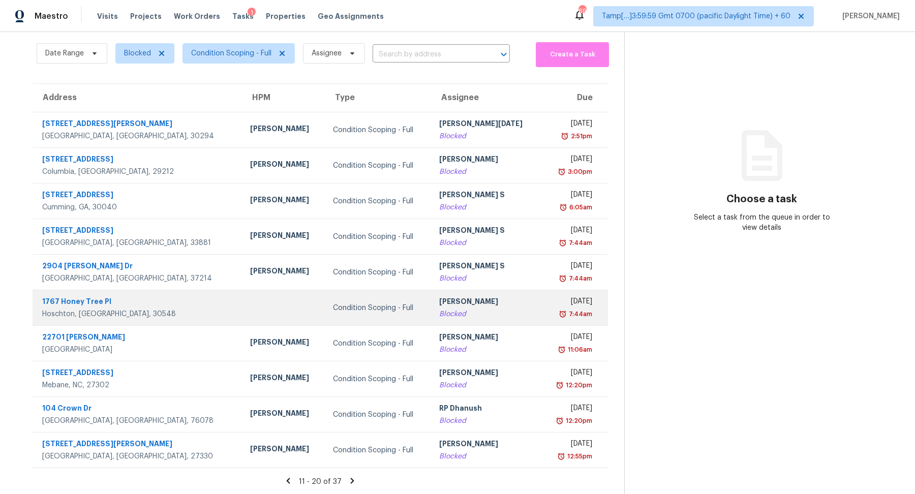
click at [436, 319] on td "Hariharan GV Blocked" at bounding box center [486, 308] width 110 height 36
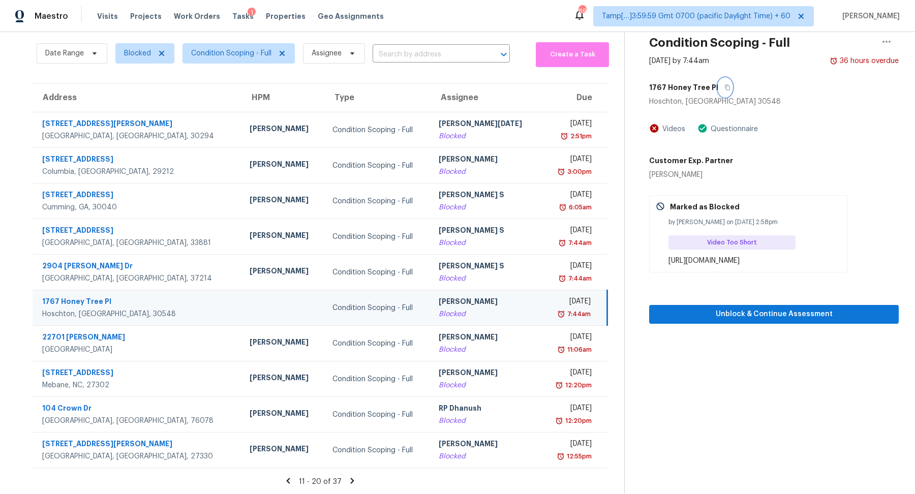
click at [724, 86] on icon "button" at bounding box center [727, 87] width 6 height 6
click at [688, 314] on span "Unblock & Continue Assessment" at bounding box center [773, 314] width 233 height 13
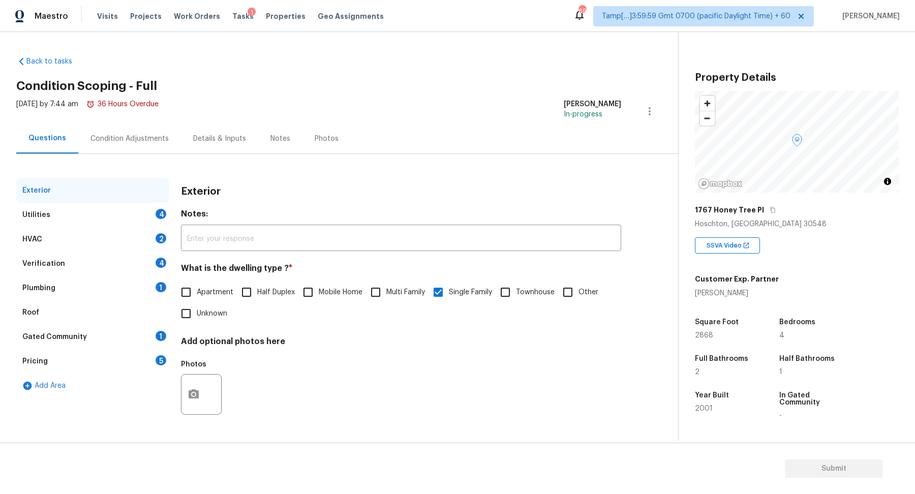
click at [145, 213] on div "Utilities 4" at bounding box center [92, 215] width 152 height 24
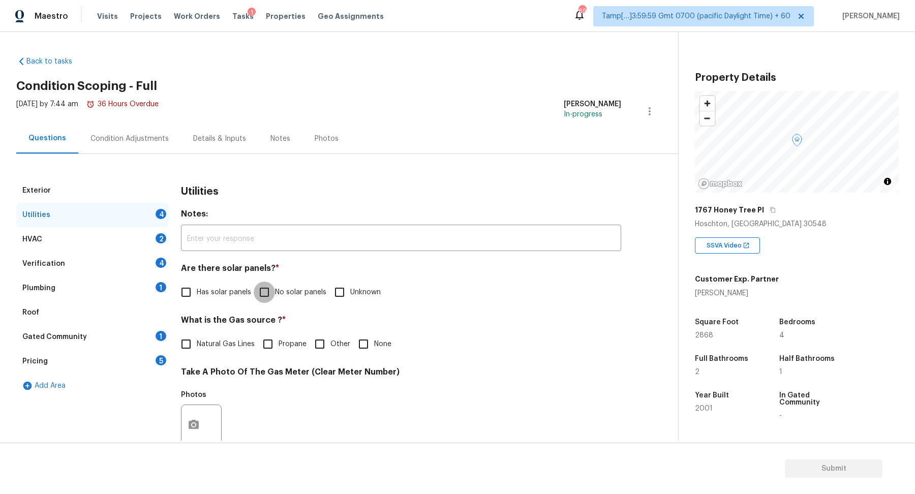
click at [255, 294] on input "No solar panels" at bounding box center [264, 291] width 21 height 21
checkbox input "true"
click at [196, 343] on input "Natural Gas Lines" at bounding box center [185, 344] width 21 height 21
checkbox input "true"
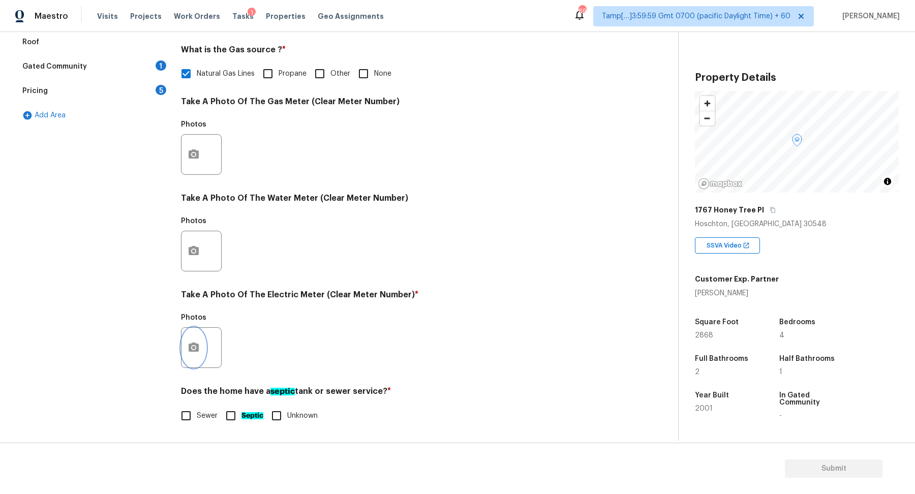
click at [186, 349] on button "button" at bounding box center [193, 348] width 24 height 40
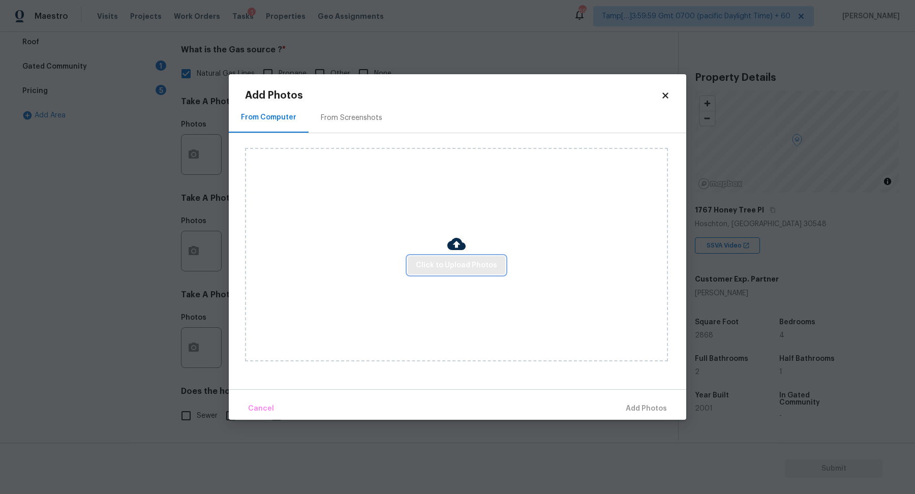
click at [457, 266] on span "Click to Upload Photos" at bounding box center [456, 265] width 81 height 13
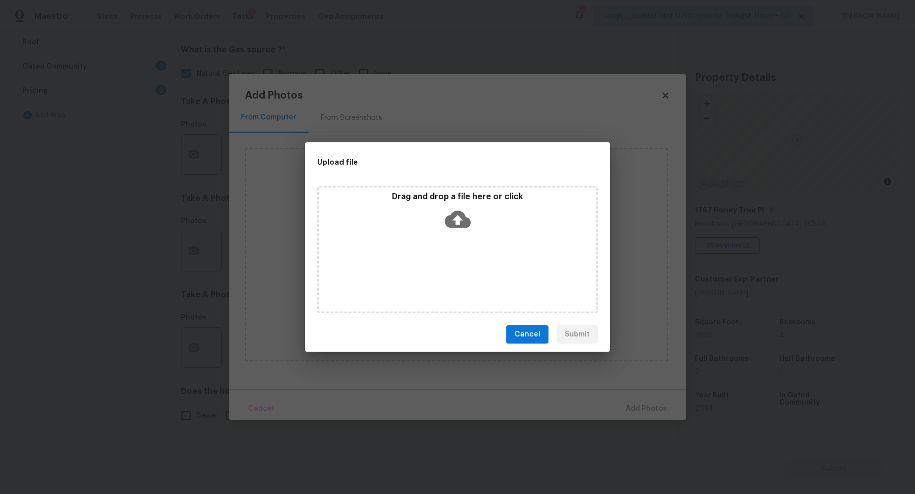
click at [464, 251] on div "Drag and drop a file here or click" at bounding box center [457, 249] width 280 height 127
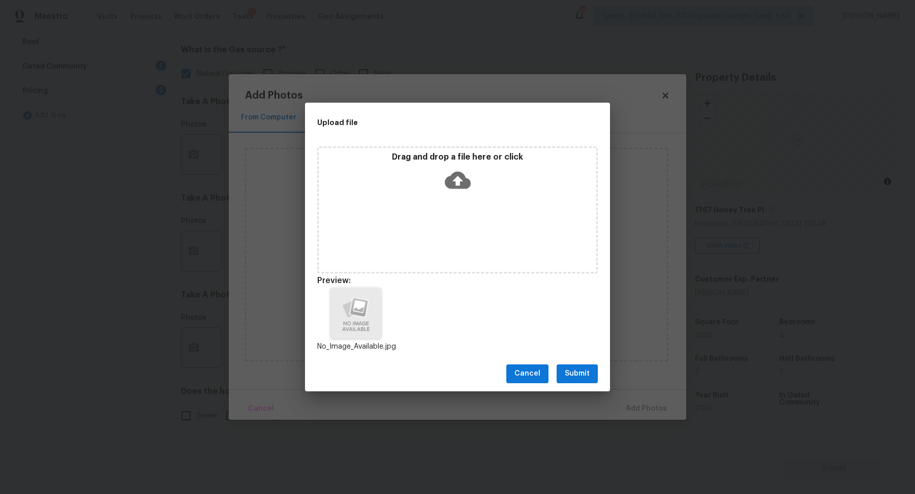
click at [574, 373] on span "Submit" at bounding box center [577, 373] width 25 height 13
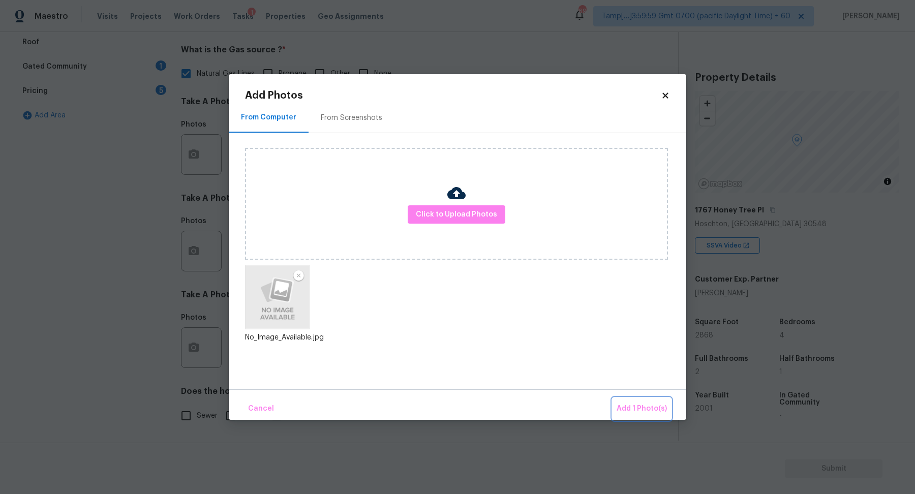
click at [647, 411] on span "Add 1 Photo(s)" at bounding box center [641, 408] width 50 height 13
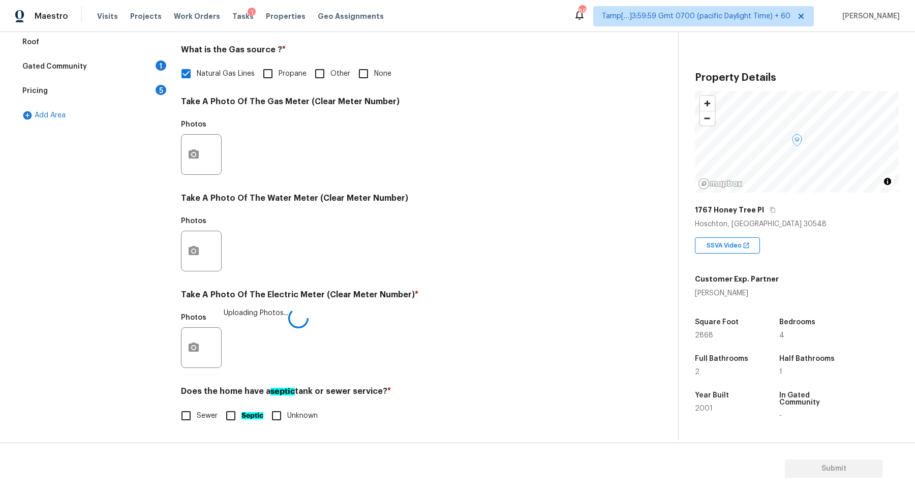
click at [179, 409] on input "Sewer" at bounding box center [185, 415] width 21 height 21
checkbox input "true"
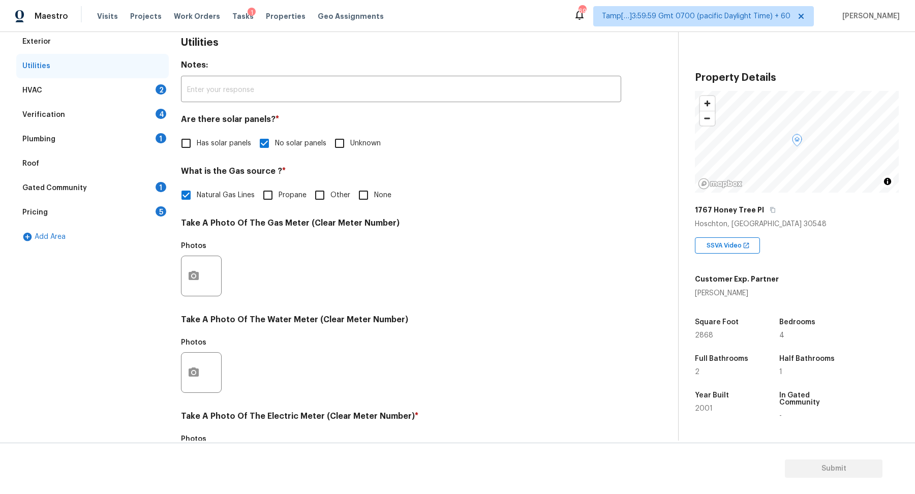
click at [138, 94] on div "HVAC 2" at bounding box center [92, 90] width 152 height 24
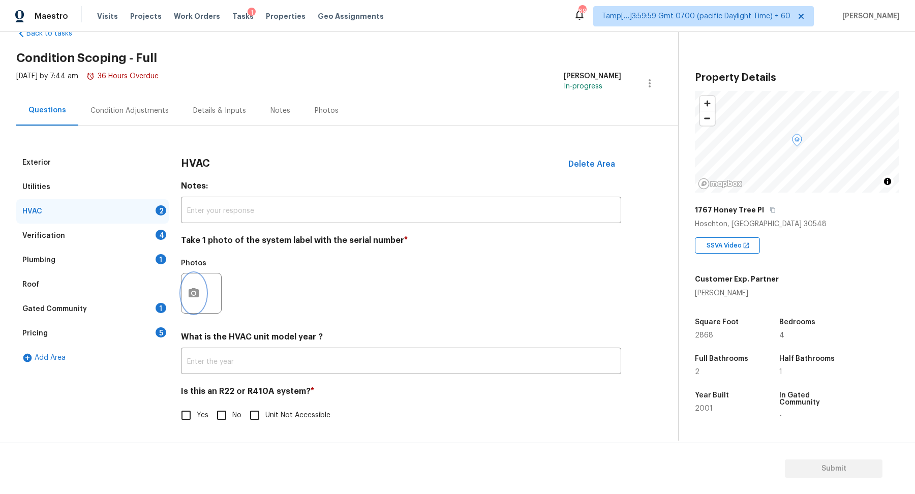
click at [201, 292] on button "button" at bounding box center [193, 293] width 24 height 40
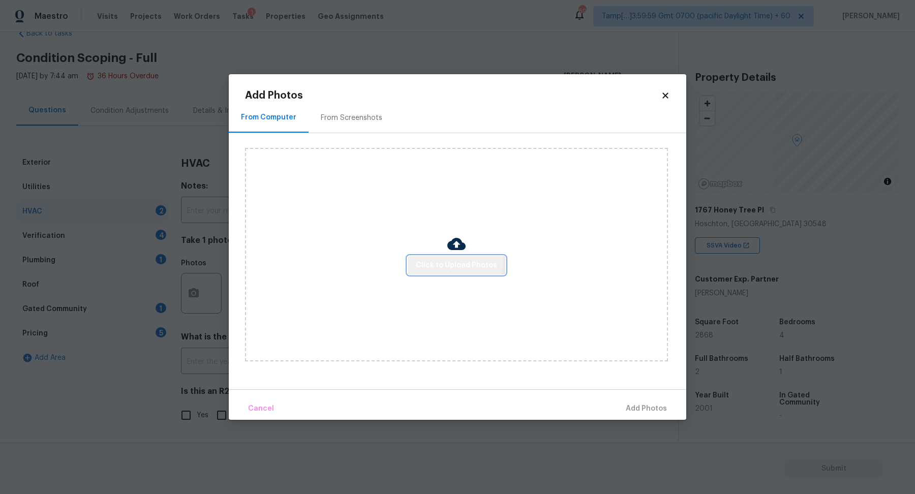
click at [430, 259] on button "Click to Upload Photos" at bounding box center [457, 265] width 98 height 19
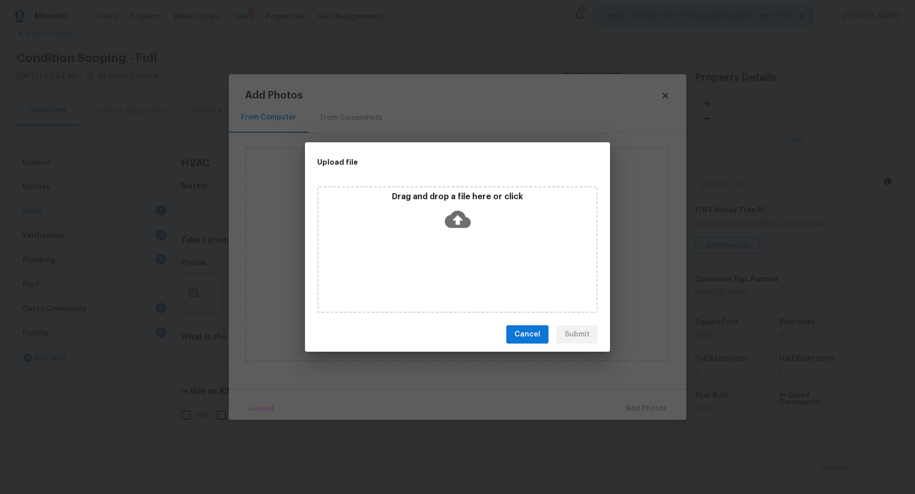
click at [464, 226] on icon at bounding box center [458, 219] width 26 height 17
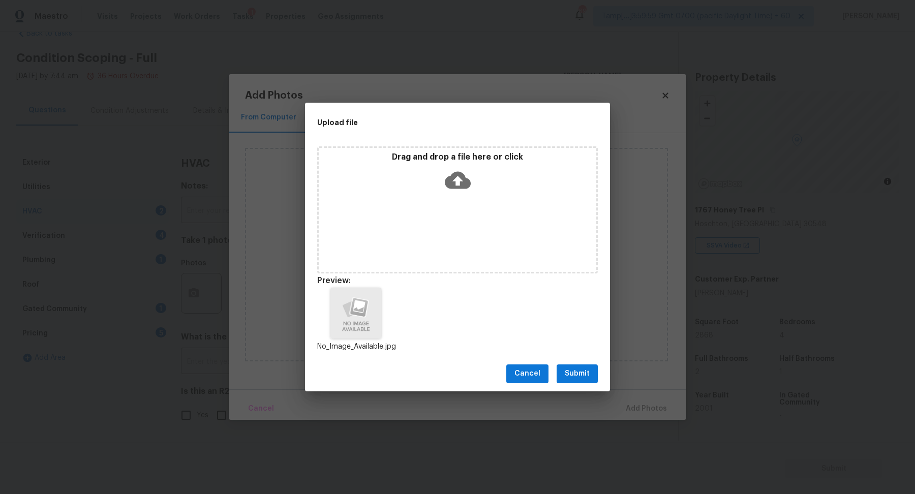
click at [570, 372] on span "Submit" at bounding box center [577, 373] width 25 height 13
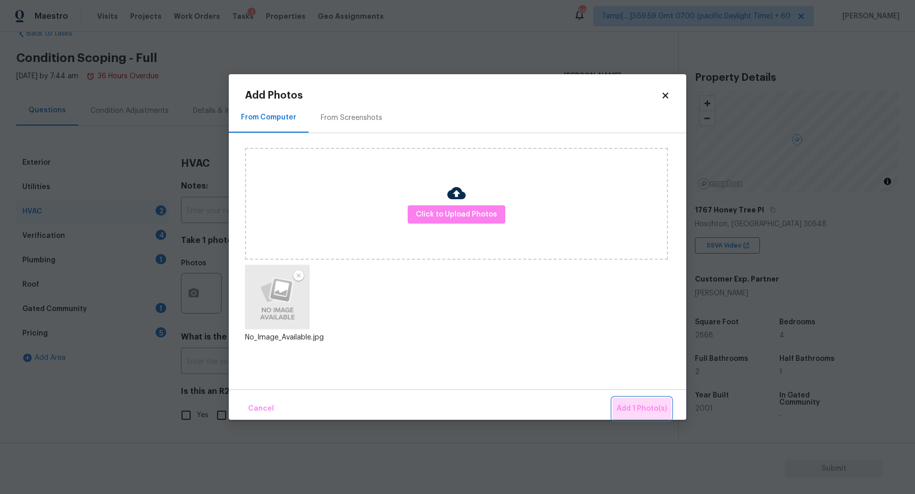
click at [666, 418] on button "Add 1 Photo(s)" at bounding box center [641, 409] width 58 height 22
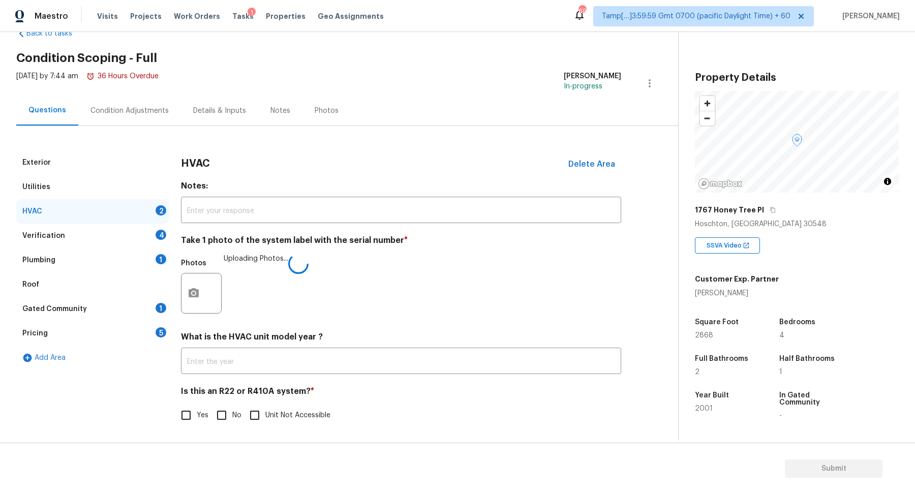
click at [230, 419] on input "No" at bounding box center [221, 414] width 21 height 21
checkbox input "true"
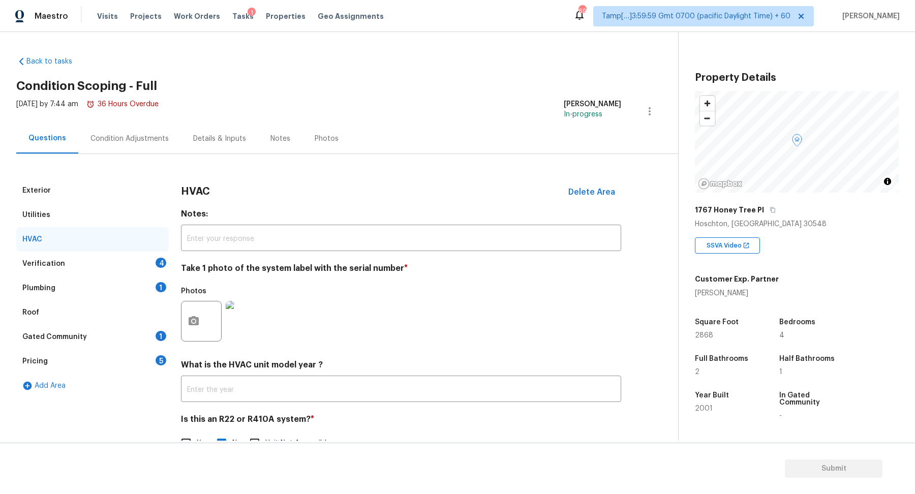
click at [123, 267] on div "Verification 4" at bounding box center [92, 264] width 152 height 24
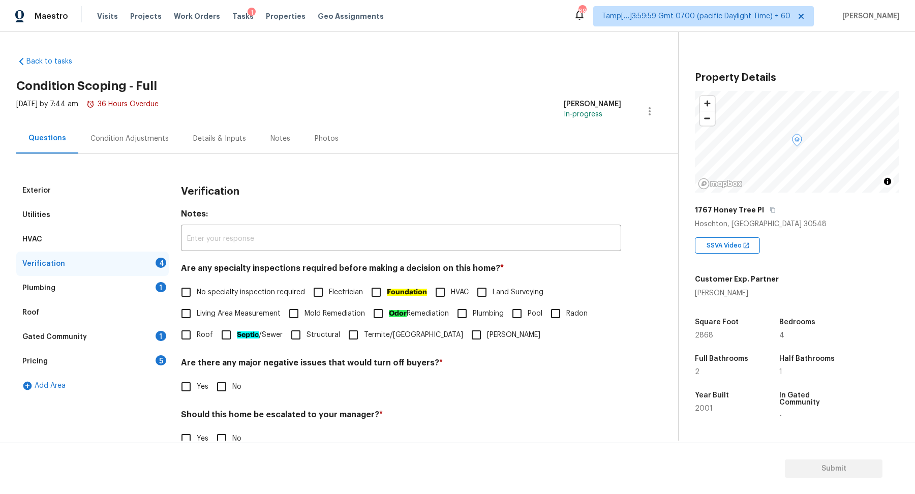
click at [259, 285] on label "No specialty inspection required" at bounding box center [240, 291] width 130 height 21
click at [197, 285] on input "No specialty inspection required" at bounding box center [185, 291] width 21 height 21
checkbox input "true"
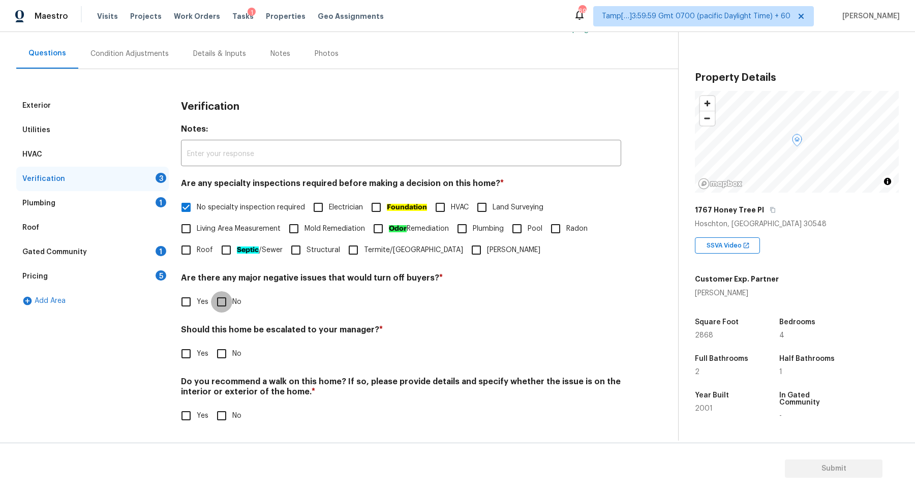
click at [225, 310] on input "No" at bounding box center [221, 301] width 21 height 21
checkbox input "true"
click at [201, 355] on span "Yes" at bounding box center [203, 355] width 12 height 11
click at [197, 355] on input "Yes" at bounding box center [185, 354] width 21 height 21
checkbox input "true"
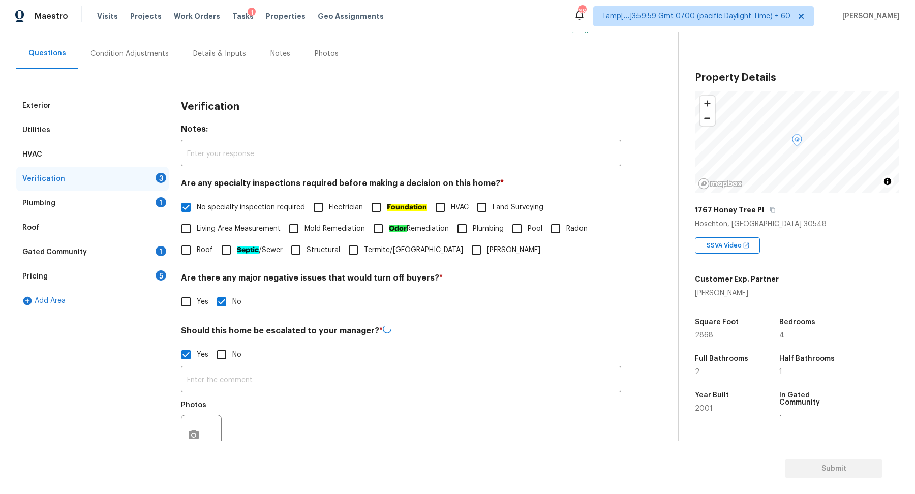
scroll to position [152, 0]
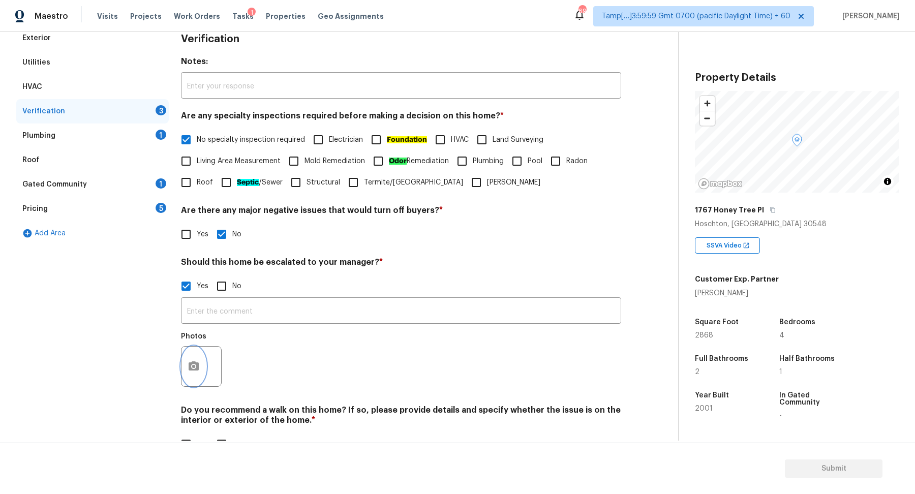
click at [185, 370] on button "button" at bounding box center [193, 367] width 24 height 40
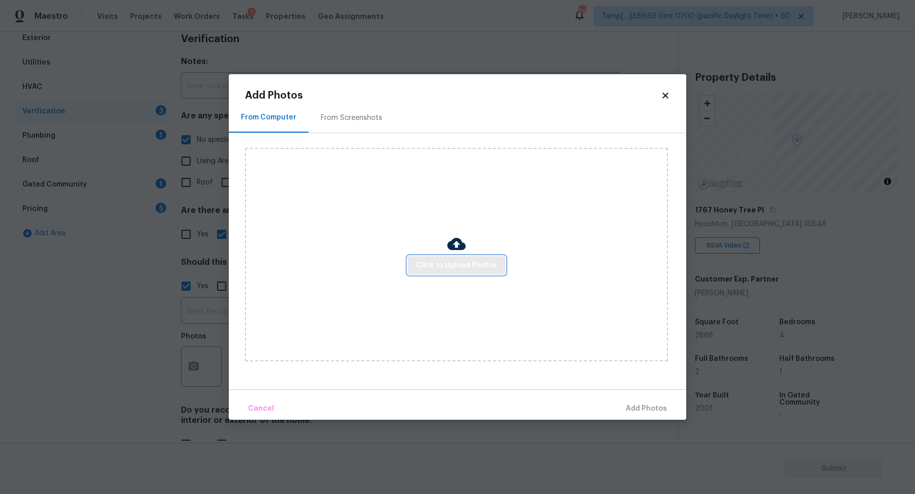
click at [451, 267] on span "Click to Upload Photos" at bounding box center [456, 265] width 81 height 13
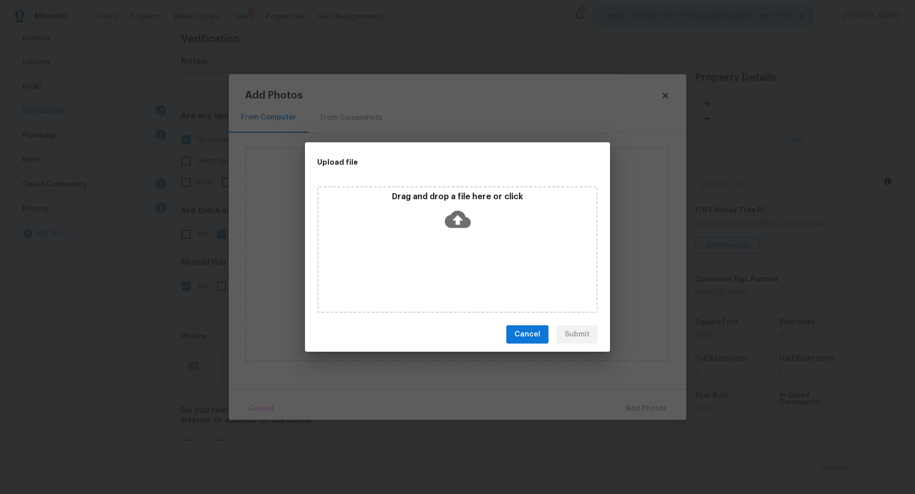
click at [462, 255] on div "Drag and drop a file here or click" at bounding box center [457, 249] width 280 height 127
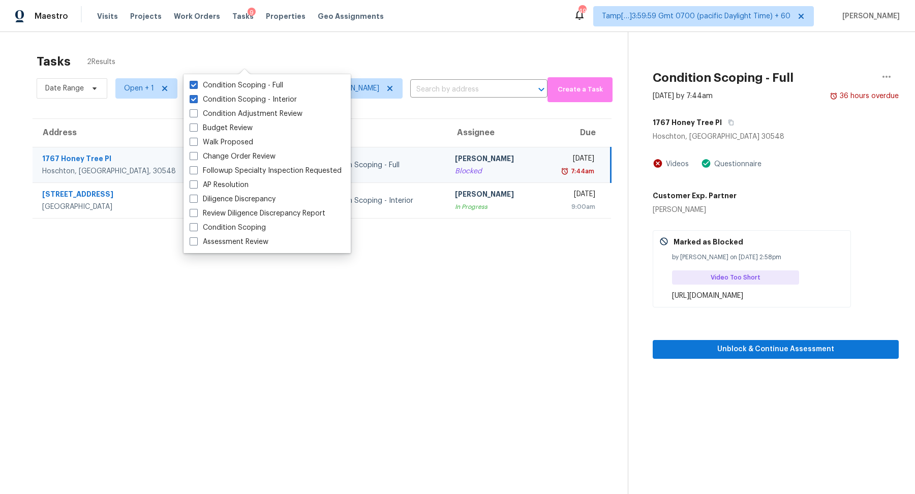
scroll to position [32, 0]
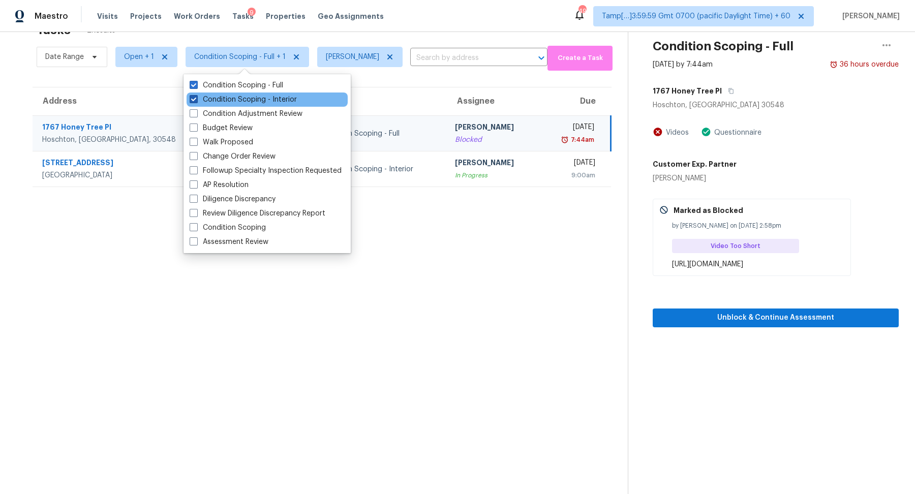
click at [253, 97] on label "Condition Scoping - Interior" at bounding box center [243, 100] width 107 height 10
click at [196, 97] on input "Condition Scoping - Interior" at bounding box center [193, 98] width 7 height 7
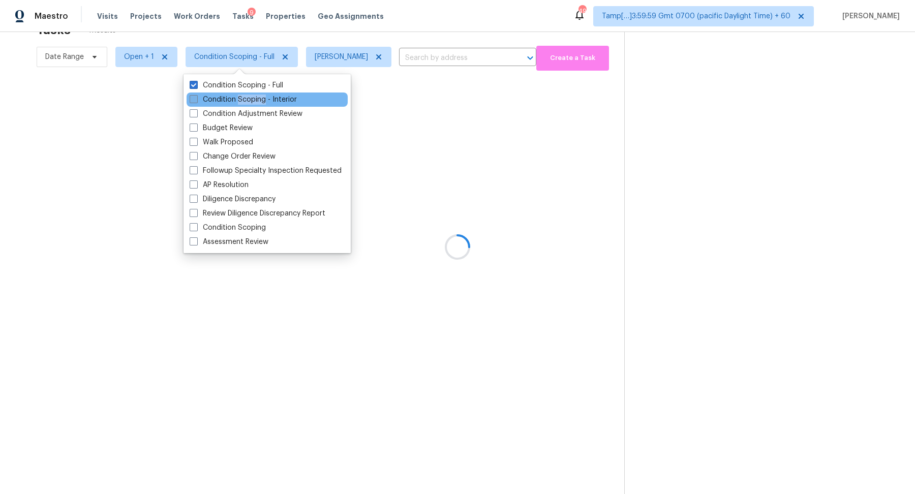
click at [253, 97] on label "Condition Scoping - Interior" at bounding box center [243, 100] width 107 height 10
click at [196, 97] on input "Condition Scoping - Interior" at bounding box center [193, 98] width 7 height 7
checkbox input "true"
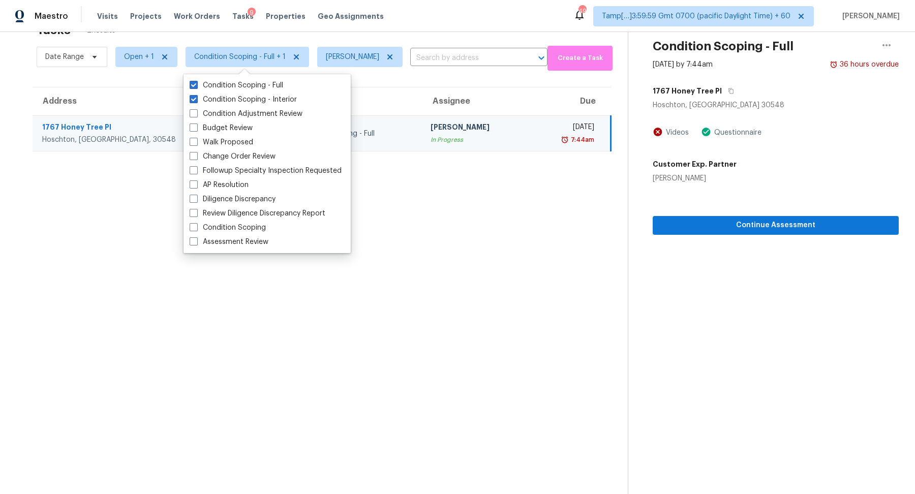
click at [430, 138] on div "In Progress" at bounding box center [475, 140] width 90 height 10
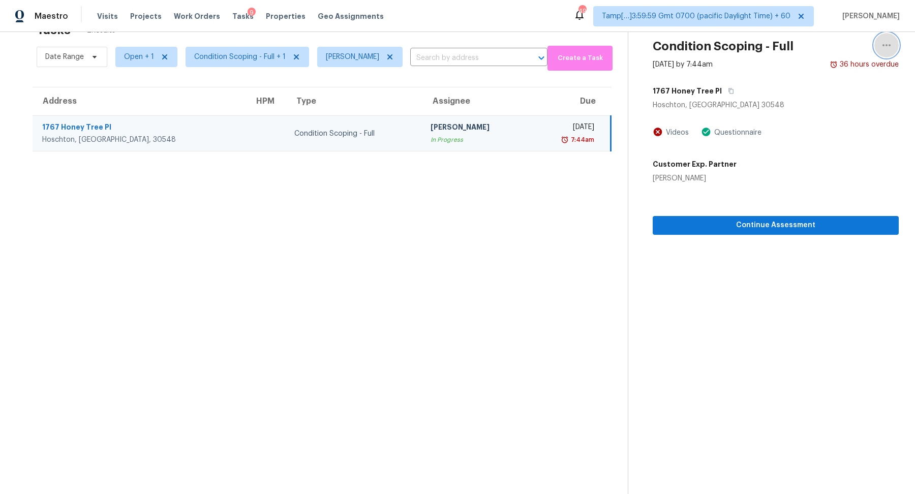
click at [892, 47] on button "button" at bounding box center [886, 45] width 24 height 24
click at [806, 74] on div "Mark as Blocked" at bounding box center [828, 75] width 79 height 10
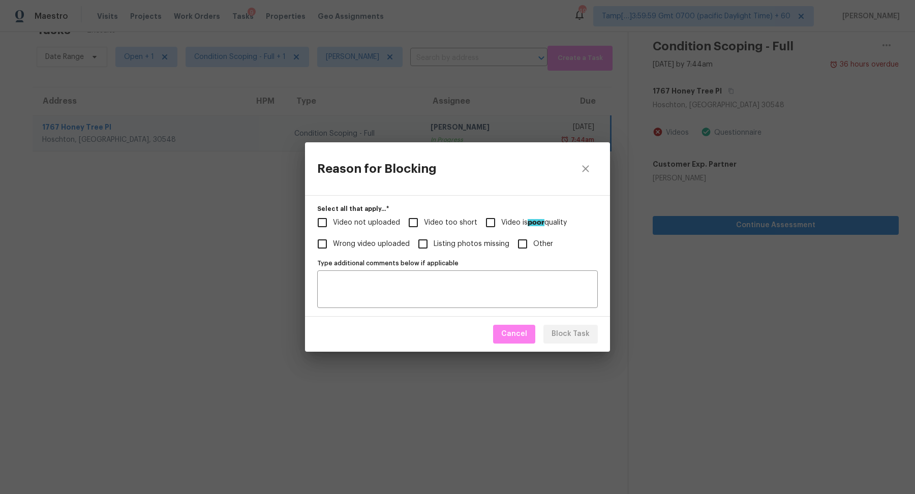
click at [369, 221] on span "Video not uploaded" at bounding box center [366, 222] width 67 height 11
click at [333, 221] on input "Video not uploaded" at bounding box center [321, 222] width 21 height 21
checkbox input "true"
click at [421, 221] on input "Video too short" at bounding box center [412, 222] width 21 height 21
checkbox input "true"
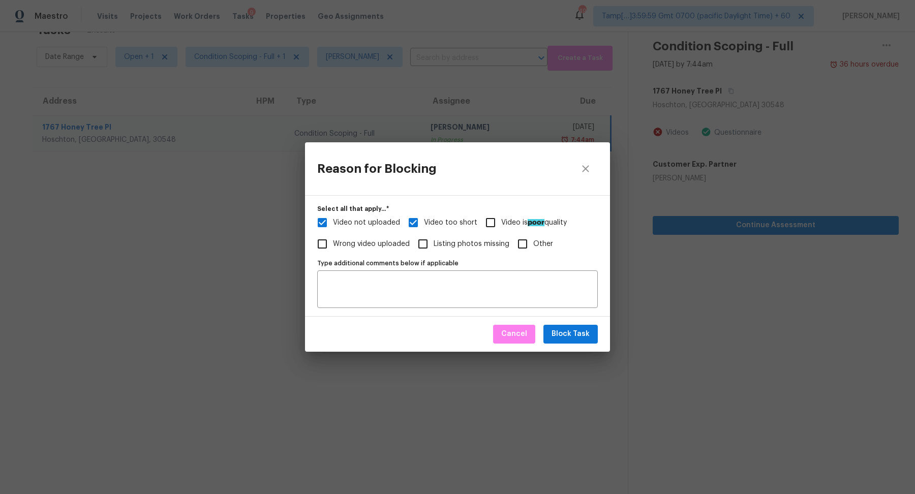
click at [375, 221] on span "Video not uploaded" at bounding box center [366, 222] width 67 height 11
click at [333, 221] on input "Video not uploaded" at bounding box center [321, 222] width 21 height 21
checkbox input "false"
click at [572, 336] on span "Block Task" at bounding box center [570, 334] width 38 height 13
